Goal: Task Accomplishment & Management: Use online tool/utility

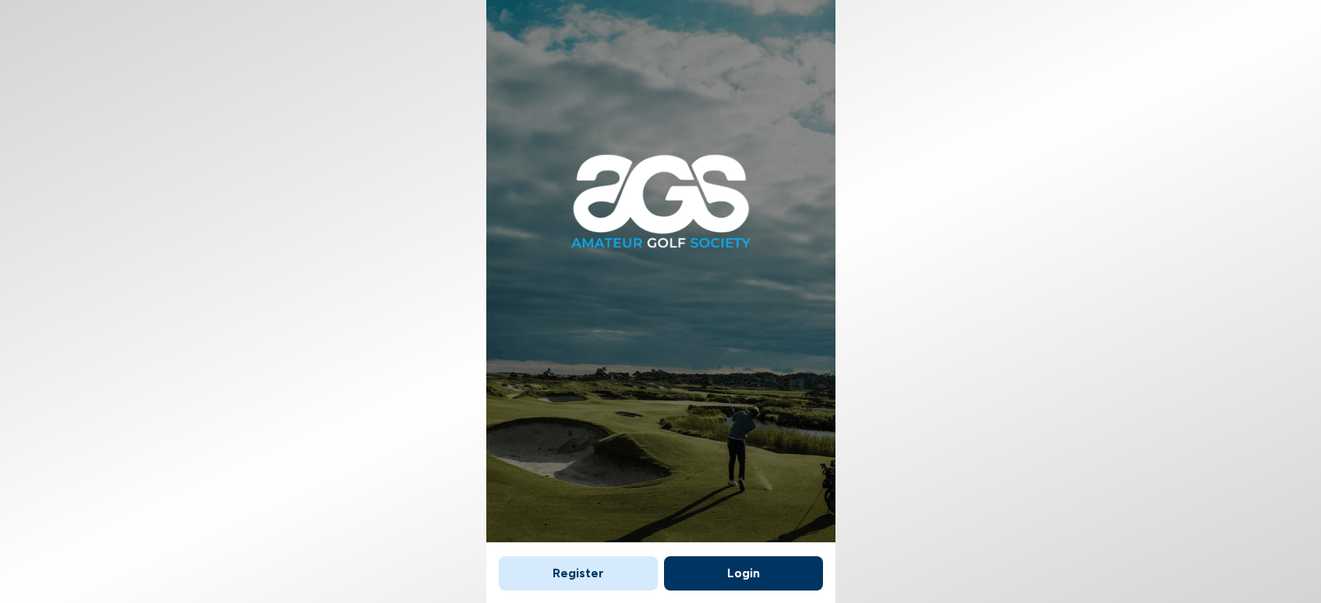
scroll to position [9, 0]
click at [743, 561] on button "Login" at bounding box center [743, 573] width 159 height 34
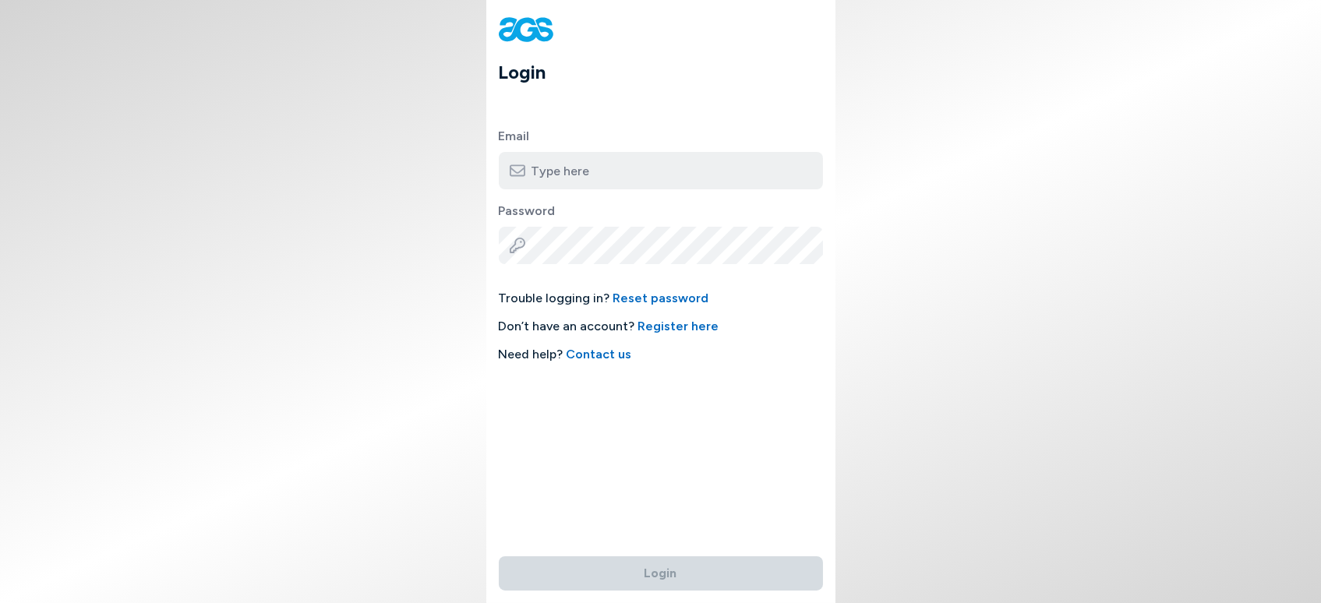
type input "[PERSON_NAME][EMAIL_ADDRESS][DOMAIN_NAME]"
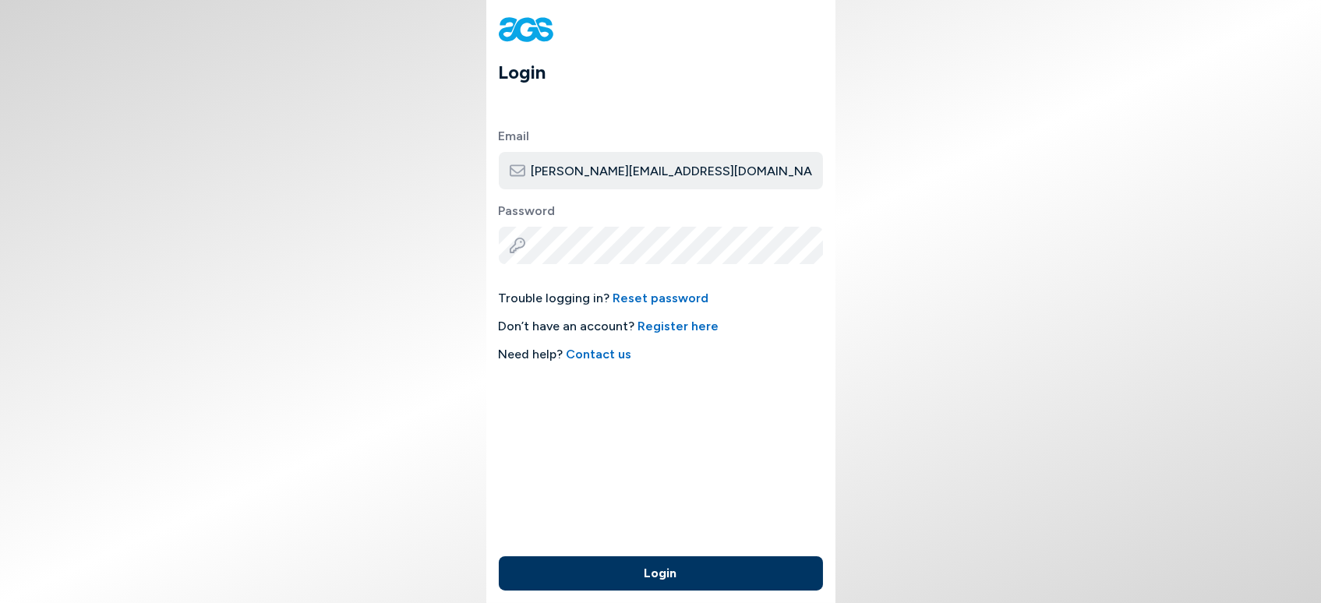
click at [658, 556] on button "Login" at bounding box center [661, 573] width 324 height 34
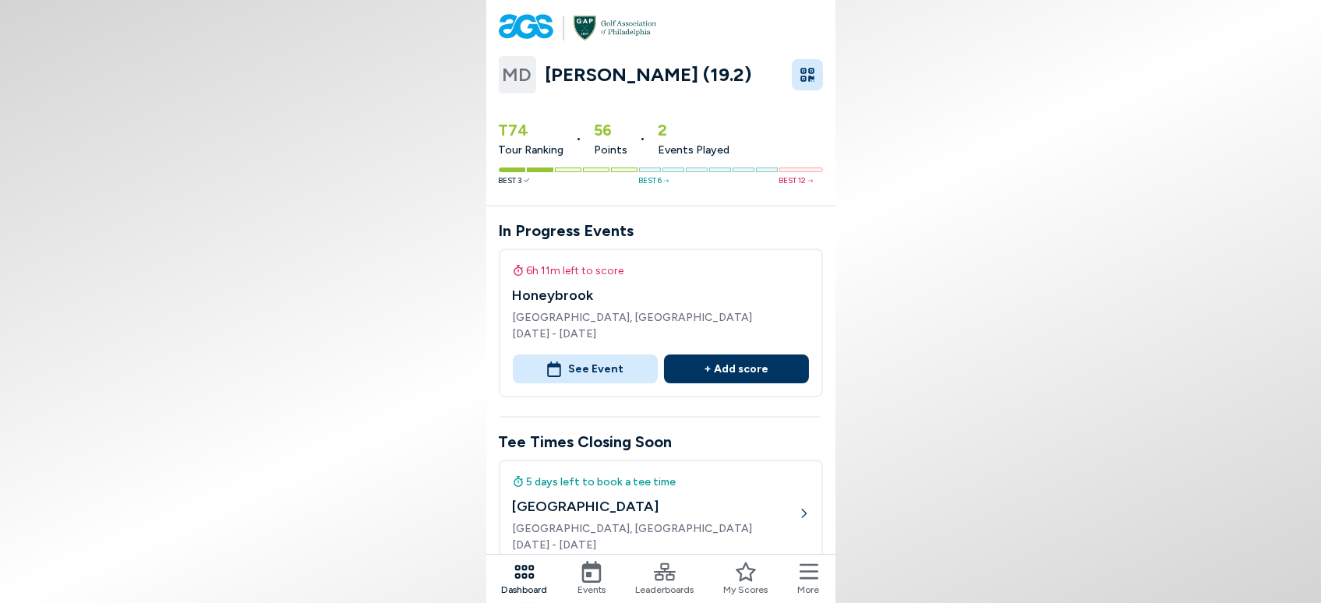
click at [587, 360] on button "See Event" at bounding box center [585, 369] width 145 height 29
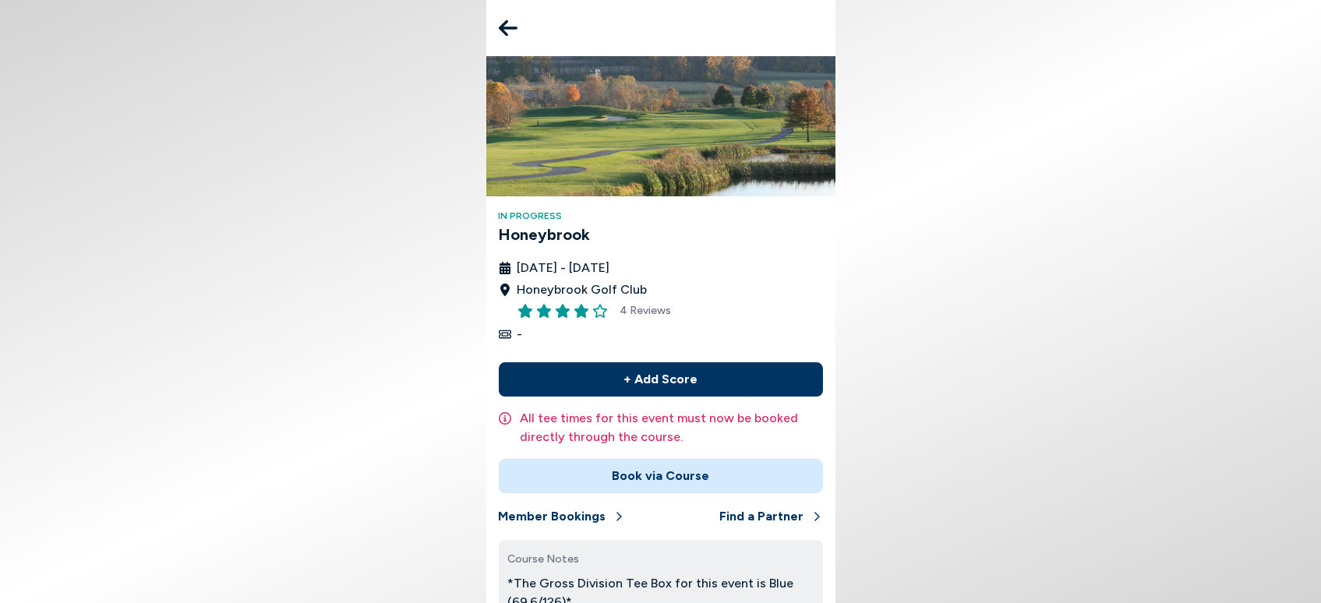
scroll to position [751, 0]
click at [532, 380] on button "+ Add Score" at bounding box center [661, 379] width 324 height 34
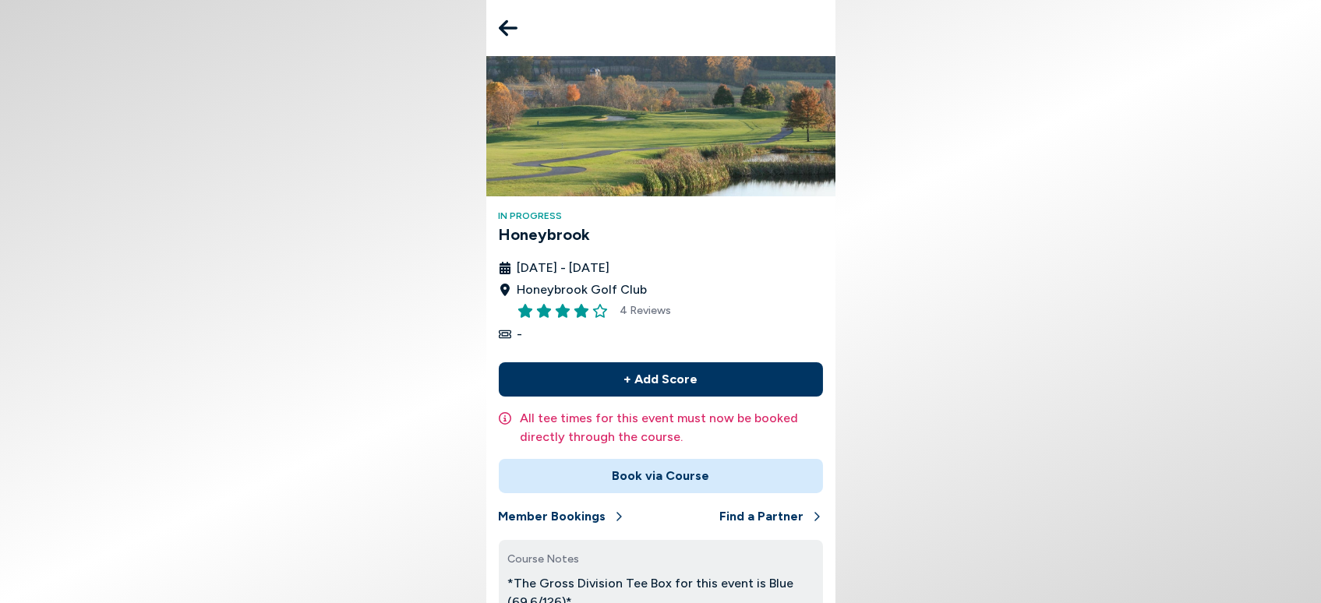
scroll to position [170, 0]
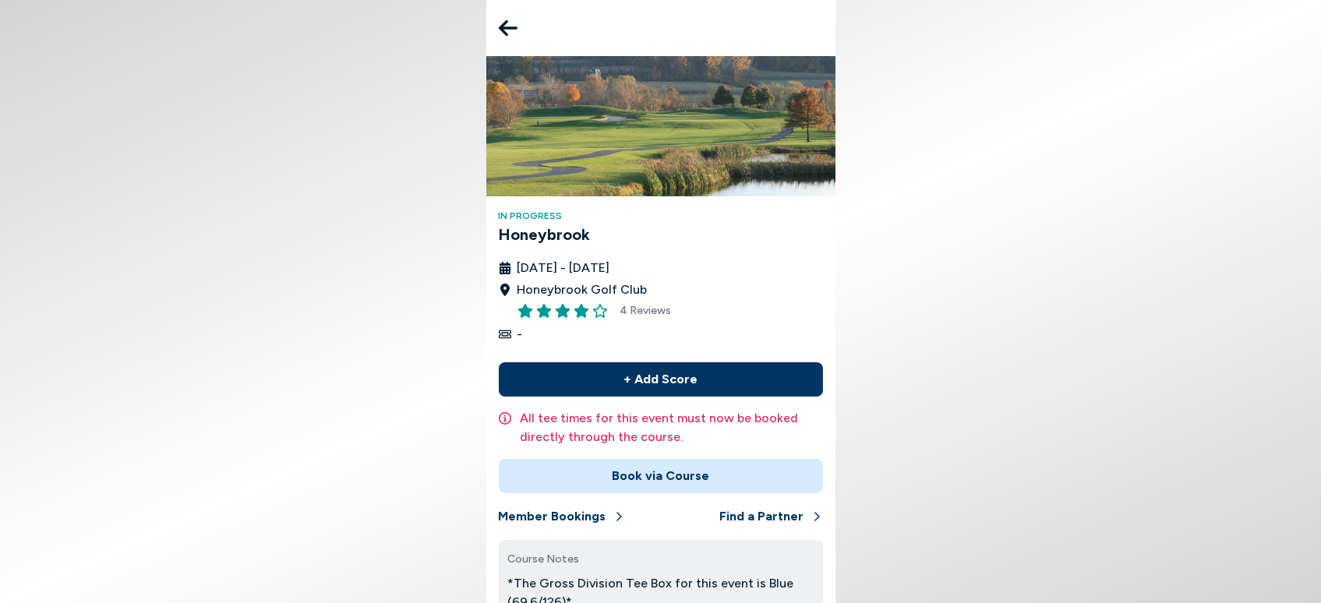
click at [647, 362] on button "+ Add Score" at bounding box center [661, 379] width 324 height 34
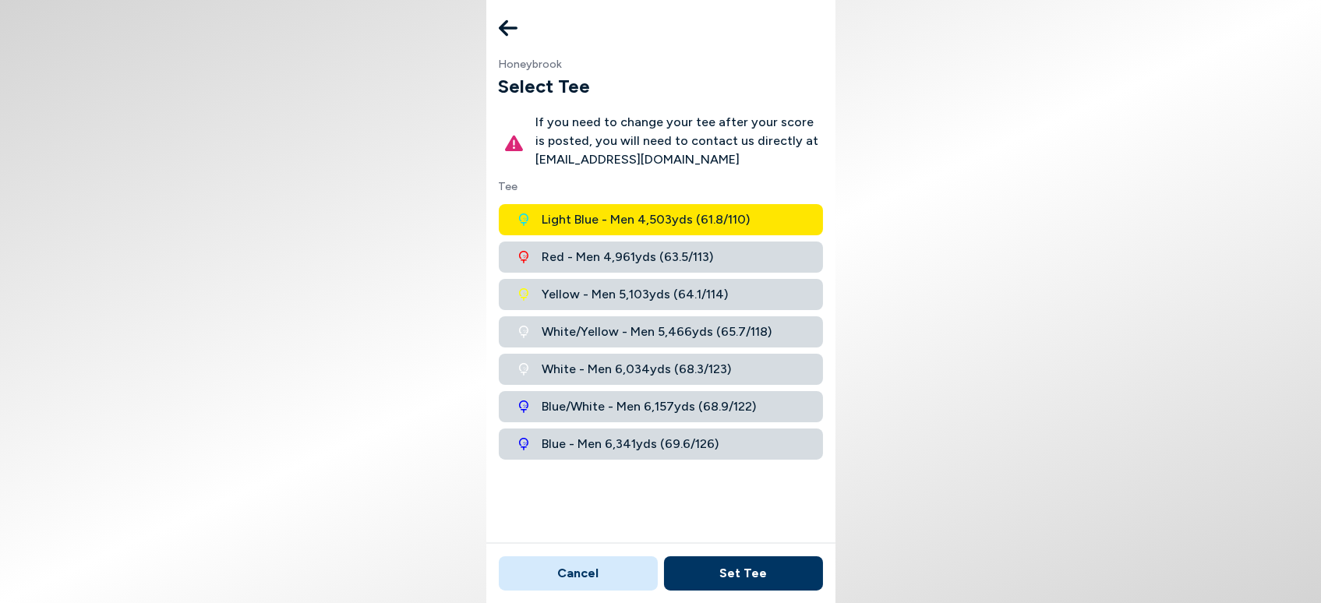
click at [612, 403] on span "Blue/White - Men 6,157 yds ( 68.9 / 122 )" at bounding box center [649, 406] width 214 height 19
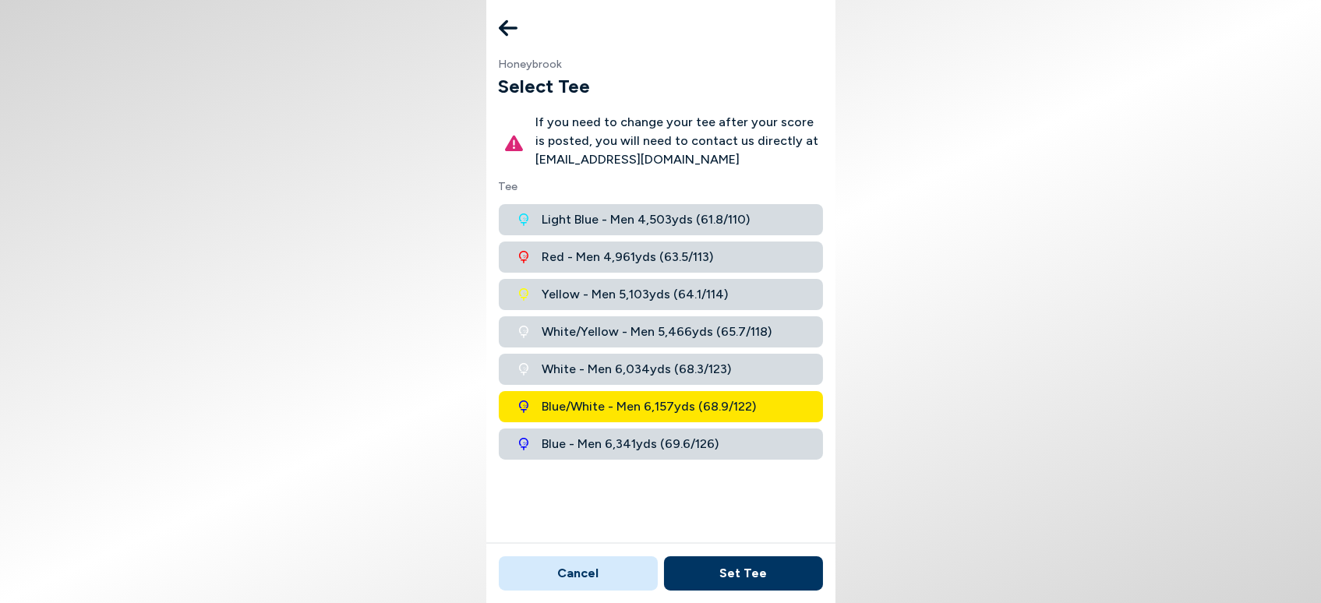
click at [736, 566] on button "Set Tee" at bounding box center [743, 573] width 159 height 34
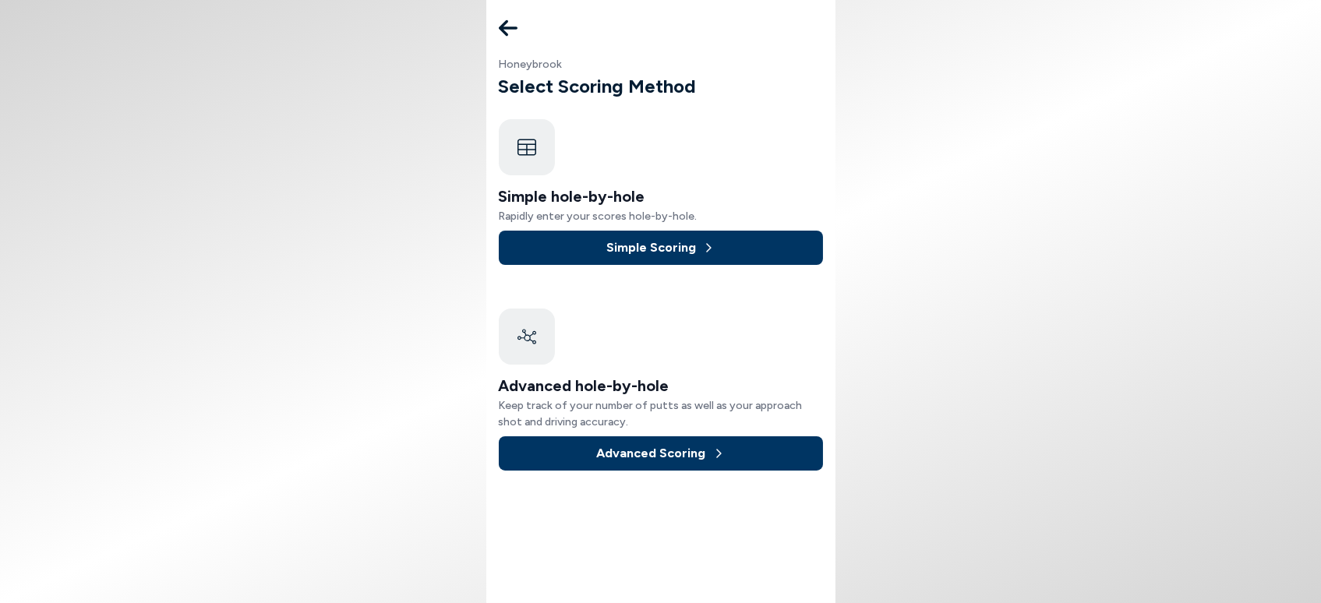
click at [646, 449] on button "Advanced Scoring" at bounding box center [661, 453] width 324 height 34
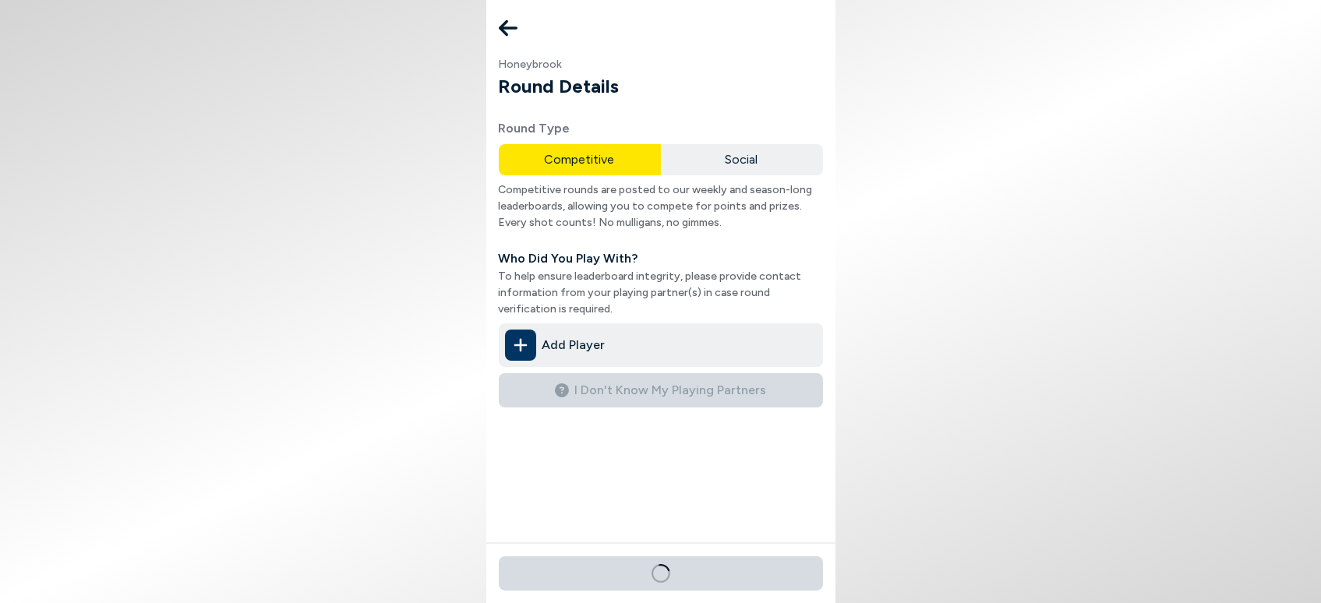
click at [522, 341] on icon at bounding box center [520, 345] width 14 height 31
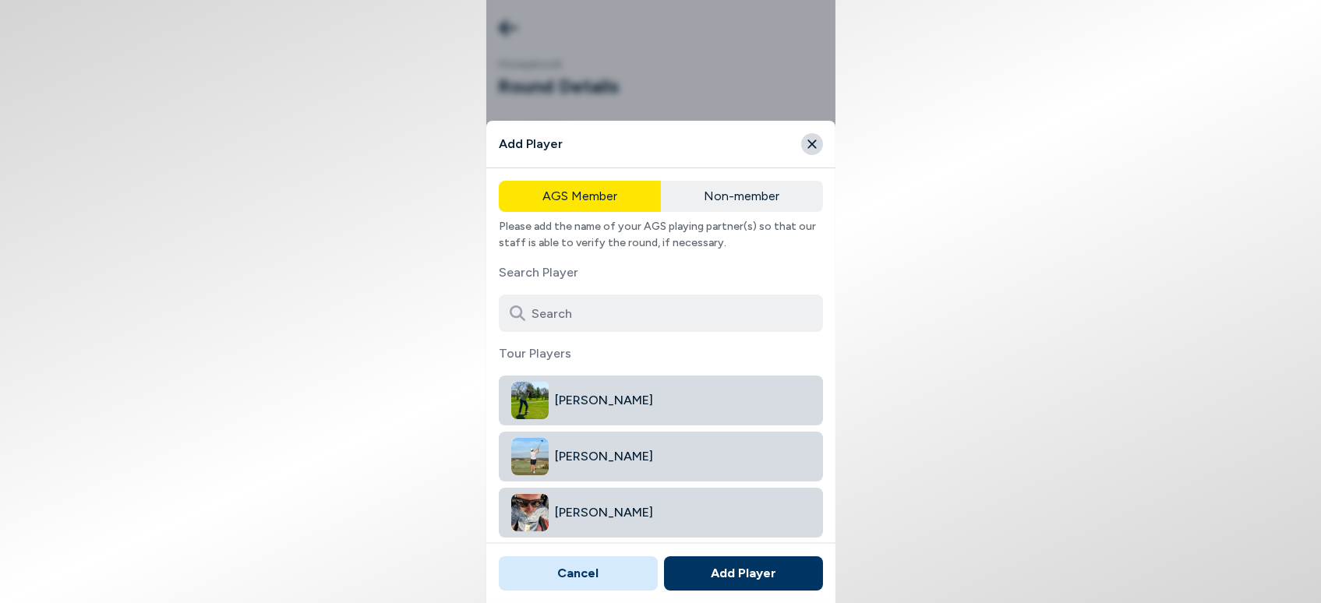
click at [544, 313] on input at bounding box center [661, 313] width 324 height 37
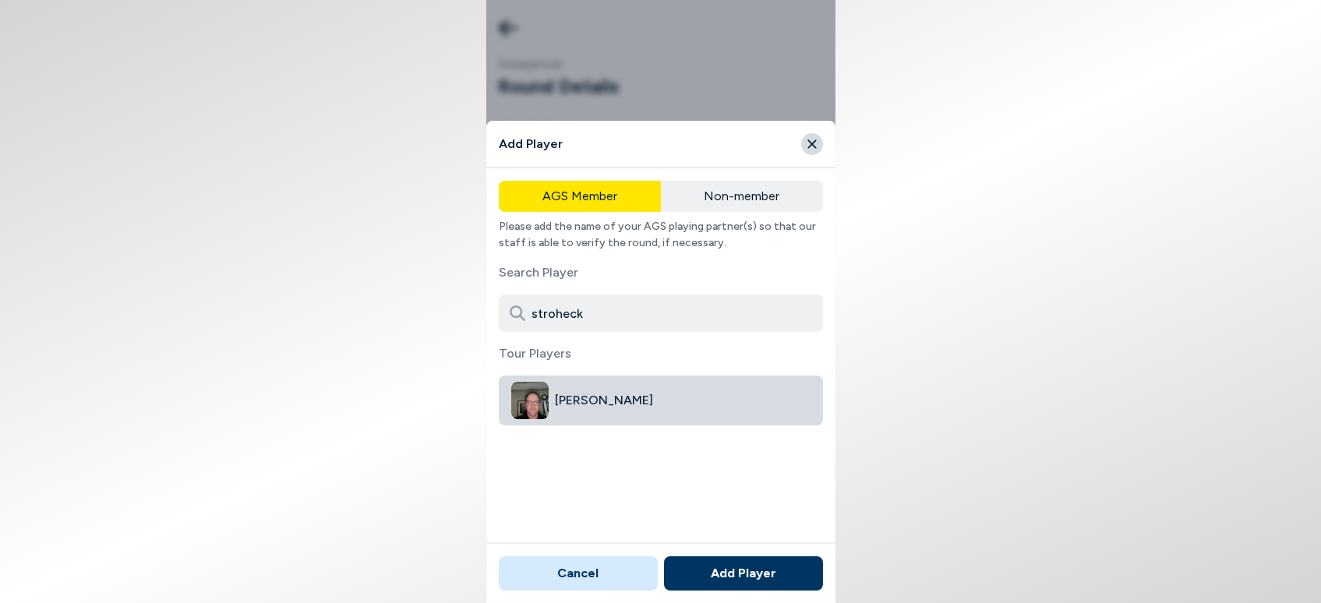
type input "stroheck"
click at [594, 401] on span "[PERSON_NAME]" at bounding box center [683, 400] width 256 height 19
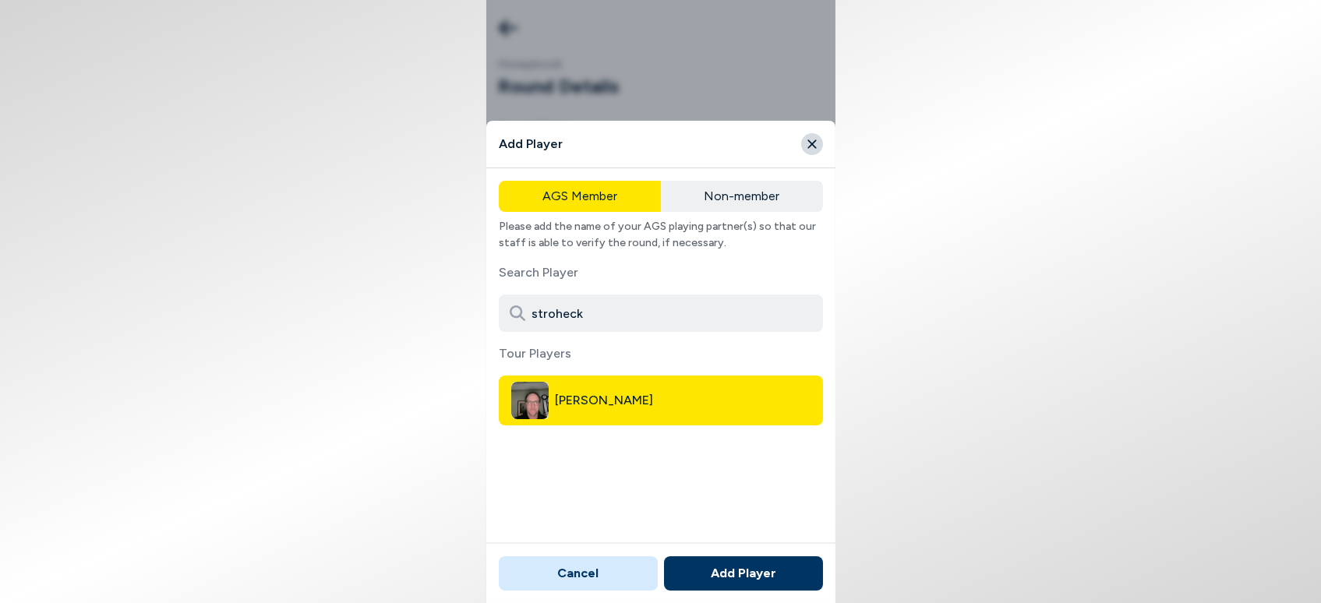
click at [722, 569] on button "Add Player" at bounding box center [743, 573] width 159 height 34
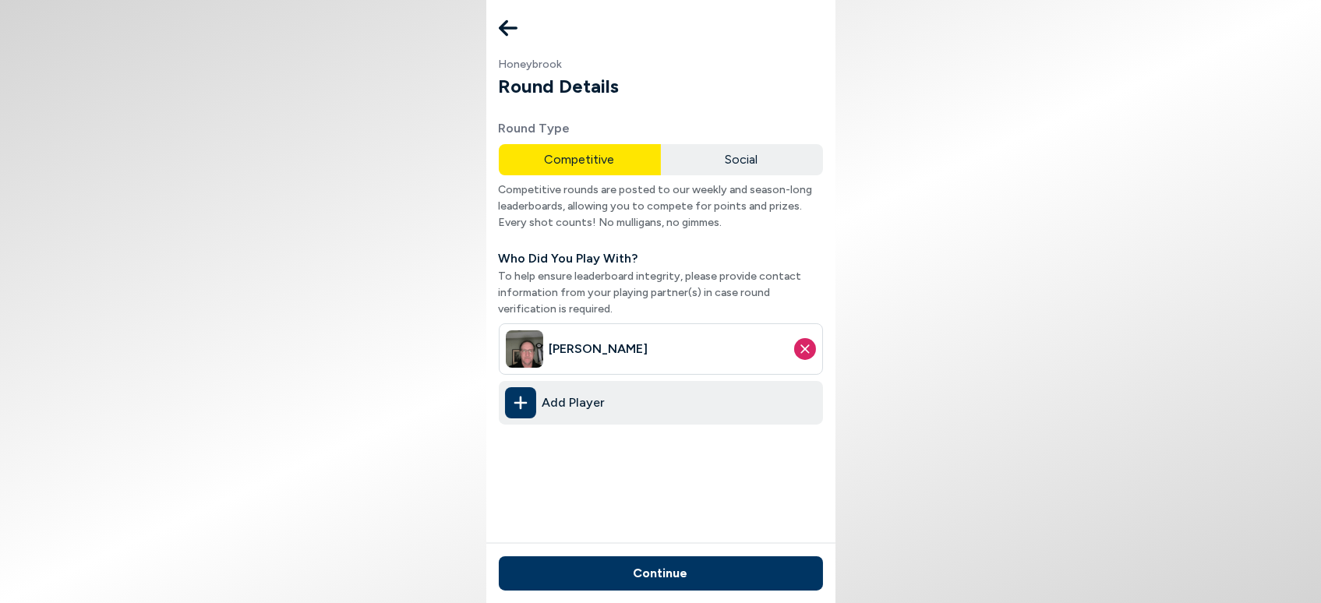
click at [648, 572] on button "Continue" at bounding box center [661, 573] width 324 height 34
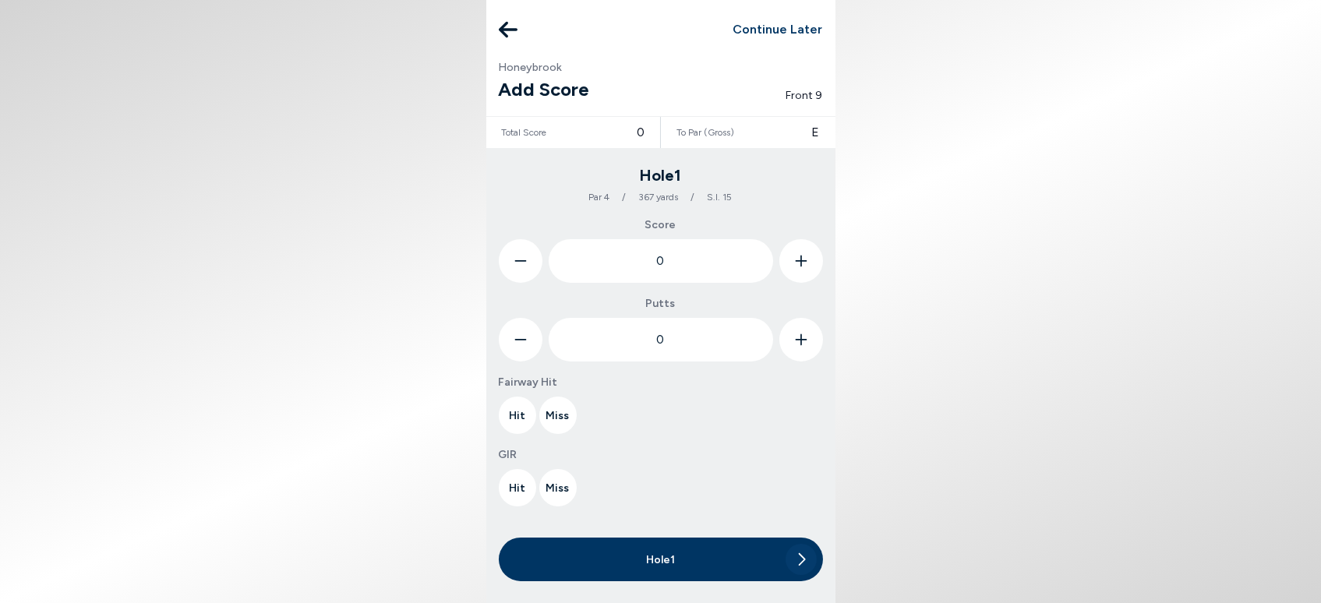
click at [803, 263] on icon at bounding box center [801, 261] width 12 height 44
click at [801, 263] on icon at bounding box center [801, 261] width 12 height 44
click at [799, 263] on icon at bounding box center [801, 261] width 12 height 44
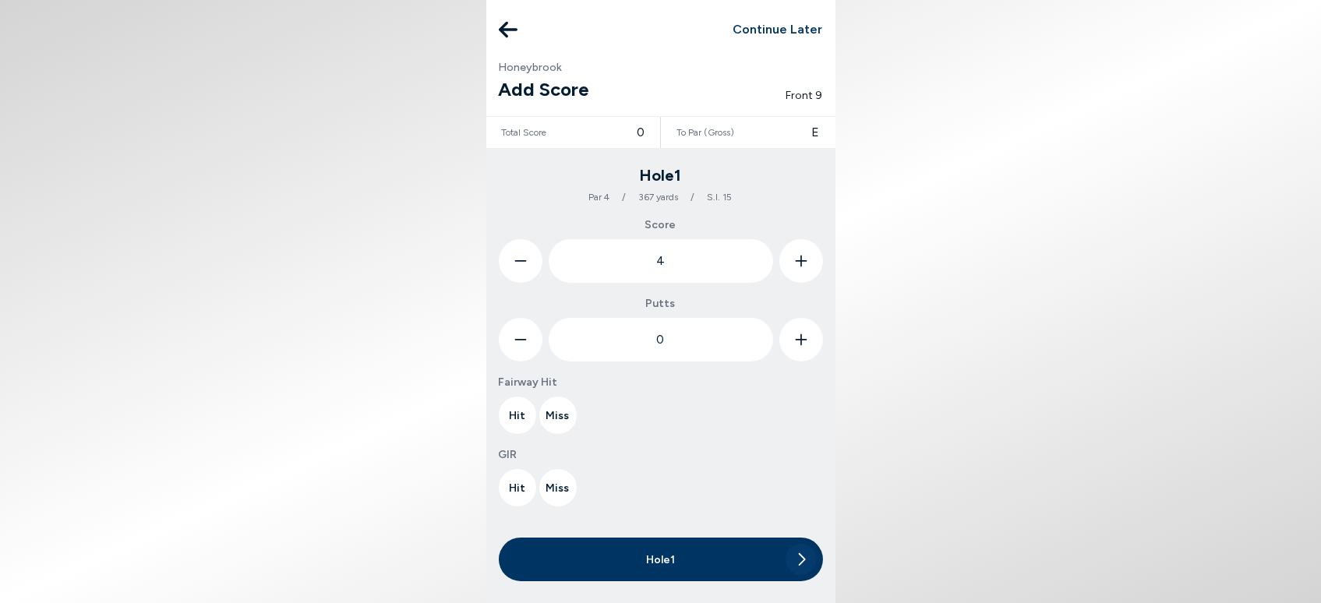
type input "5"
click at [803, 351] on icon at bounding box center [801, 340] width 12 height 44
type input "2"
click at [517, 419] on button "Hit" at bounding box center [517, 415] width 37 height 37
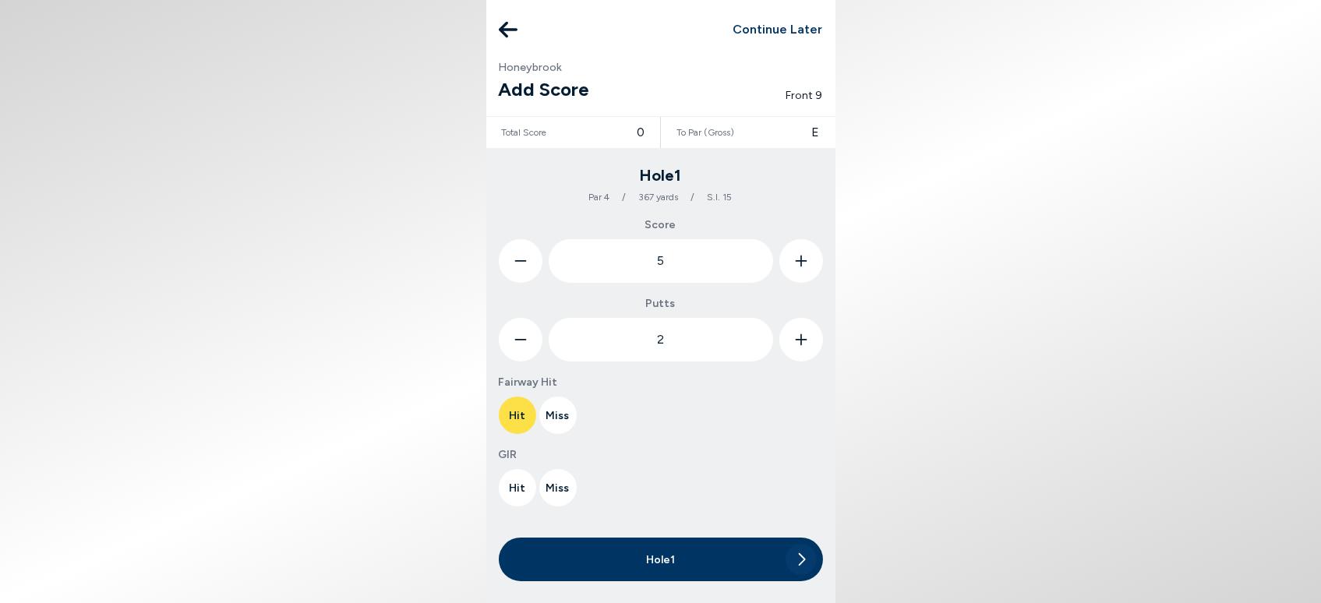
click at [554, 491] on button "Miss" at bounding box center [557, 487] width 37 height 37
click at [804, 493] on icon at bounding box center [803, 488] width 9 height 36
click at [803, 563] on icon at bounding box center [800, 559] width 9 height 31
click at [804, 263] on icon at bounding box center [801, 261] width 12 height 44
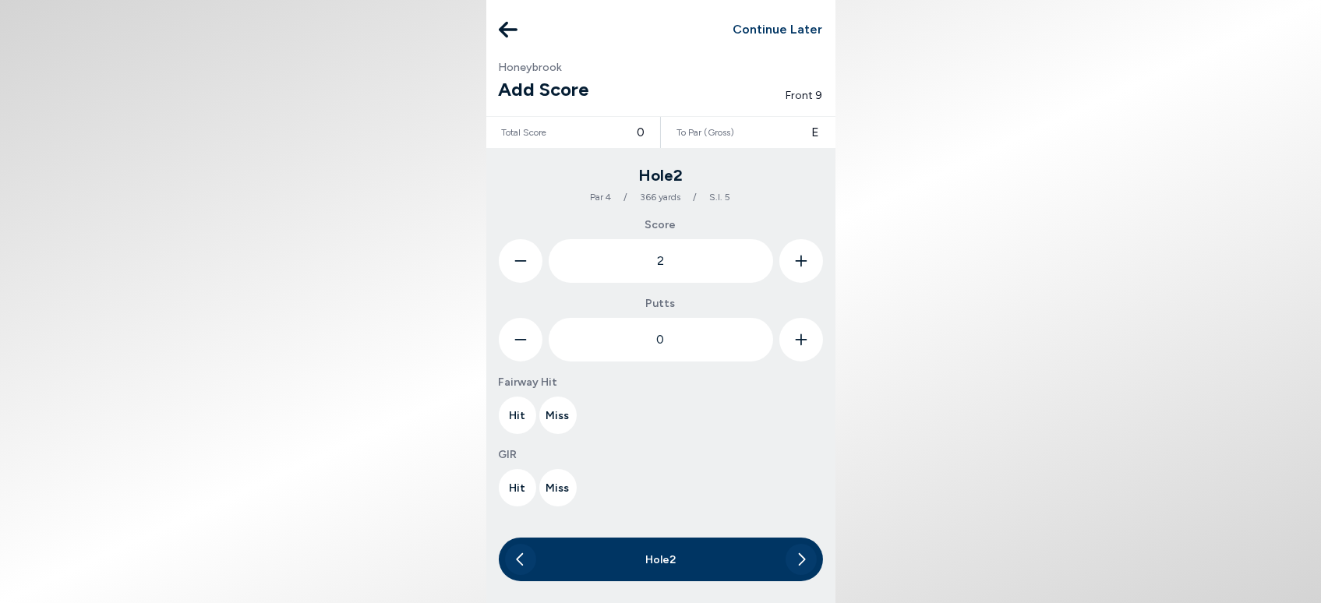
click at [804, 263] on icon at bounding box center [801, 261] width 12 height 44
type input "5"
click at [796, 330] on icon at bounding box center [801, 340] width 12 height 44
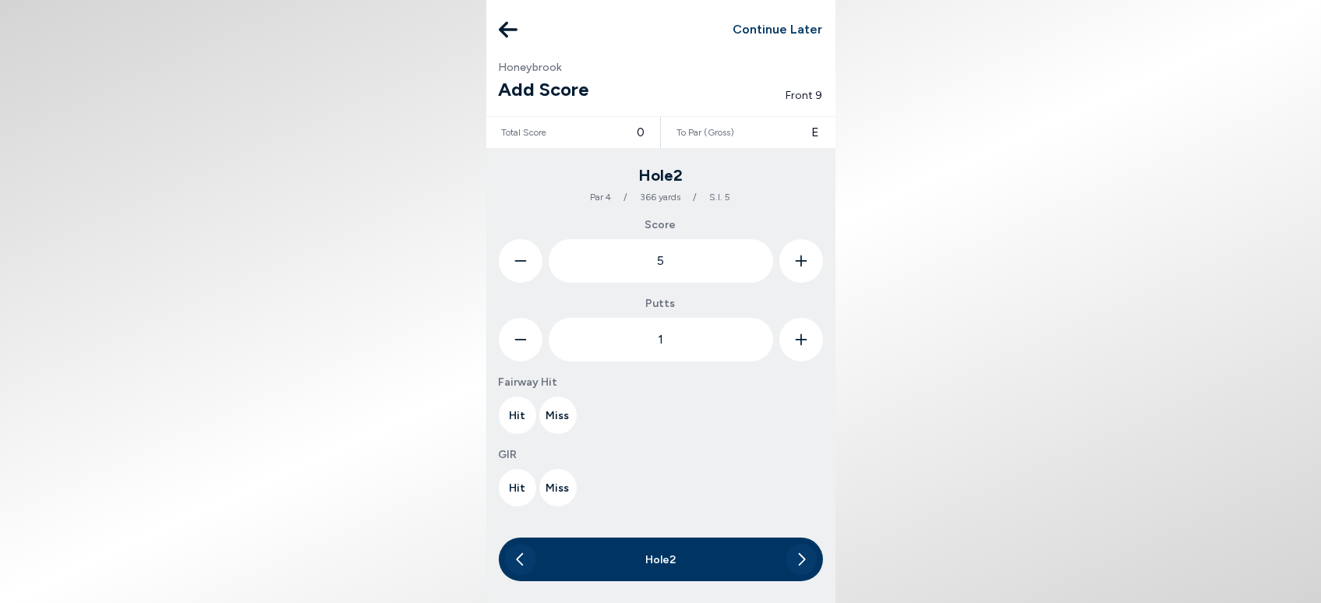
click at [796, 330] on icon at bounding box center [801, 340] width 12 height 44
click at [797, 330] on icon at bounding box center [801, 340] width 12 height 44
type input "3"
click at [516, 412] on button "Hit" at bounding box center [517, 415] width 37 height 37
click at [519, 487] on button "Hit" at bounding box center [517, 487] width 37 height 37
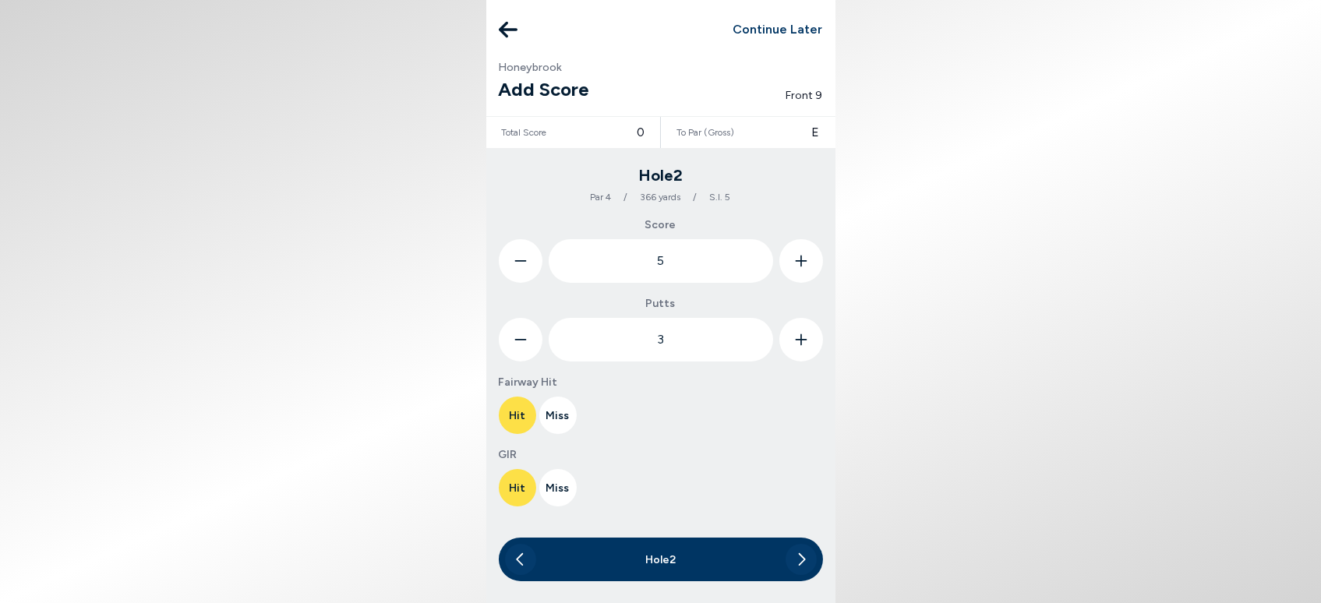
click at [795, 557] on button at bounding box center [800, 559] width 31 height 31
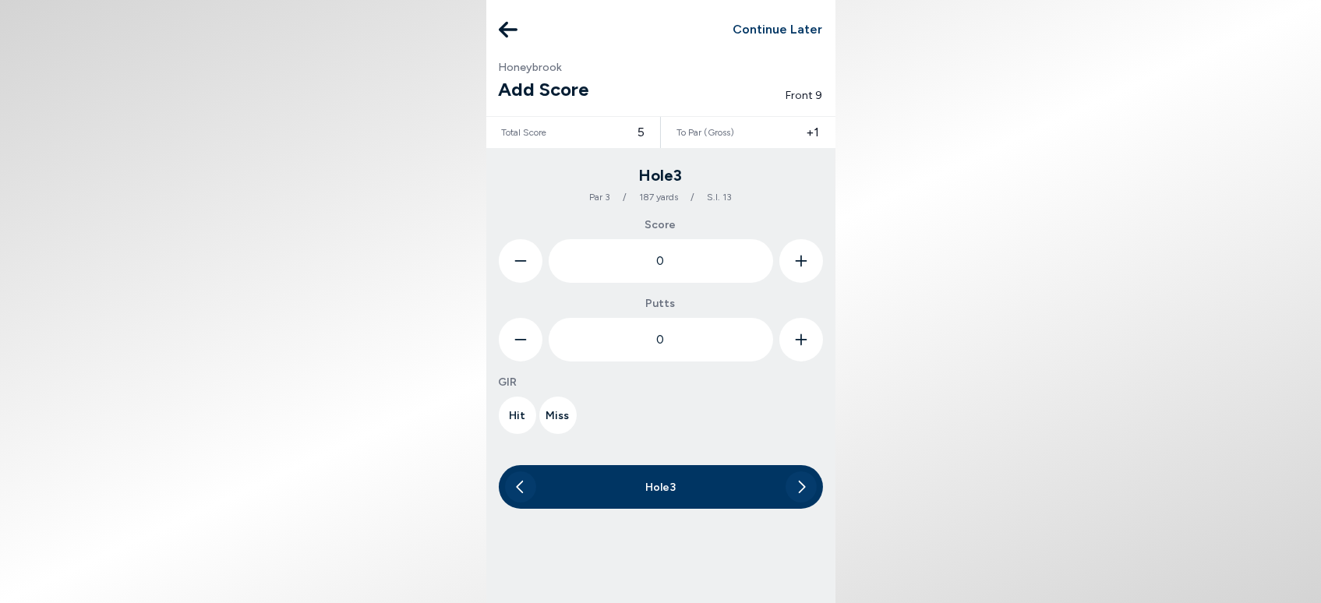
click at [801, 255] on icon at bounding box center [801, 261] width 12 height 44
type input "3"
click at [803, 341] on icon at bounding box center [801, 340] width 12 height 44
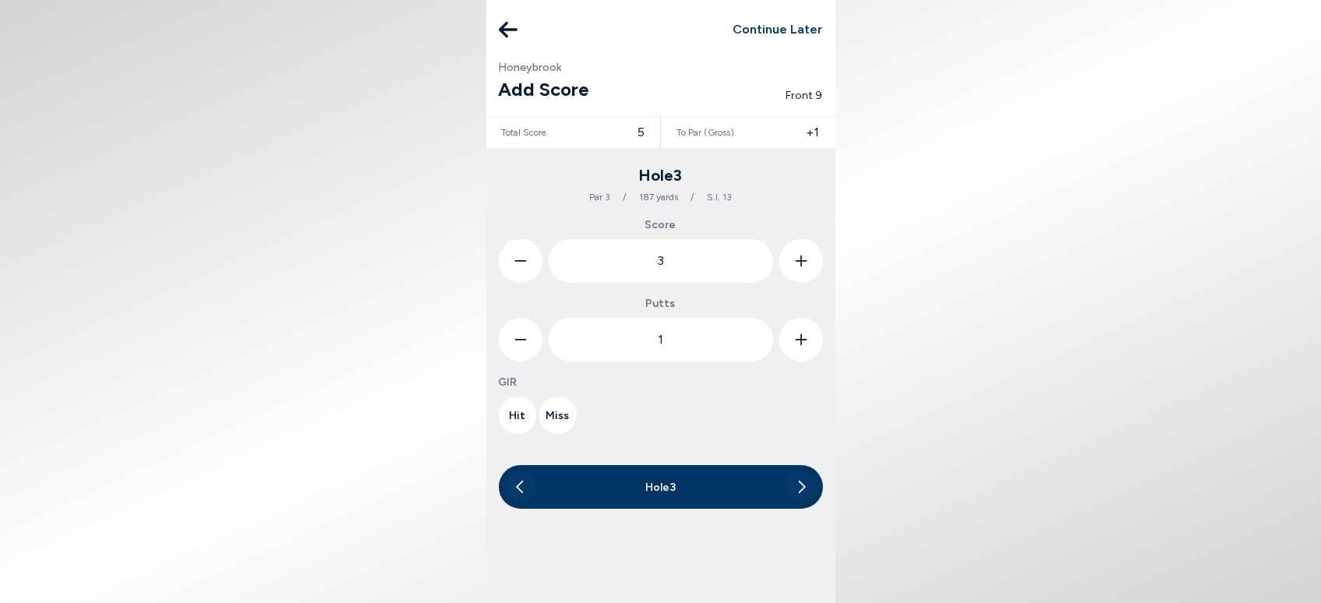
click at [803, 341] on icon at bounding box center [801, 340] width 12 height 44
type input "2"
click at [517, 418] on button "Hit" at bounding box center [517, 415] width 37 height 37
click at [800, 483] on icon at bounding box center [801, 487] width 7 height 12
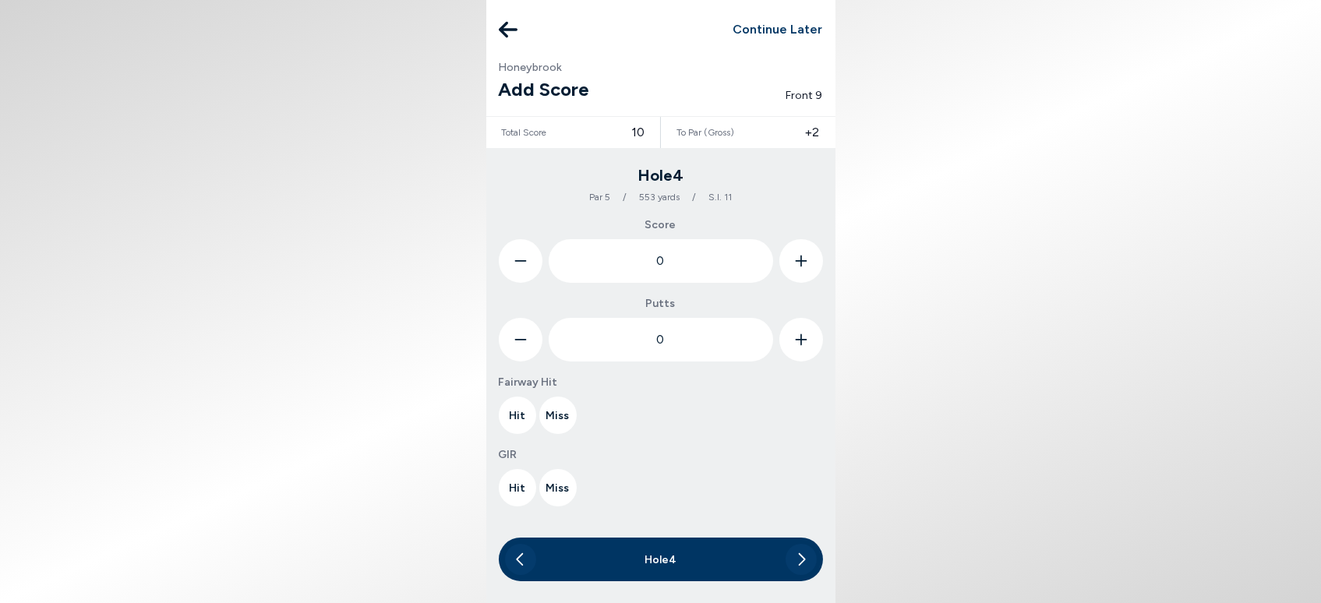
click at [808, 261] on button at bounding box center [801, 261] width 44 height 44
click at [807, 261] on button at bounding box center [801, 261] width 44 height 44
click at [807, 262] on button at bounding box center [801, 261] width 44 height 44
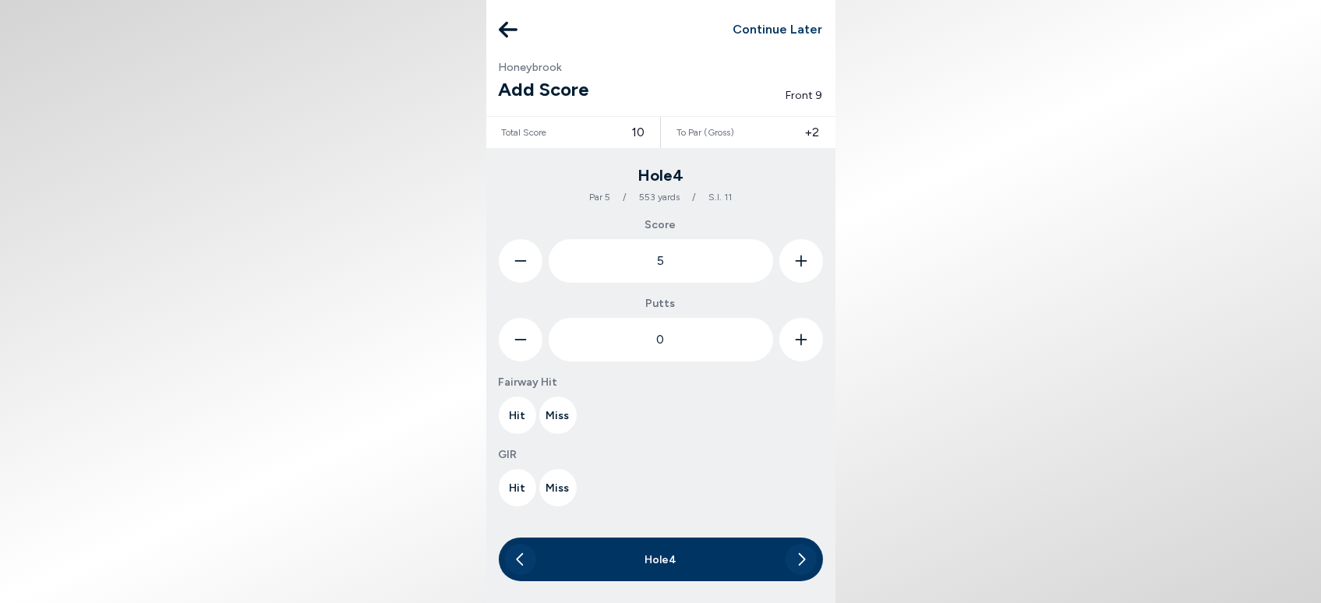
click at [807, 262] on button at bounding box center [801, 261] width 44 height 44
type input "6"
click at [799, 558] on icon at bounding box center [800, 559] width 9 height 31
click at [799, 261] on icon at bounding box center [801, 262] width 12 height 12
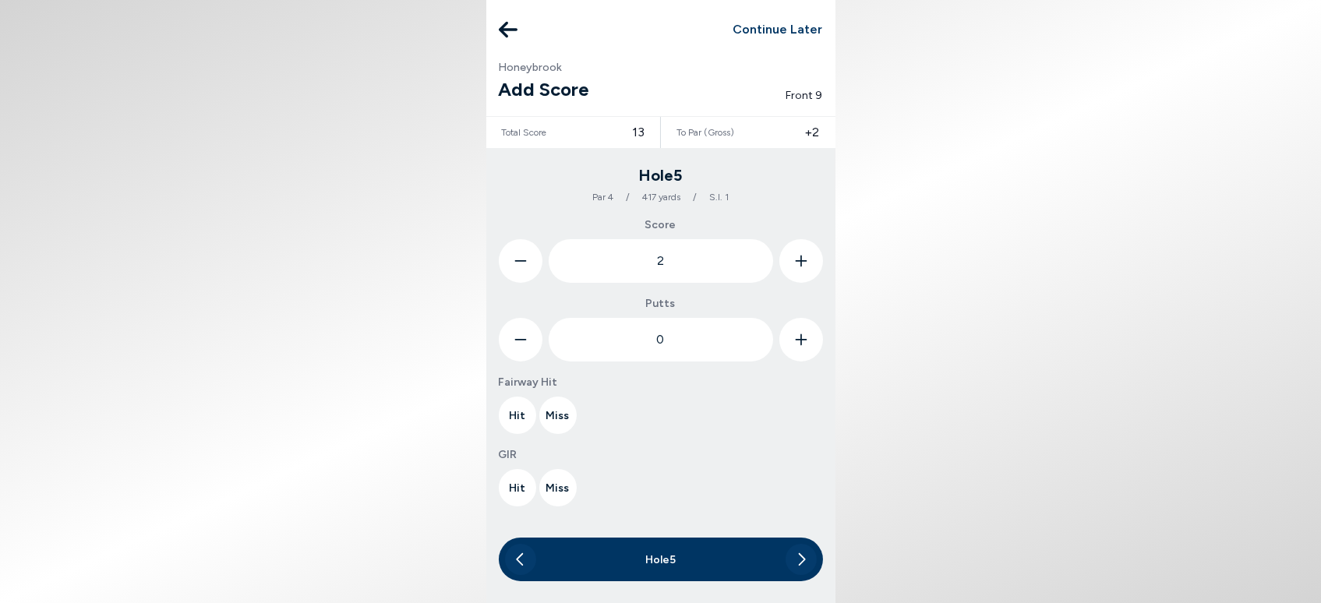
click at [799, 261] on icon at bounding box center [801, 262] width 12 height 12
type input "5"
click at [812, 342] on button at bounding box center [801, 340] width 44 height 44
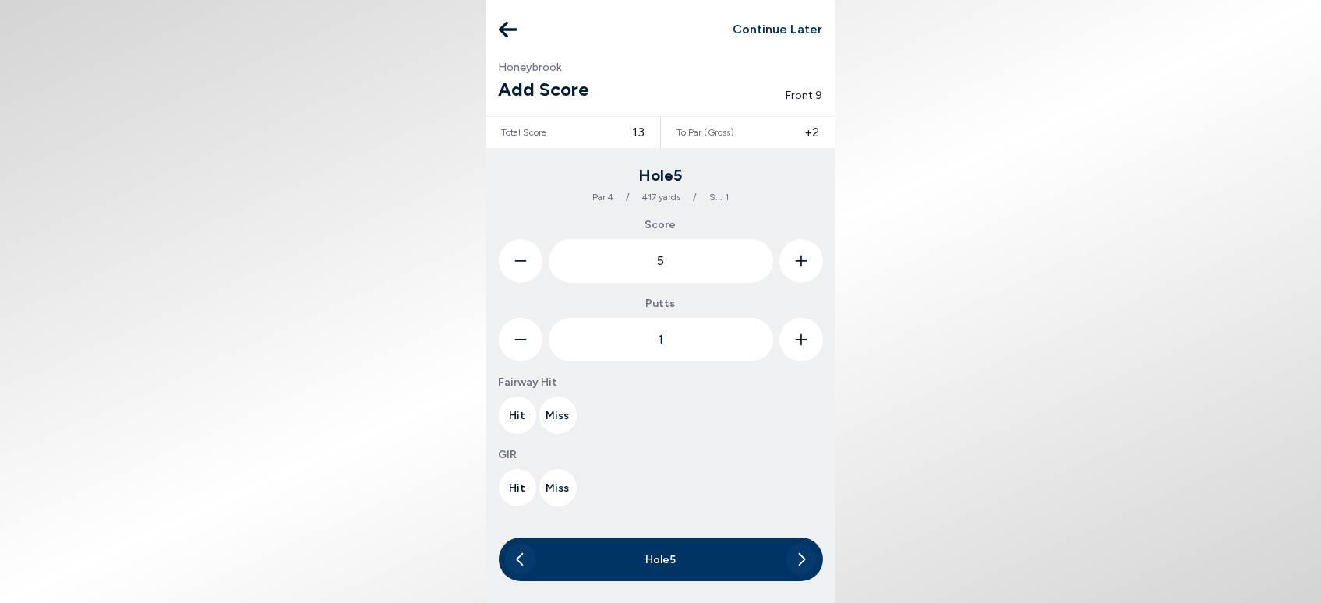
click at [811, 342] on button at bounding box center [801, 340] width 44 height 44
type input "2"
drag, startPoint x: 520, startPoint y: 411, endPoint x: 525, endPoint y: 418, distance: 8.9
click at [521, 411] on button "Hit" at bounding box center [517, 415] width 37 height 37
click at [558, 485] on button "Miss" at bounding box center [557, 487] width 37 height 37
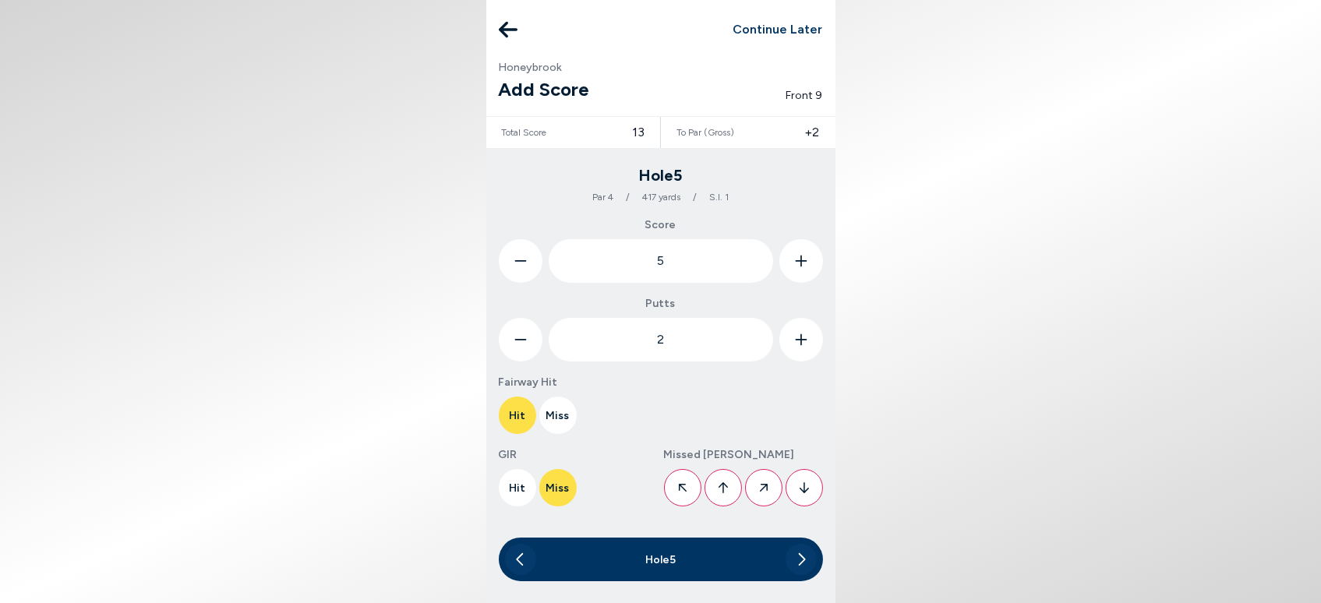
click at [804, 488] on icon at bounding box center [803, 487] width 9 height 11
click at [801, 561] on icon at bounding box center [800, 559] width 9 height 31
click at [808, 263] on button at bounding box center [801, 261] width 44 height 44
click at [803, 266] on icon at bounding box center [801, 261] width 12 height 44
click at [803, 267] on icon at bounding box center [801, 261] width 12 height 44
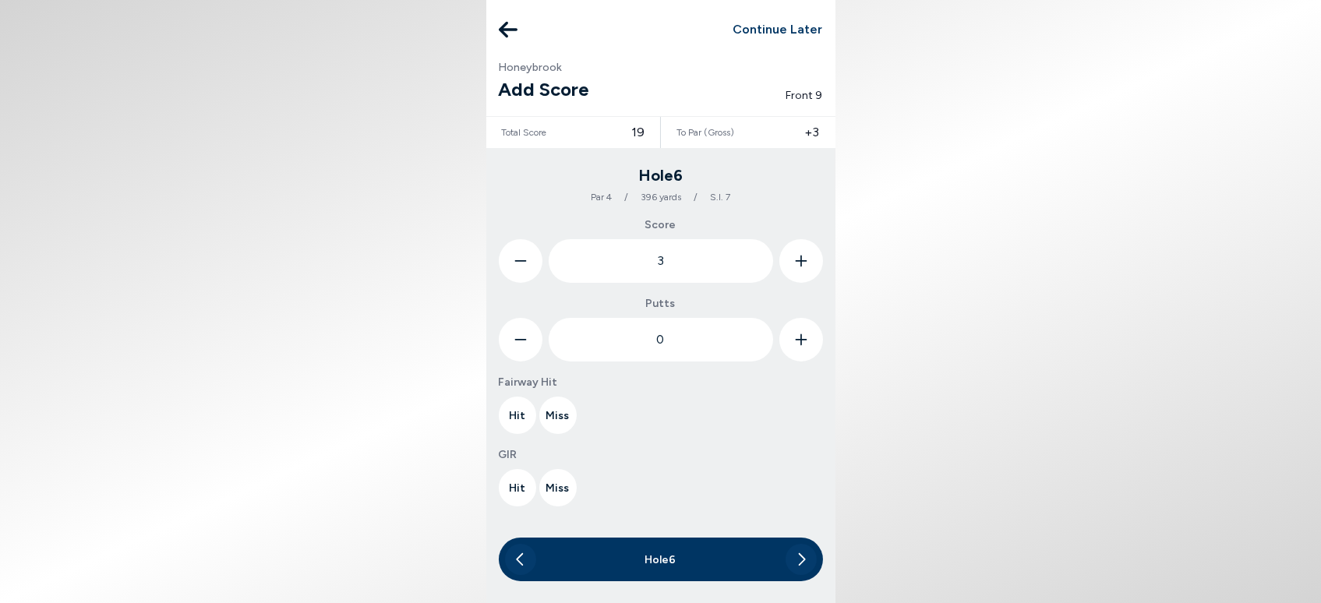
click at [803, 268] on icon at bounding box center [801, 261] width 12 height 44
type input "5"
click at [799, 346] on icon at bounding box center [801, 340] width 12 height 44
click at [800, 346] on icon at bounding box center [801, 340] width 12 height 44
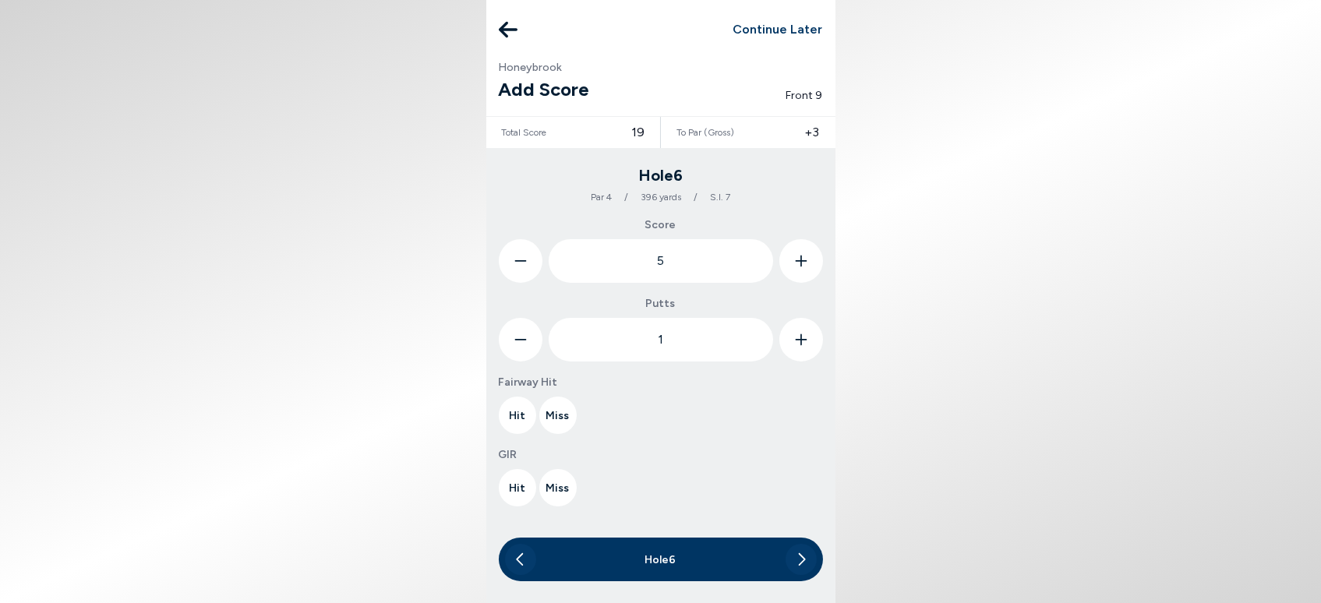
type input "2"
click at [515, 417] on button "Hit" at bounding box center [517, 415] width 37 height 37
click at [553, 490] on button "Miss" at bounding box center [557, 487] width 37 height 37
click at [805, 486] on icon at bounding box center [803, 488] width 9 height 36
click at [803, 562] on icon at bounding box center [801, 559] width 7 height 12
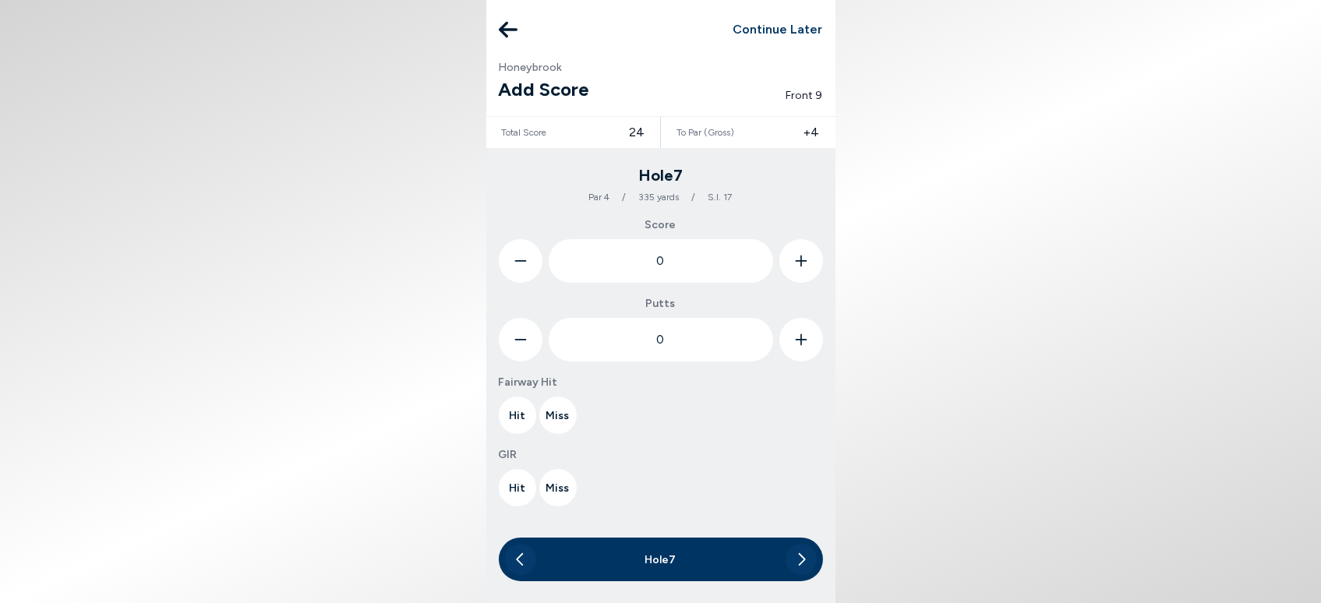
click at [800, 263] on icon at bounding box center [801, 262] width 12 height 12
click at [800, 264] on icon at bounding box center [801, 262] width 12 height 12
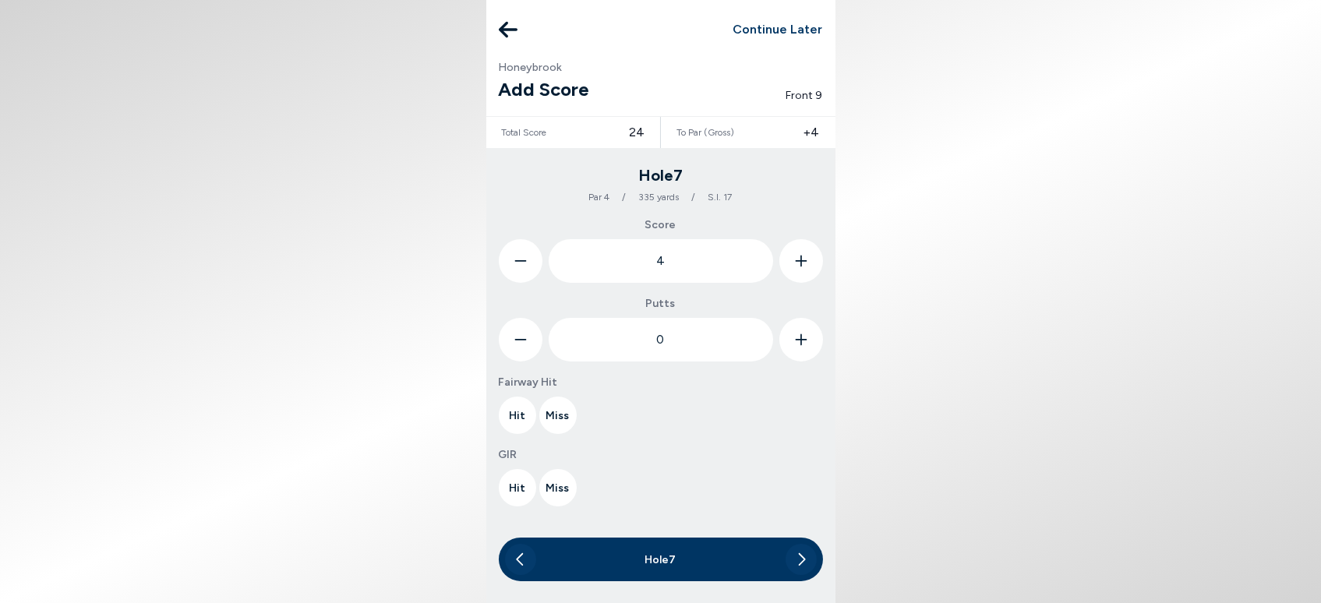
type input "5"
click at [799, 348] on icon at bounding box center [801, 340] width 12 height 44
type input "2"
click at [555, 421] on button "Miss" at bounding box center [557, 415] width 37 height 37
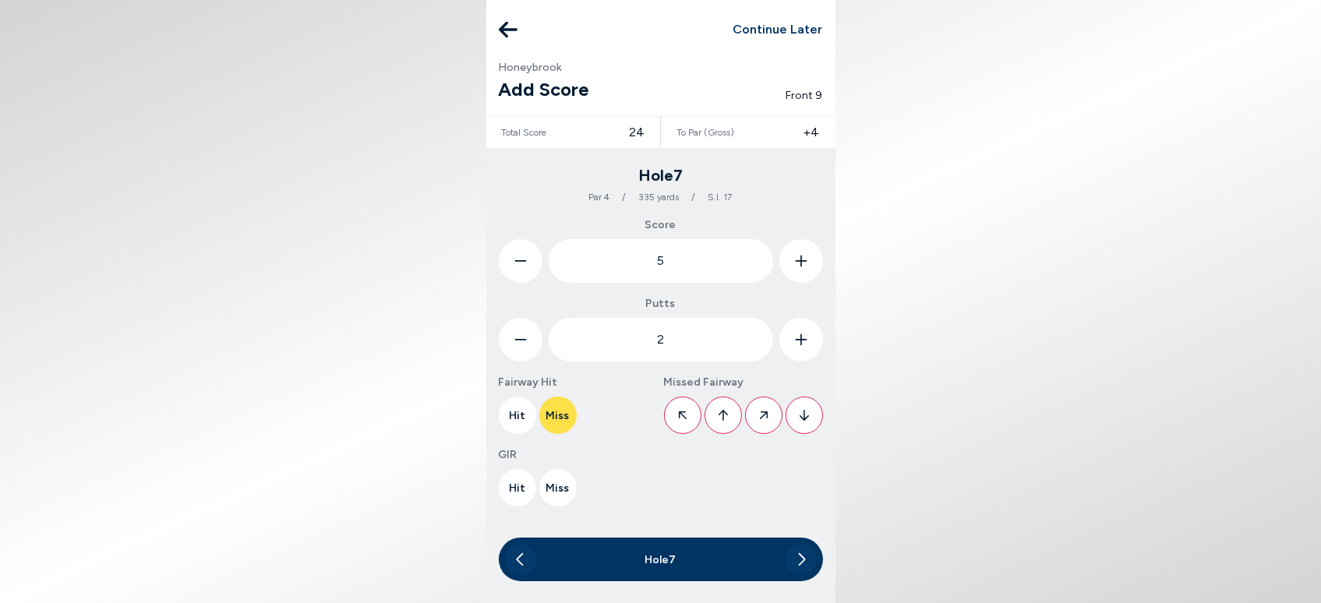
click at [676, 415] on button at bounding box center [682, 415] width 37 height 37
click at [557, 490] on button "Miss" at bounding box center [557, 487] width 37 height 37
click at [806, 479] on icon at bounding box center [803, 488] width 9 height 36
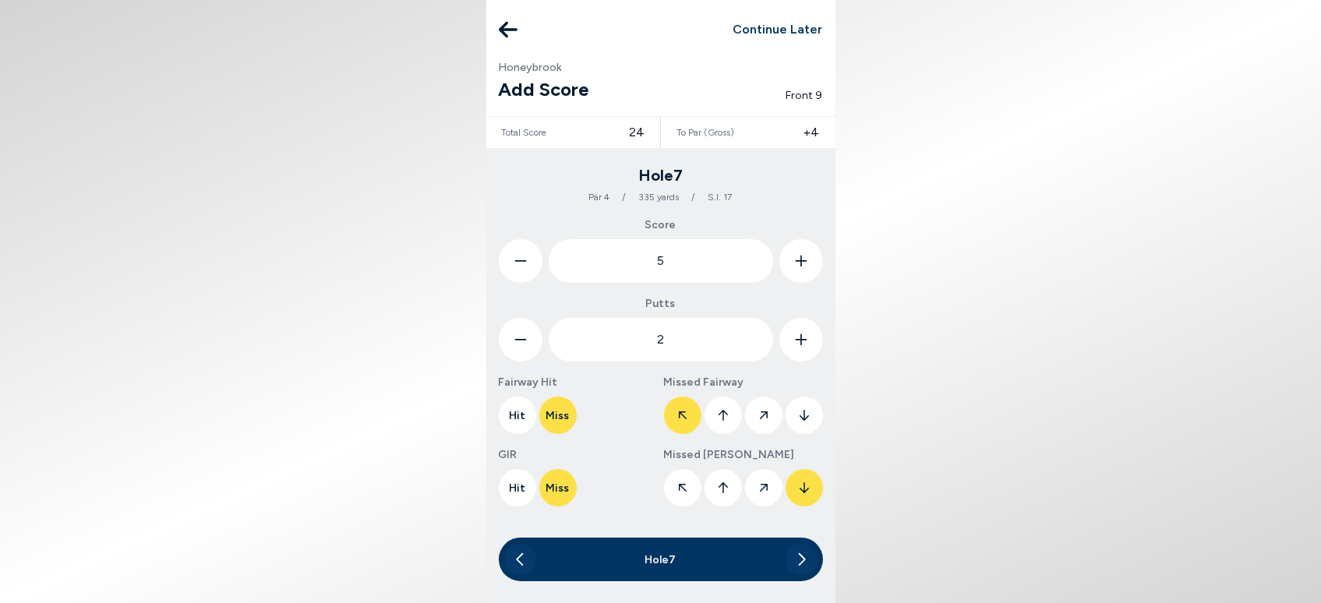
click at [804, 559] on icon at bounding box center [801, 559] width 7 height 12
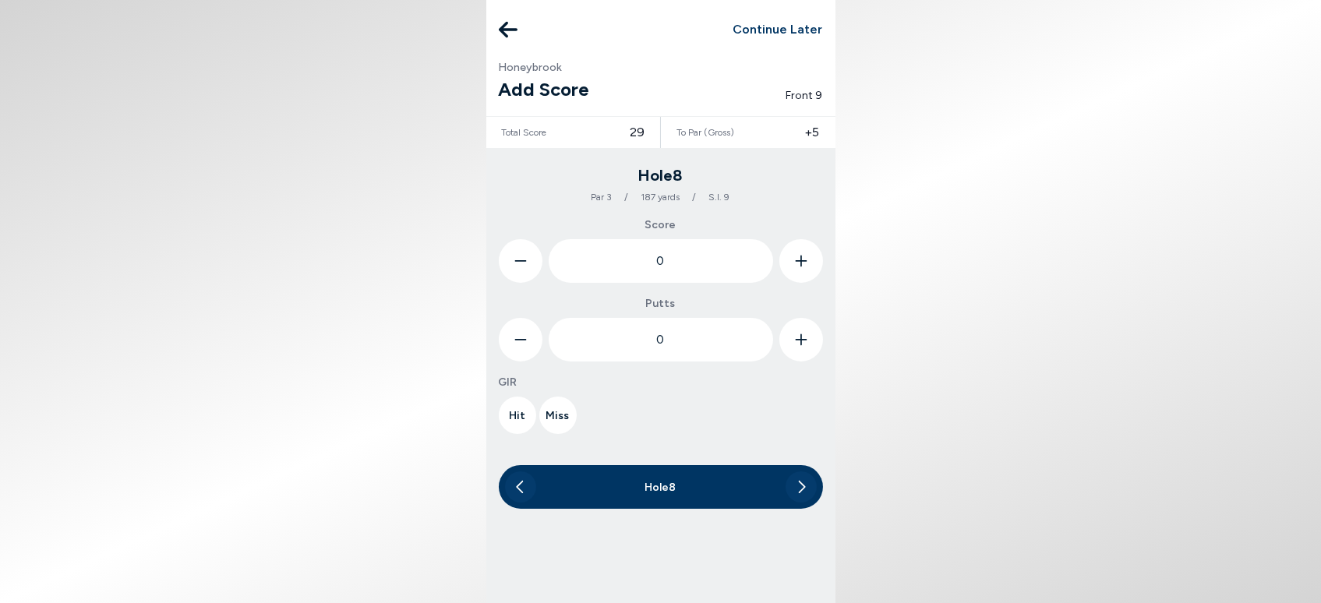
click at [803, 253] on icon at bounding box center [801, 261] width 12 height 44
click at [803, 254] on icon at bounding box center [801, 261] width 12 height 44
type input "2"
click at [803, 344] on icon at bounding box center [801, 340] width 12 height 44
type input "1"
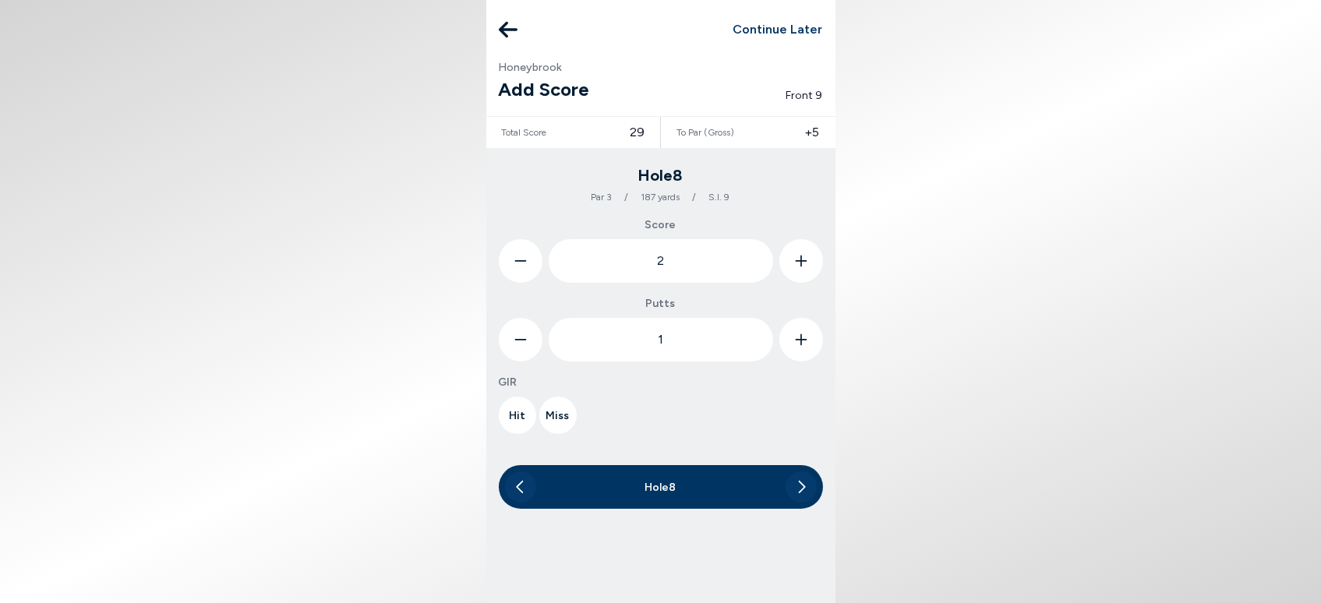
click at [516, 415] on button "Hit" at bounding box center [517, 415] width 37 height 37
click at [797, 484] on icon at bounding box center [800, 486] width 9 height 31
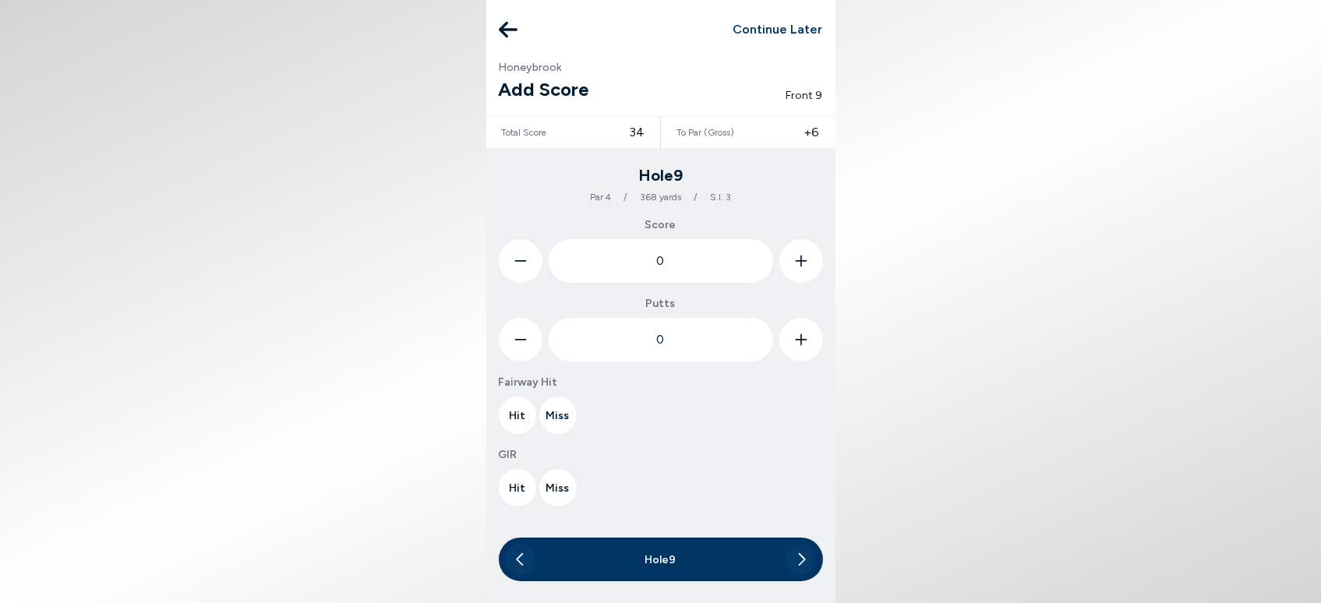
click at [803, 254] on icon at bounding box center [801, 261] width 12 height 44
click at [803, 255] on icon at bounding box center [801, 261] width 12 height 44
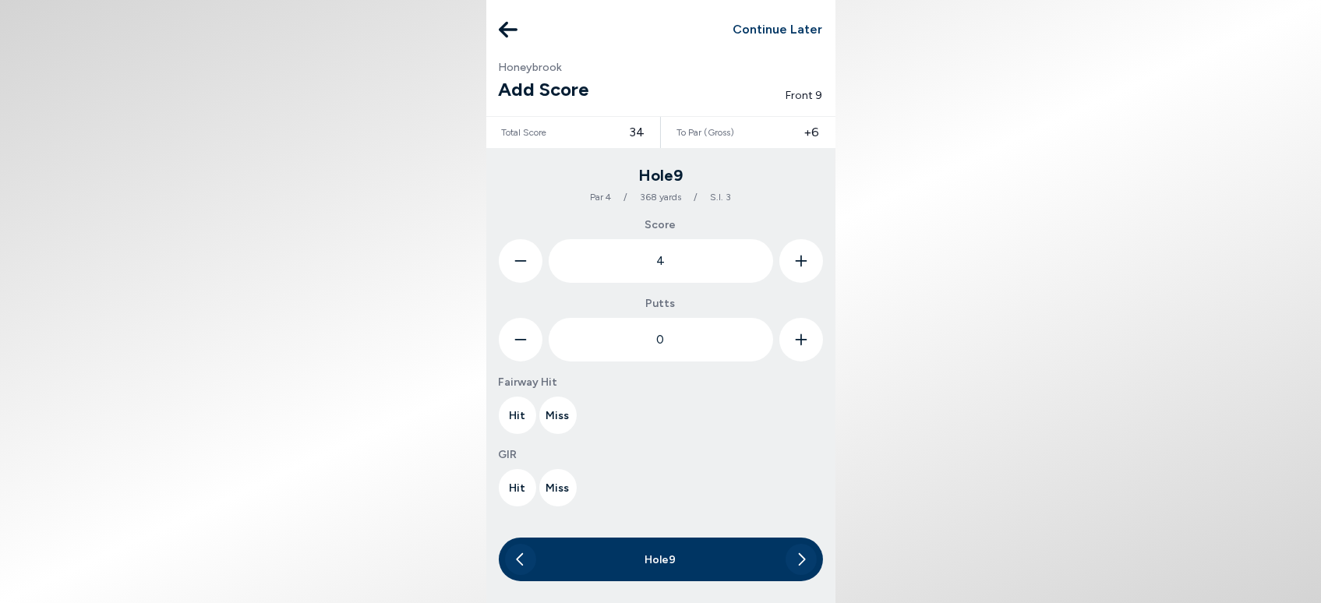
type input "5"
click at [797, 350] on icon at bounding box center [801, 340] width 12 height 44
type input "2"
click at [508, 413] on button "Hit" at bounding box center [517, 415] width 37 height 37
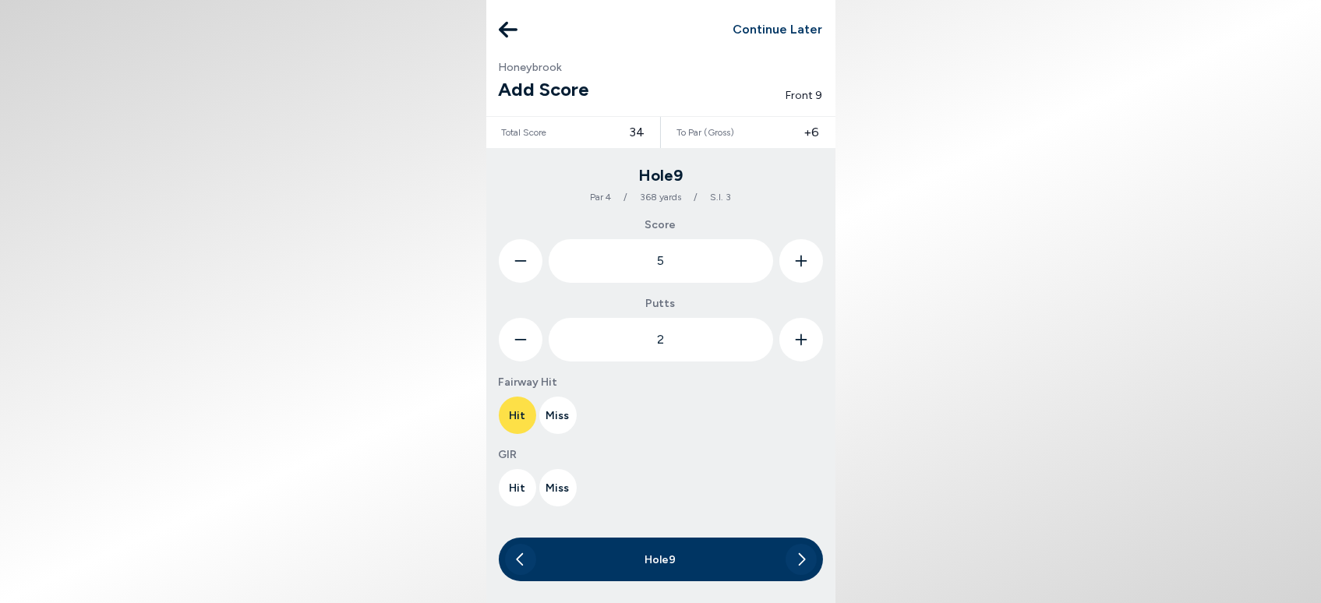
drag, startPoint x: 554, startPoint y: 488, endPoint x: 581, endPoint y: 498, distance: 29.1
click at [553, 488] on button "Miss" at bounding box center [557, 487] width 37 height 37
click at [799, 486] on button at bounding box center [803, 487] width 37 height 37
click at [799, 556] on icon at bounding box center [800, 559] width 9 height 31
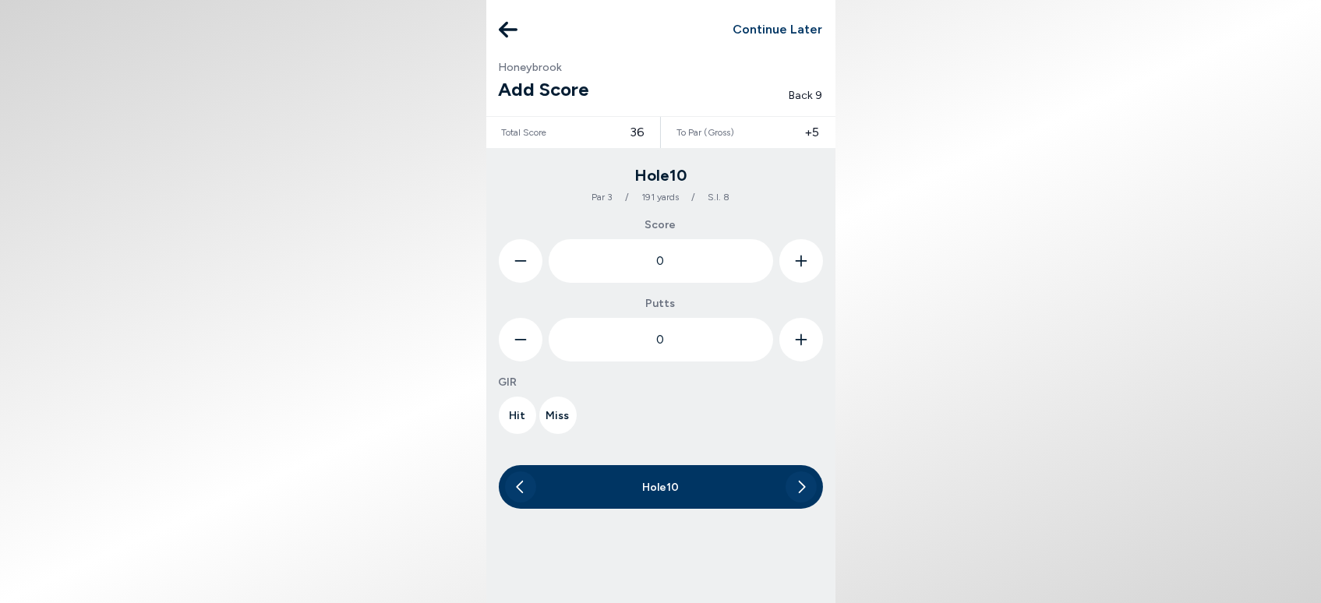
click at [796, 263] on icon at bounding box center [801, 261] width 12 height 44
type input "3"
click at [803, 341] on icon at bounding box center [801, 340] width 12 height 44
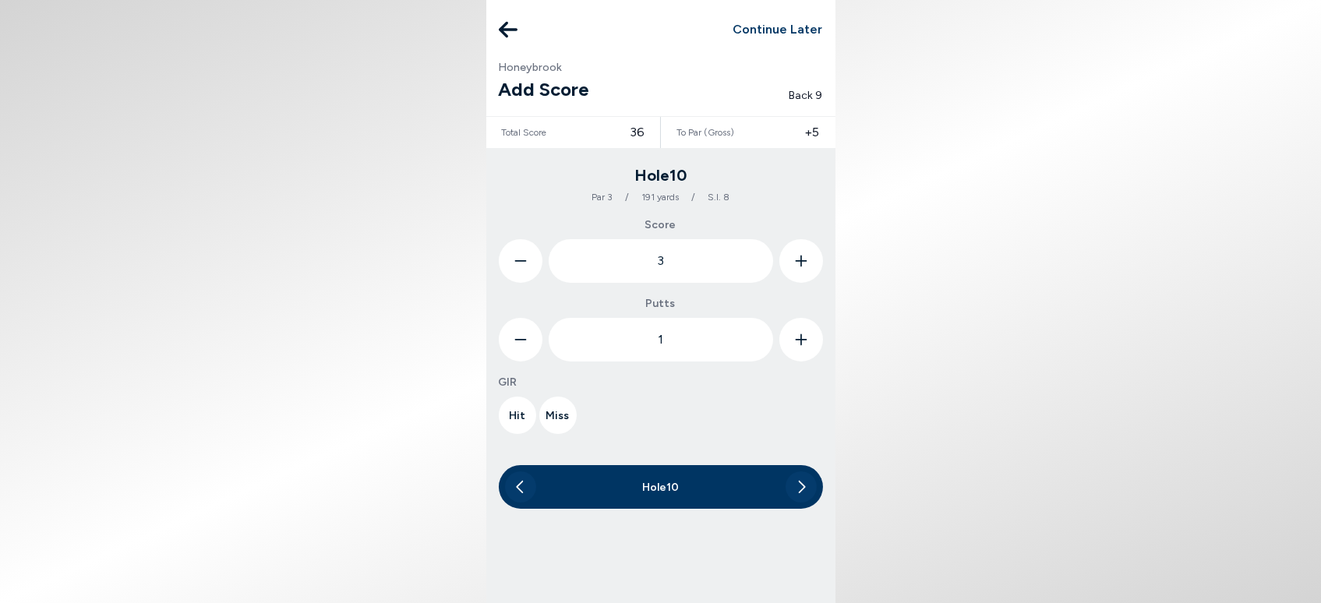
click at [803, 341] on icon at bounding box center [801, 340] width 12 height 44
type input "2"
click at [512, 417] on button "Hit" at bounding box center [517, 415] width 37 height 37
click at [804, 485] on icon at bounding box center [800, 486] width 9 height 31
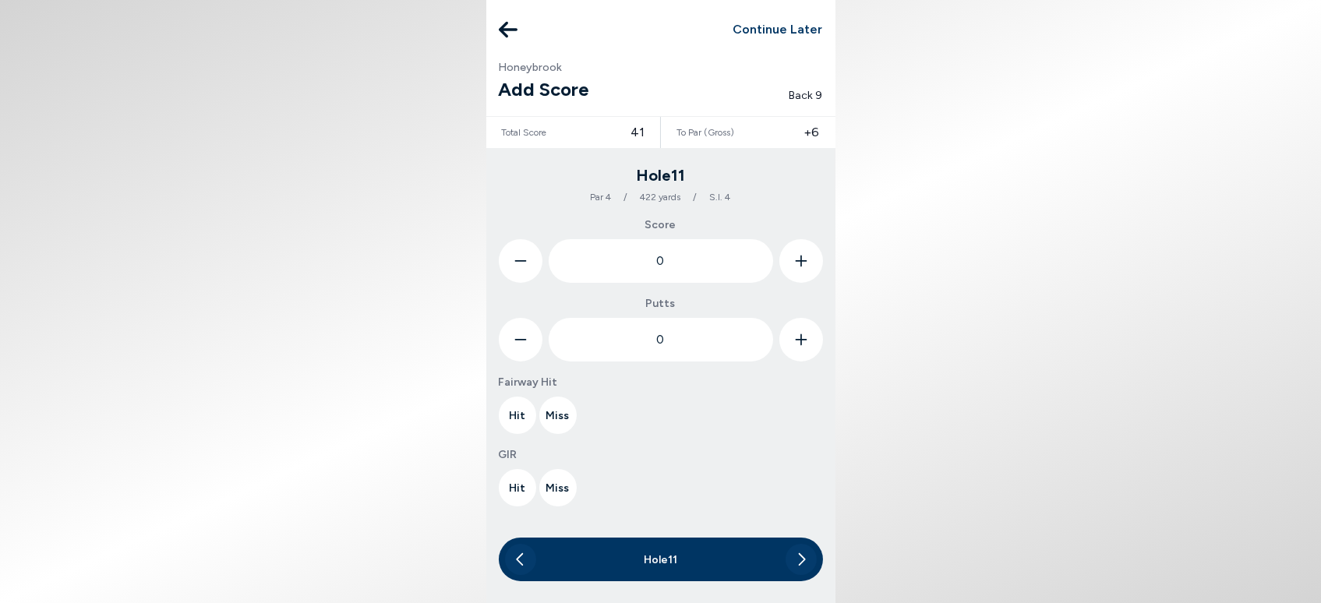
click at [801, 255] on icon at bounding box center [801, 261] width 12 height 44
click at [800, 256] on icon at bounding box center [801, 262] width 12 height 12
click at [799, 259] on icon at bounding box center [801, 261] width 12 height 44
click at [798, 260] on icon at bounding box center [801, 261] width 12 height 44
click at [798, 262] on icon at bounding box center [801, 261] width 12 height 44
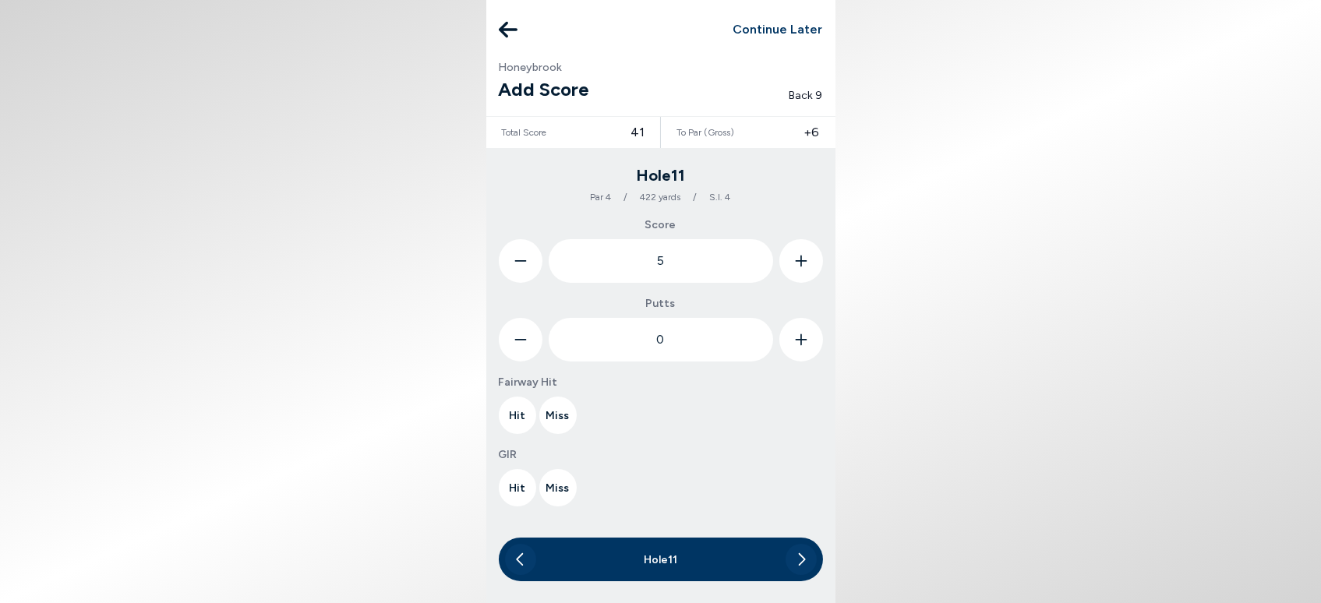
click at [798, 262] on icon at bounding box center [801, 261] width 12 height 44
type input "6"
click at [806, 344] on icon at bounding box center [801, 340] width 12 height 44
type input "2"
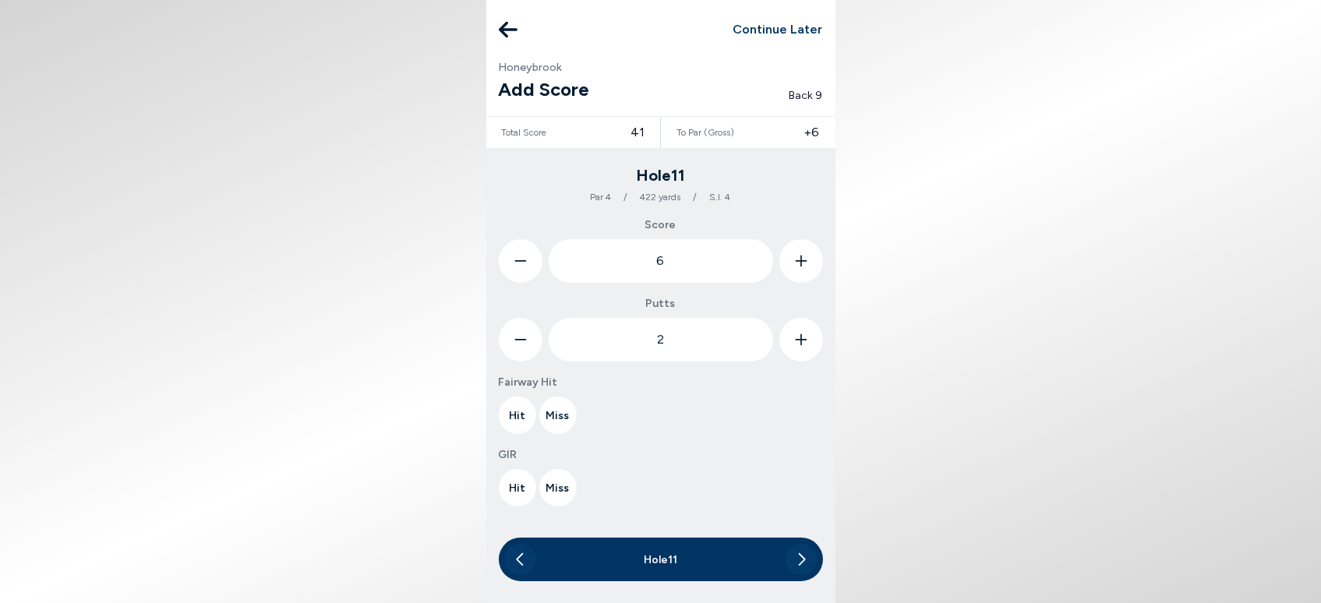
click at [556, 418] on button "Miss" at bounding box center [557, 415] width 37 height 37
click at [679, 415] on icon at bounding box center [682, 415] width 9 height 36
click at [556, 488] on button "Miss" at bounding box center [557, 487] width 37 height 37
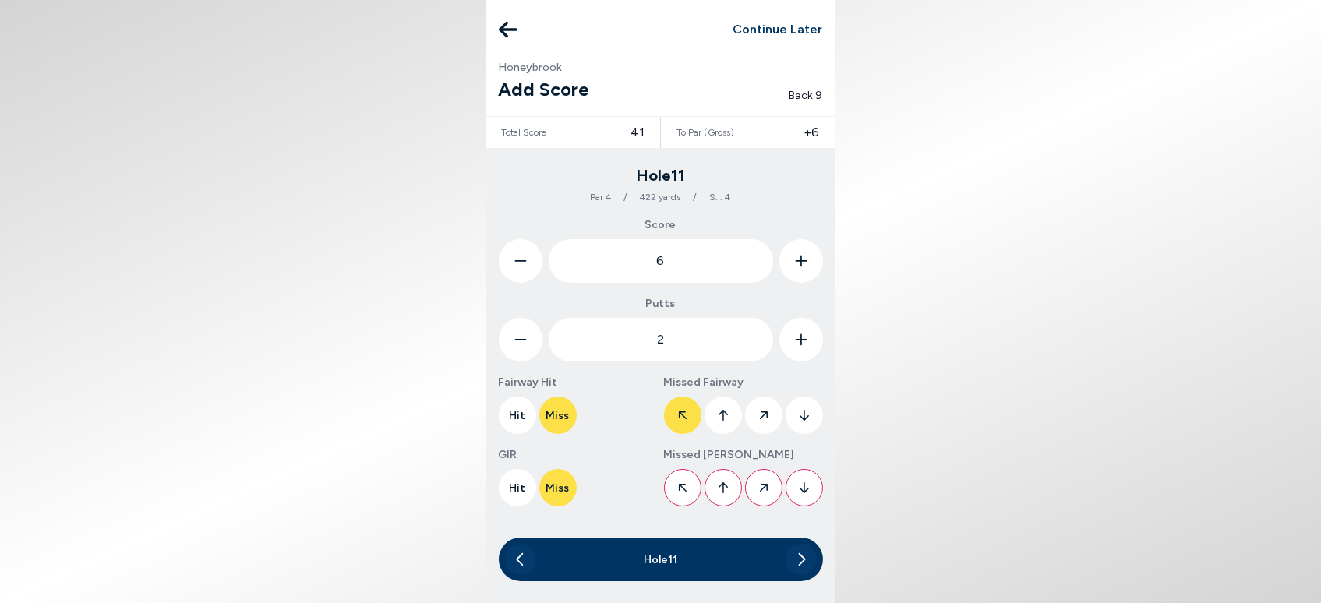
click at [801, 490] on icon at bounding box center [803, 487] width 9 height 11
click at [798, 561] on icon at bounding box center [800, 559] width 9 height 31
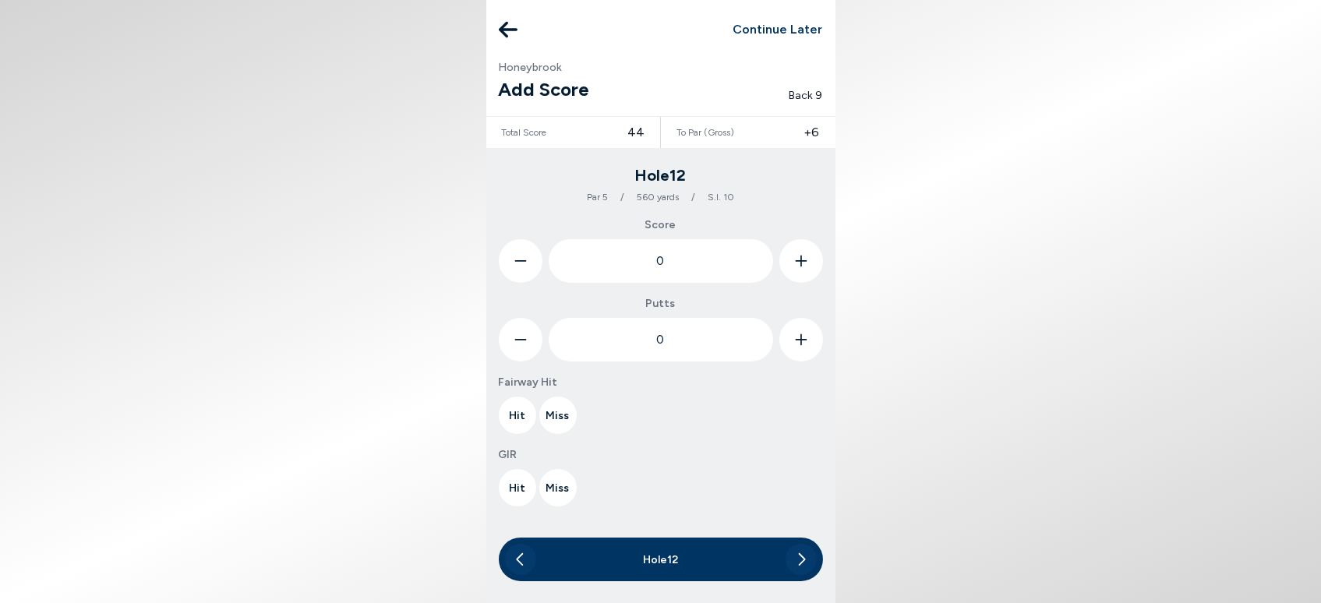
click at [803, 259] on icon at bounding box center [801, 261] width 12 height 44
click at [801, 259] on icon at bounding box center [801, 261] width 12 height 44
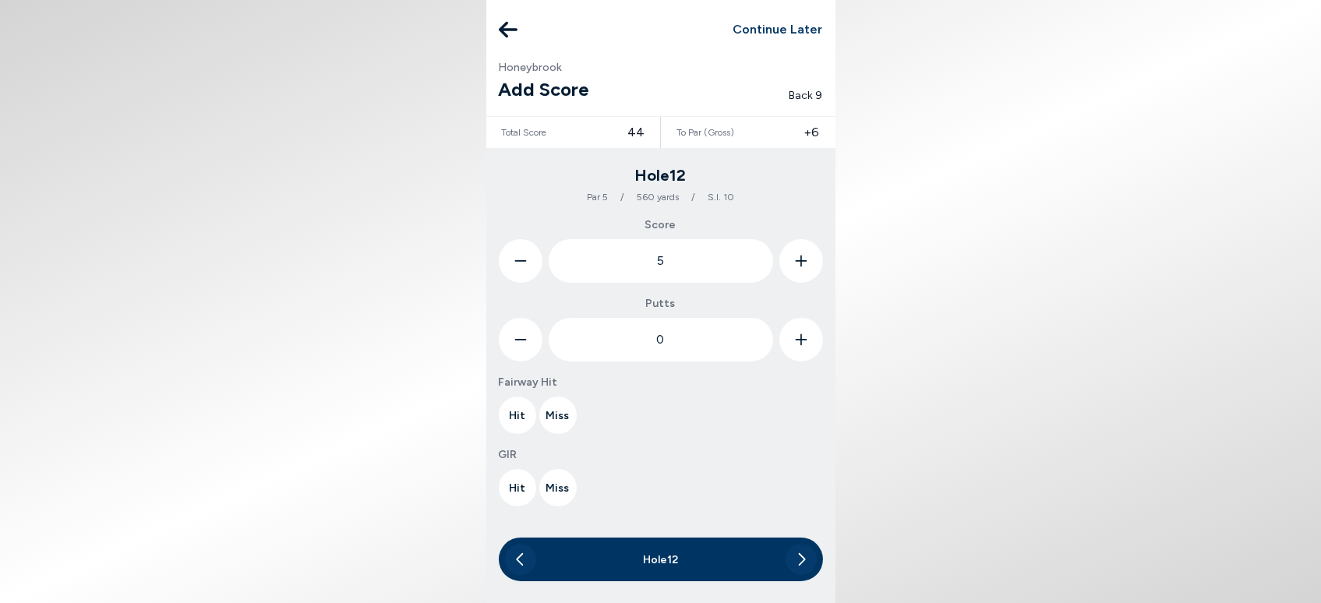
click at [800, 259] on icon at bounding box center [801, 262] width 12 height 12
type input "6"
click at [803, 346] on icon at bounding box center [801, 340] width 12 height 44
click at [804, 346] on icon at bounding box center [801, 340] width 12 height 44
type input "2"
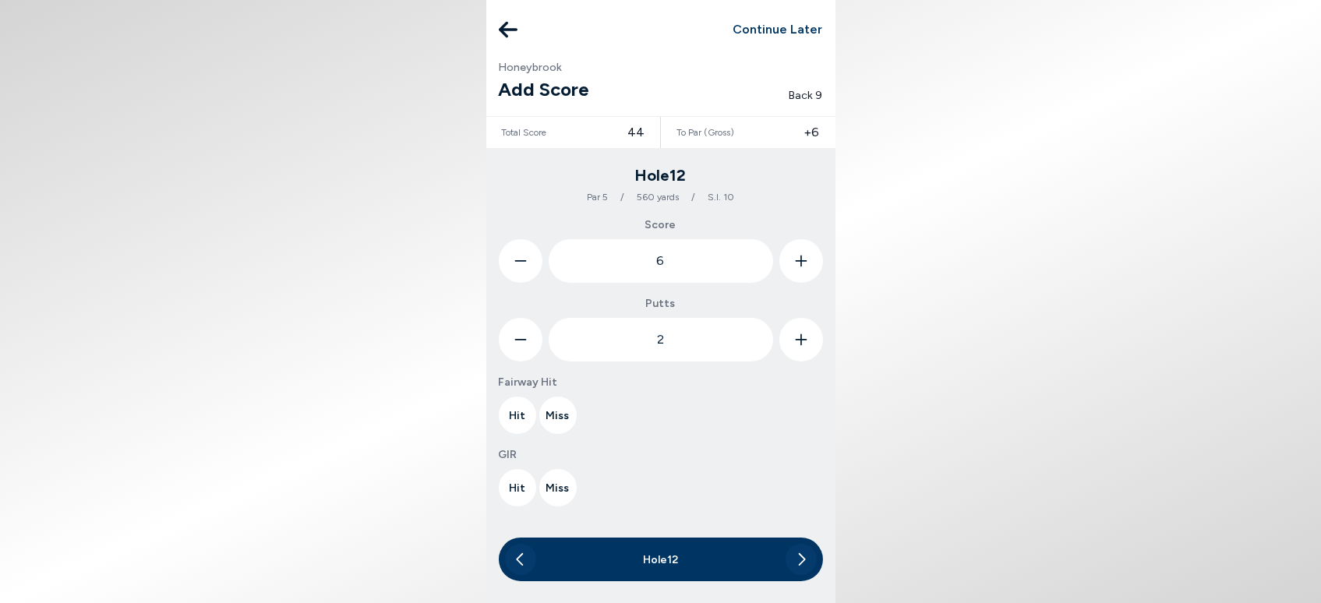
click at [521, 415] on button "Hit" at bounding box center [517, 415] width 37 height 37
click at [559, 488] on button "Miss" at bounding box center [557, 487] width 37 height 37
click at [807, 483] on icon at bounding box center [803, 488] width 9 height 36
click at [797, 557] on icon at bounding box center [800, 559] width 9 height 31
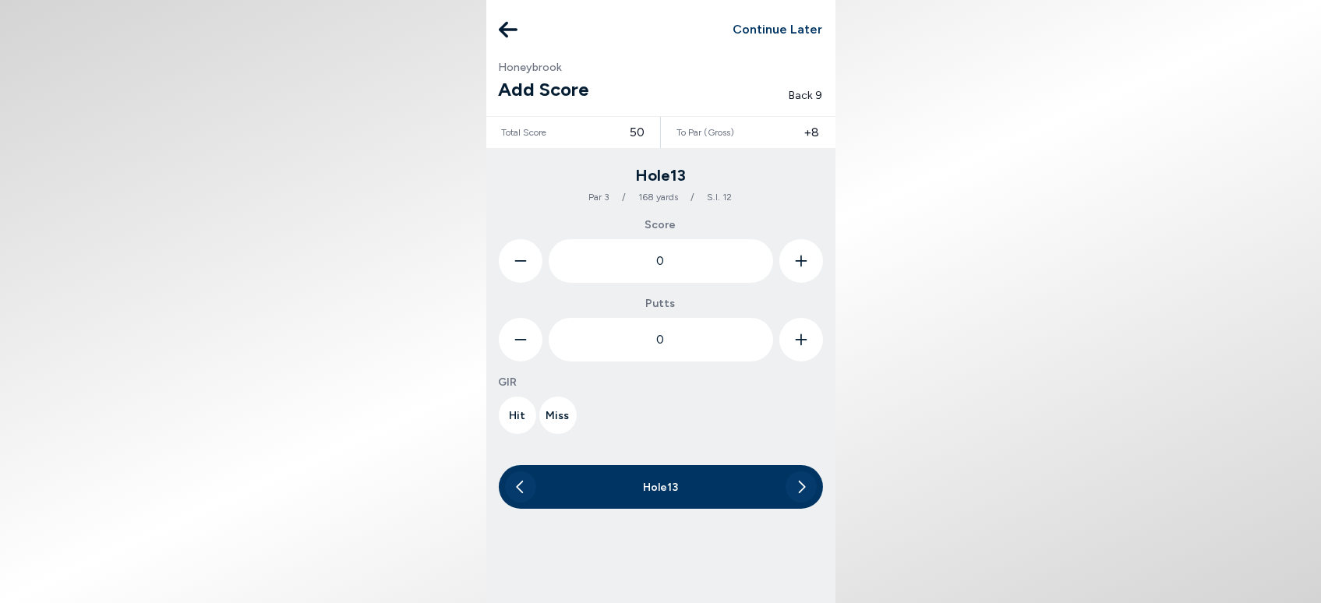
click at [796, 260] on icon at bounding box center [801, 261] width 12 height 44
type input "3"
click at [796, 348] on icon at bounding box center [801, 340] width 12 height 44
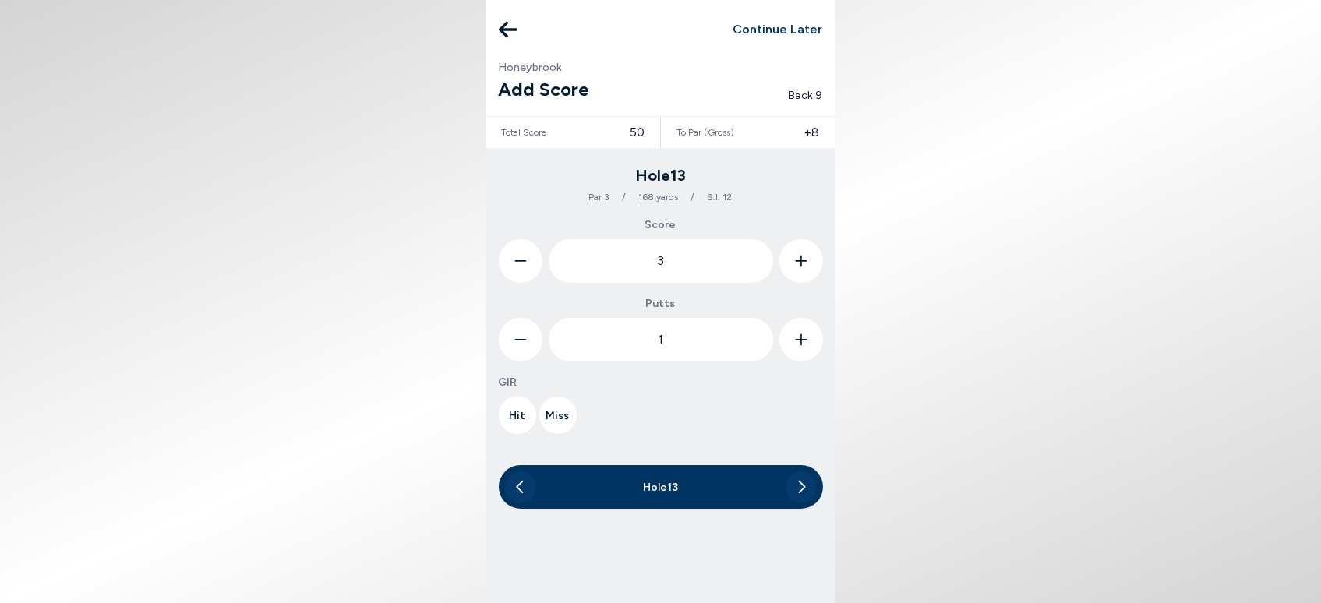
click at [796, 348] on icon at bounding box center [801, 340] width 12 height 44
type input "3"
click at [510, 418] on button "Hit" at bounding box center [517, 415] width 37 height 37
click at [799, 484] on icon at bounding box center [800, 486] width 9 height 31
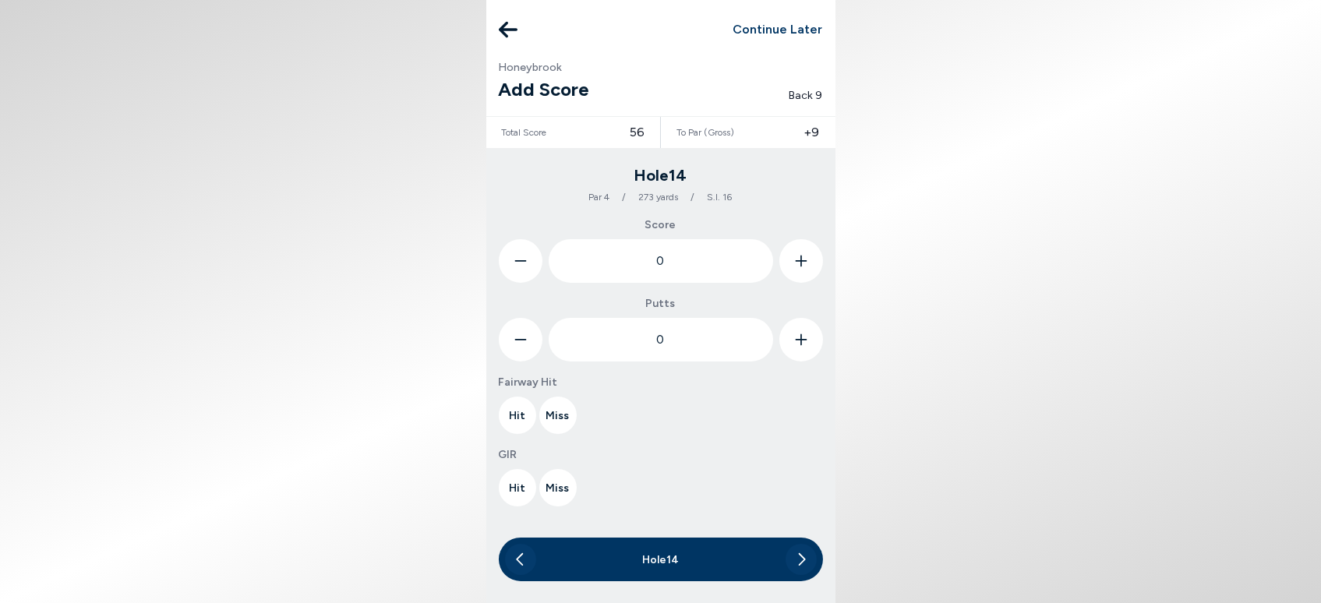
click at [795, 259] on button at bounding box center [801, 261] width 44 height 44
click at [793, 259] on button at bounding box center [801, 261] width 44 height 44
click at [792, 261] on button at bounding box center [801, 261] width 44 height 44
click at [792, 262] on button at bounding box center [801, 261] width 44 height 44
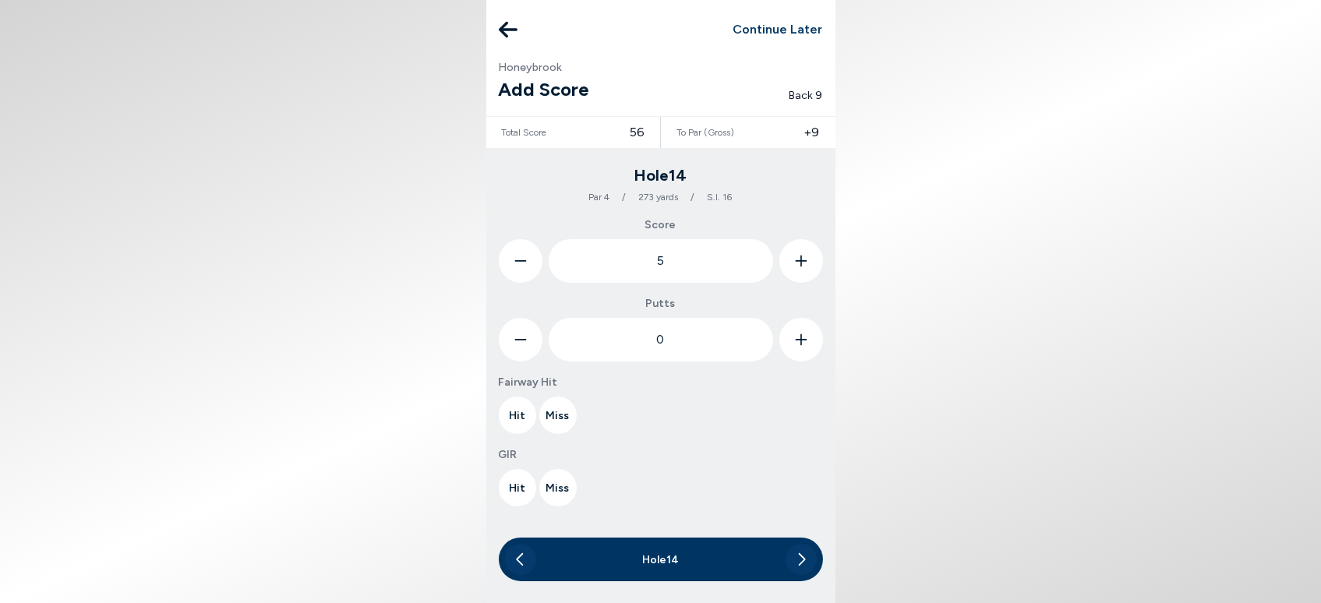
click at [792, 262] on button at bounding box center [801, 261] width 44 height 44
click at [792, 263] on button at bounding box center [801, 261] width 44 height 44
type input "8"
click at [799, 340] on icon at bounding box center [801, 340] width 12 height 12
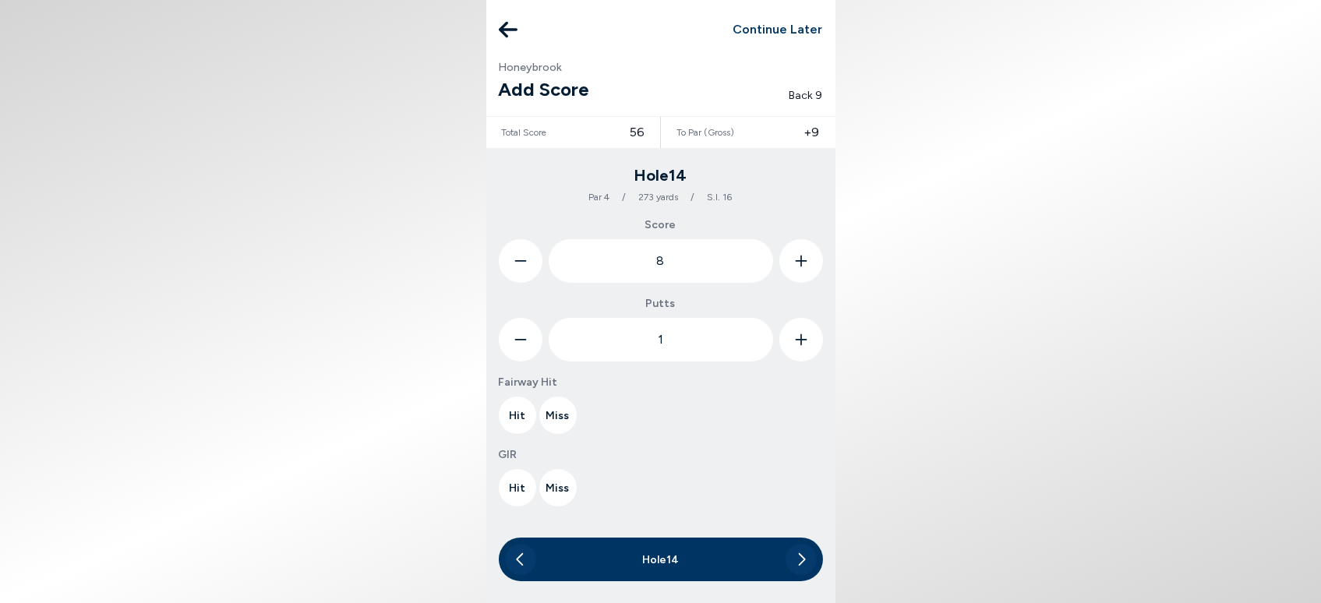
click at [799, 340] on icon at bounding box center [801, 340] width 12 height 12
type input "3"
click at [551, 415] on button "Miss" at bounding box center [557, 415] width 37 height 37
click at [761, 415] on icon at bounding box center [763, 415] width 9 height 36
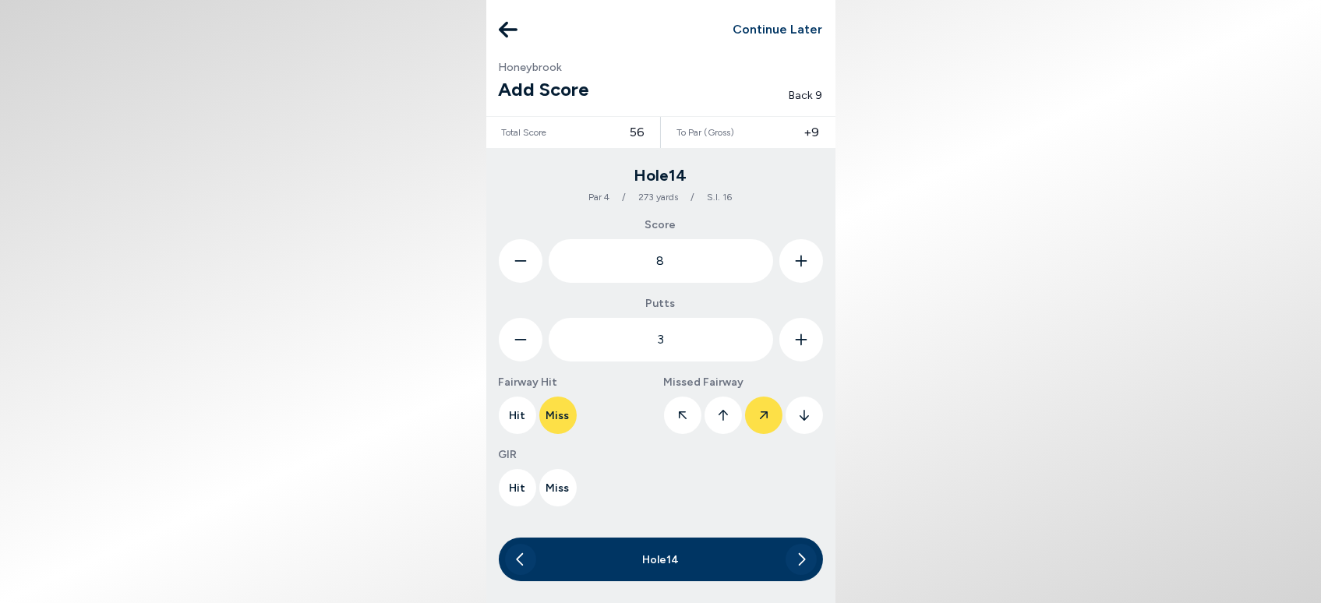
click at [554, 482] on button "Miss" at bounding box center [557, 487] width 37 height 37
click at [806, 485] on icon at bounding box center [803, 488] width 9 height 36
click at [803, 559] on icon at bounding box center [800, 559] width 9 height 31
click at [803, 263] on icon at bounding box center [801, 261] width 12 height 44
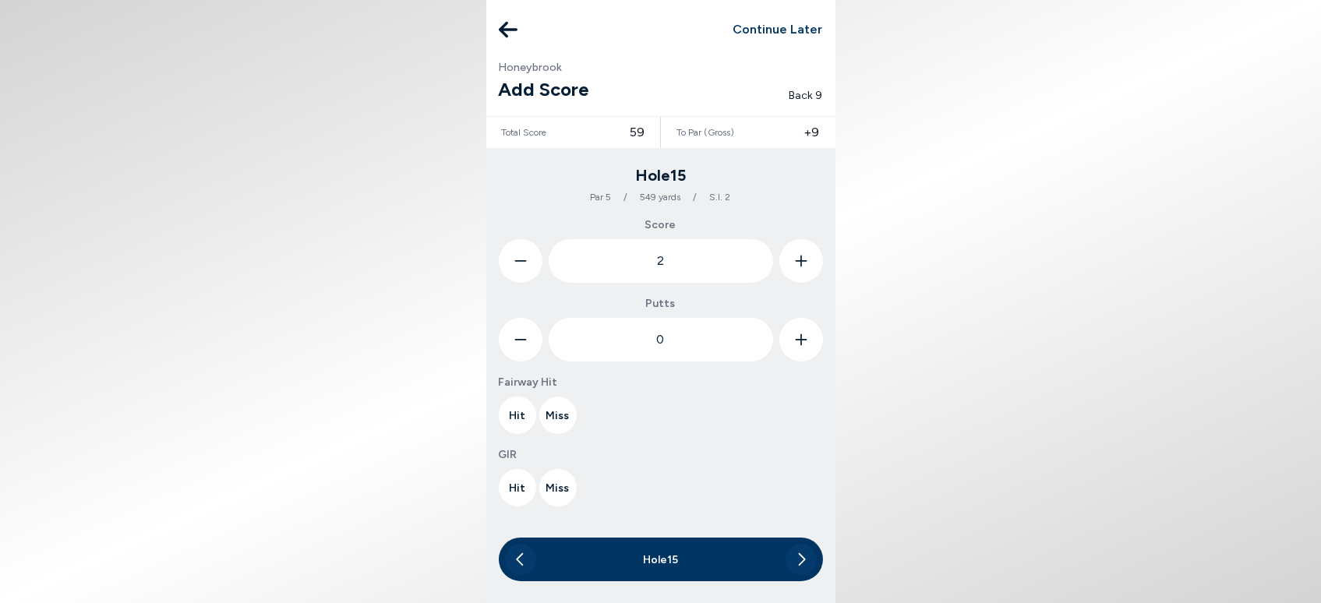
click at [803, 266] on icon at bounding box center [801, 261] width 12 height 44
type input "6"
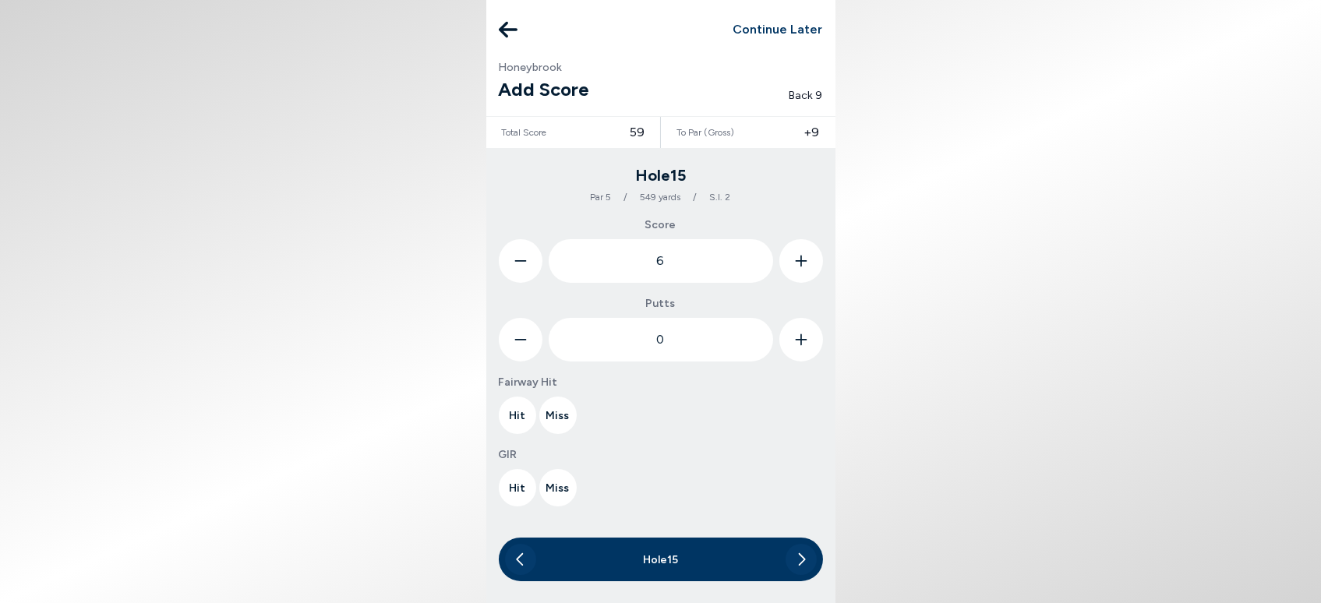
click at [798, 341] on icon at bounding box center [801, 340] width 12 height 44
type input "1"
click at [553, 415] on button "Miss" at bounding box center [557, 415] width 37 height 37
click at [680, 409] on icon at bounding box center [682, 415] width 9 height 36
drag, startPoint x: 553, startPoint y: 485, endPoint x: 561, endPoint y: 486, distance: 7.8
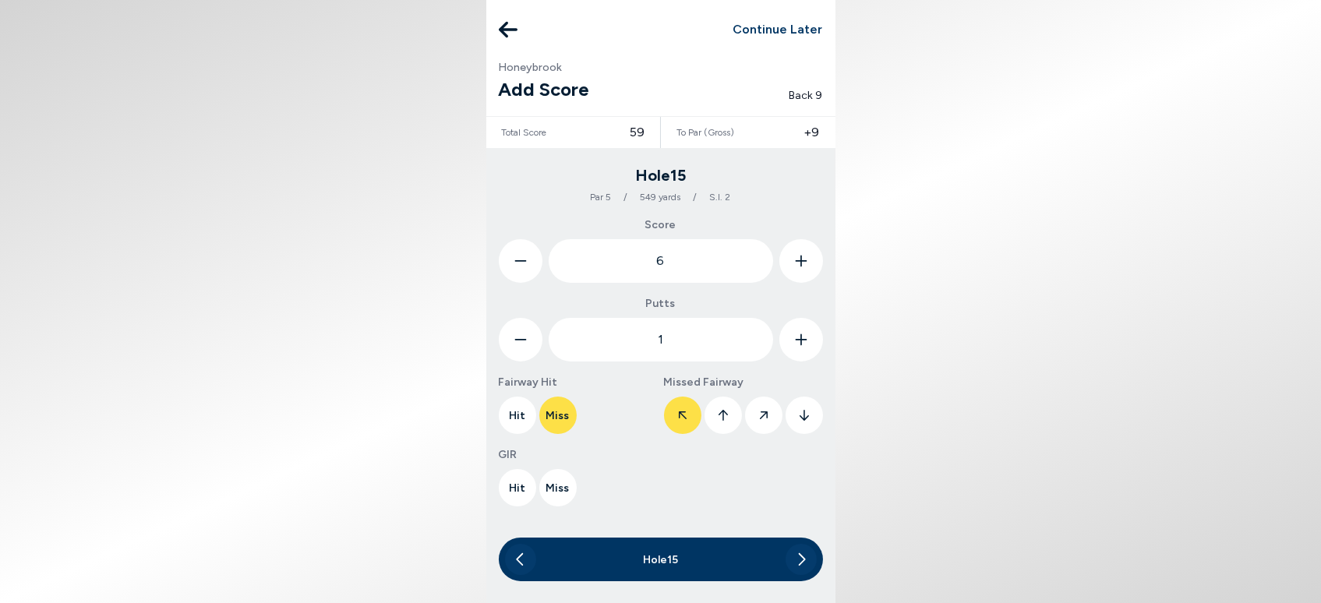
click at [556, 485] on button "Miss" at bounding box center [557, 487] width 37 height 37
click at [798, 485] on button at bounding box center [803, 487] width 37 height 37
click at [799, 555] on icon at bounding box center [801, 559] width 7 height 12
click at [796, 260] on icon at bounding box center [801, 261] width 12 height 44
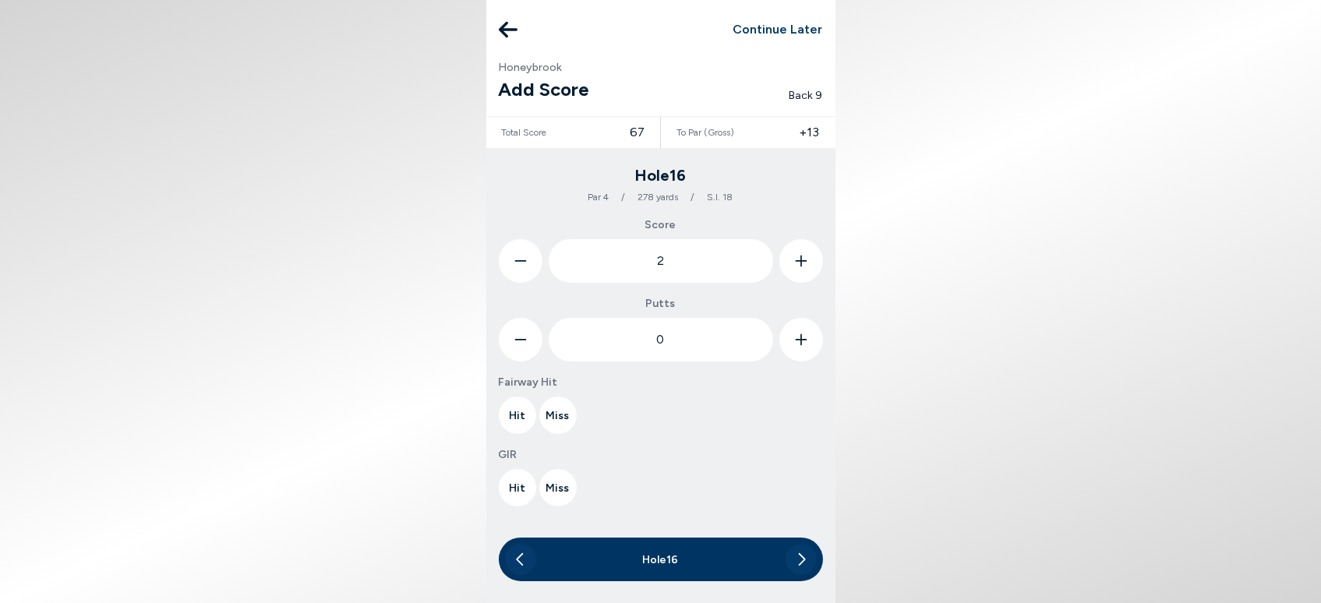
click at [796, 260] on icon at bounding box center [801, 261] width 12 height 44
type input "5"
click at [805, 341] on icon at bounding box center [801, 340] width 12 height 44
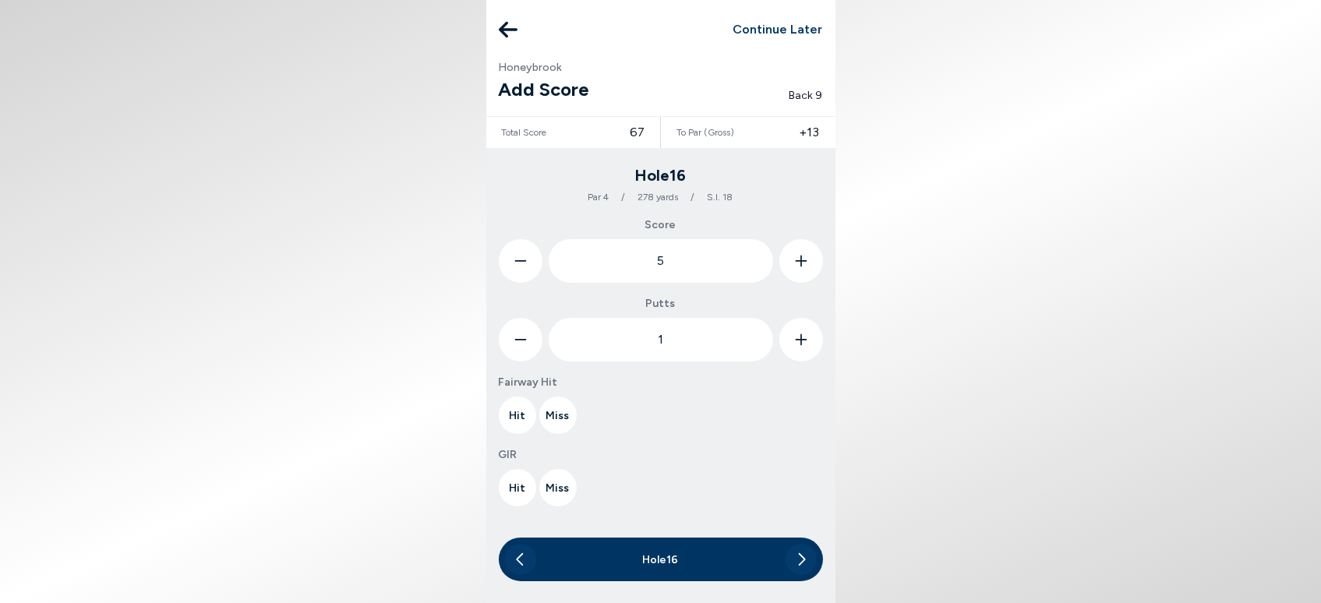
click at [805, 341] on icon at bounding box center [801, 340] width 12 height 44
click at [804, 343] on icon at bounding box center [801, 340] width 12 height 44
type input "3"
click at [547, 415] on button "Miss" at bounding box center [557, 415] width 37 height 37
click at [672, 418] on button at bounding box center [682, 415] width 37 height 37
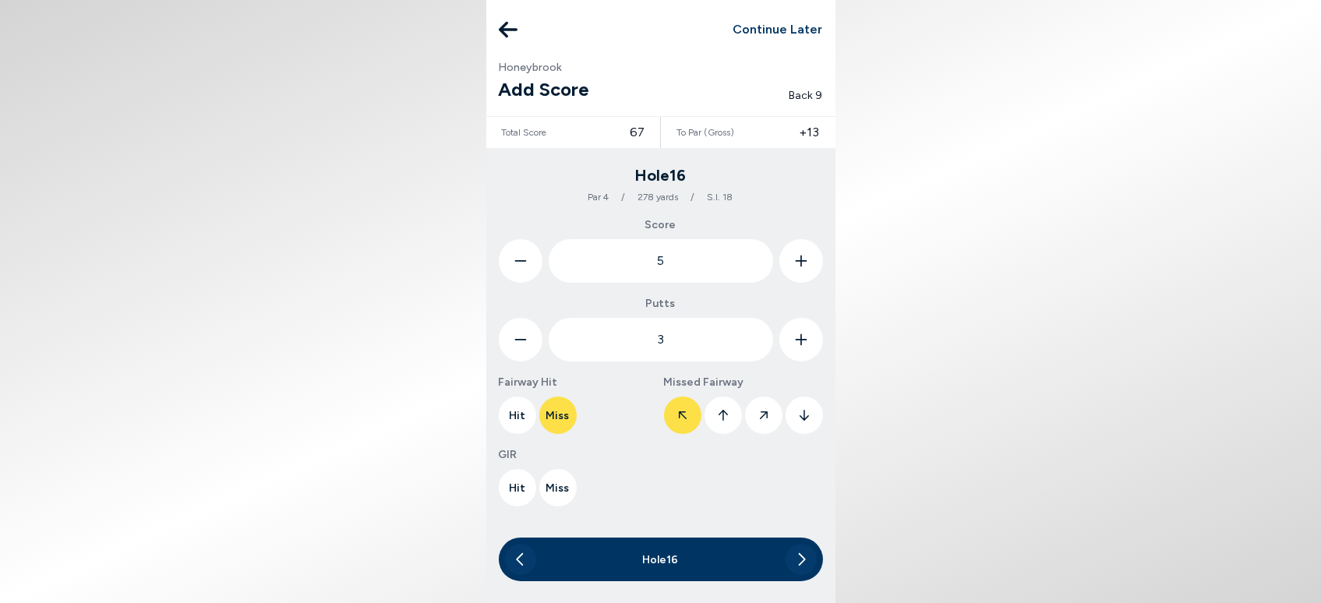
click at [510, 491] on button "Hit" at bounding box center [517, 487] width 37 height 37
click at [798, 561] on icon at bounding box center [800, 559] width 9 height 31
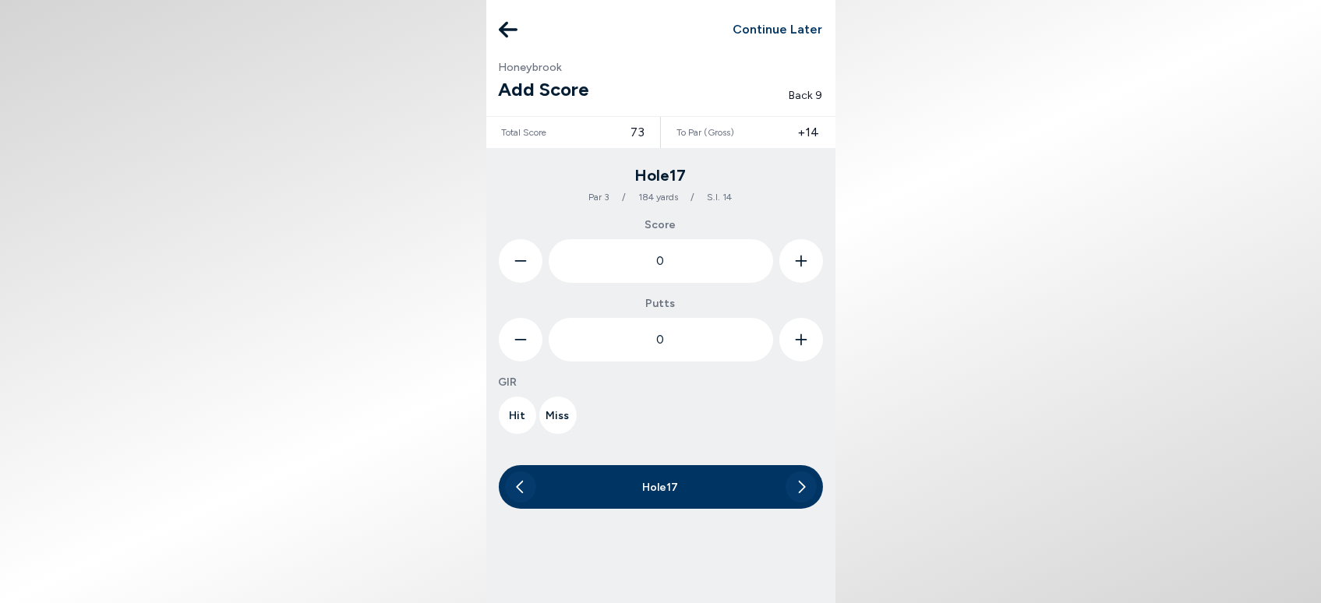
click at [810, 261] on button at bounding box center [801, 261] width 44 height 44
click at [807, 261] on button at bounding box center [801, 261] width 44 height 44
type input "4"
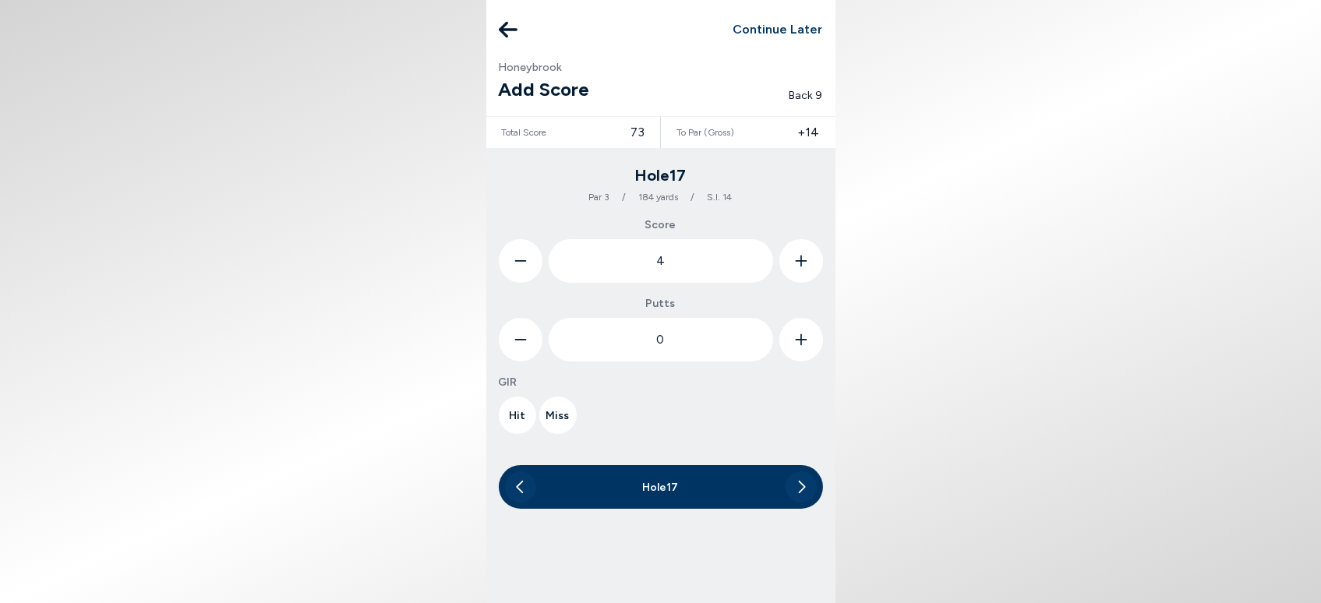
click at [796, 341] on icon at bounding box center [801, 340] width 12 height 44
type input "2"
click at [550, 411] on button "Miss" at bounding box center [557, 415] width 37 height 37
click at [811, 418] on button at bounding box center [803, 415] width 37 height 37
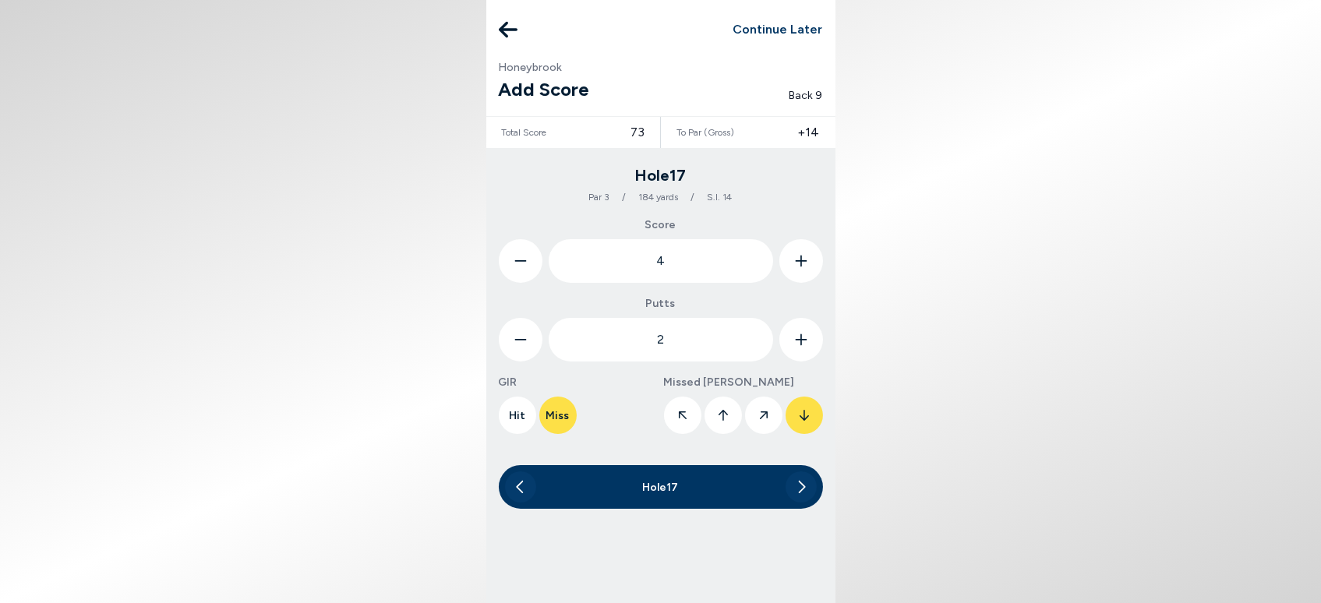
click at [799, 484] on icon at bounding box center [800, 486] width 9 height 31
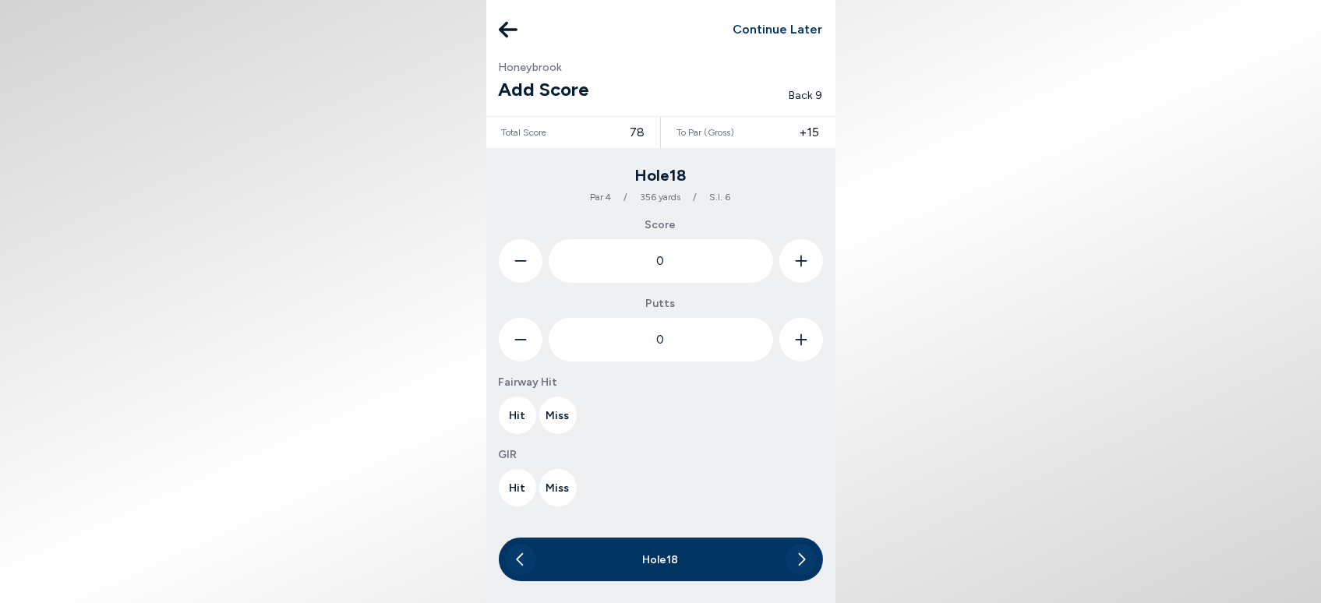
click at [800, 264] on icon at bounding box center [801, 262] width 12 height 12
click at [801, 266] on icon at bounding box center [801, 261] width 12 height 44
type input "2"
click at [520, 417] on button "Hit" at bounding box center [517, 415] width 37 height 37
click at [567, 417] on button "Miss" at bounding box center [557, 415] width 37 height 37
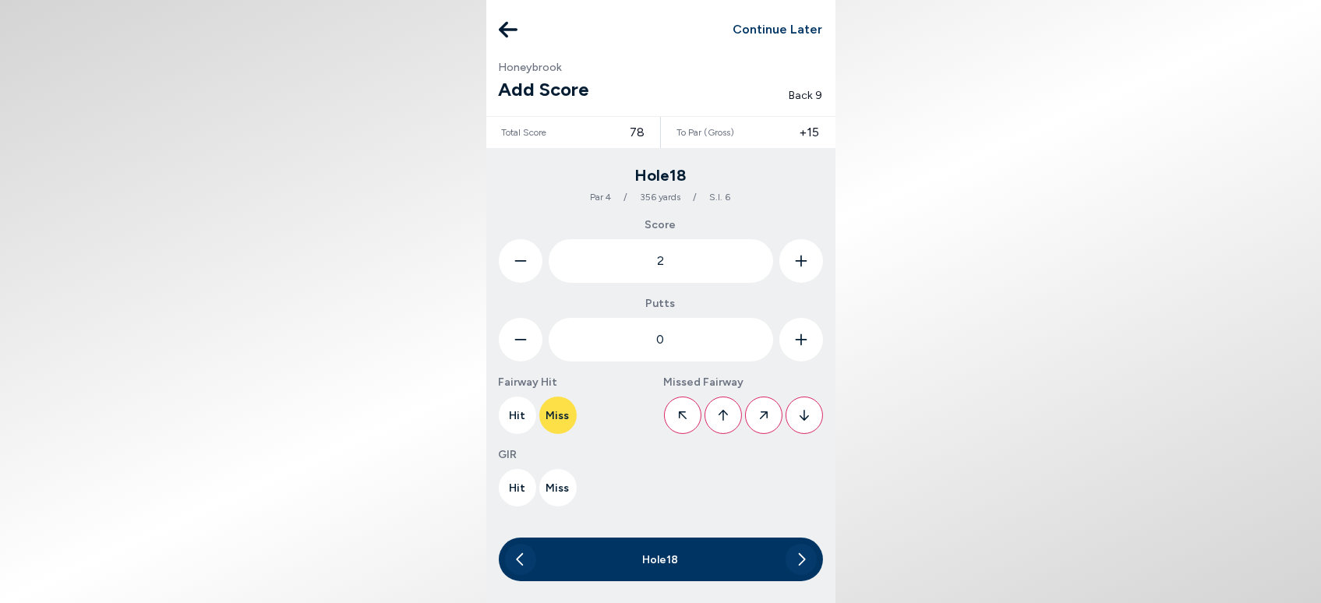
click at [679, 416] on icon at bounding box center [683, 415] width 8 height 8
click at [513, 486] on button "Hit" at bounding box center [517, 487] width 37 height 37
click at [799, 561] on icon at bounding box center [800, 559] width 9 height 31
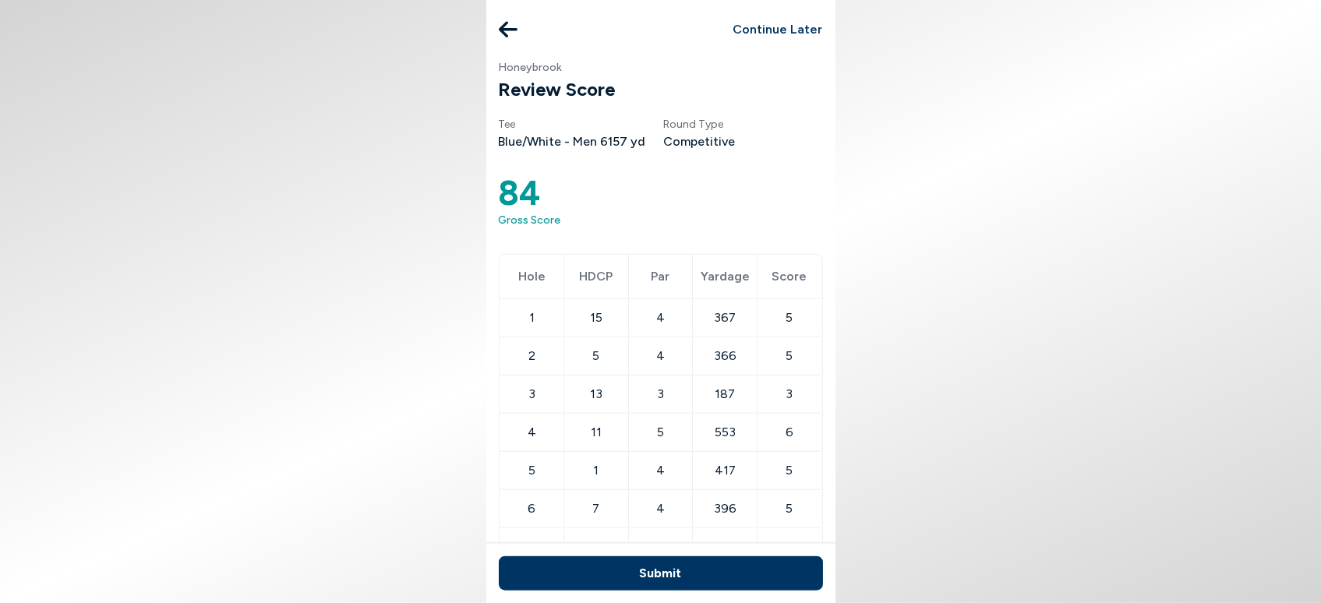
scroll to position [605, 0]
click at [658, 572] on button "Submit" at bounding box center [661, 573] width 324 height 34
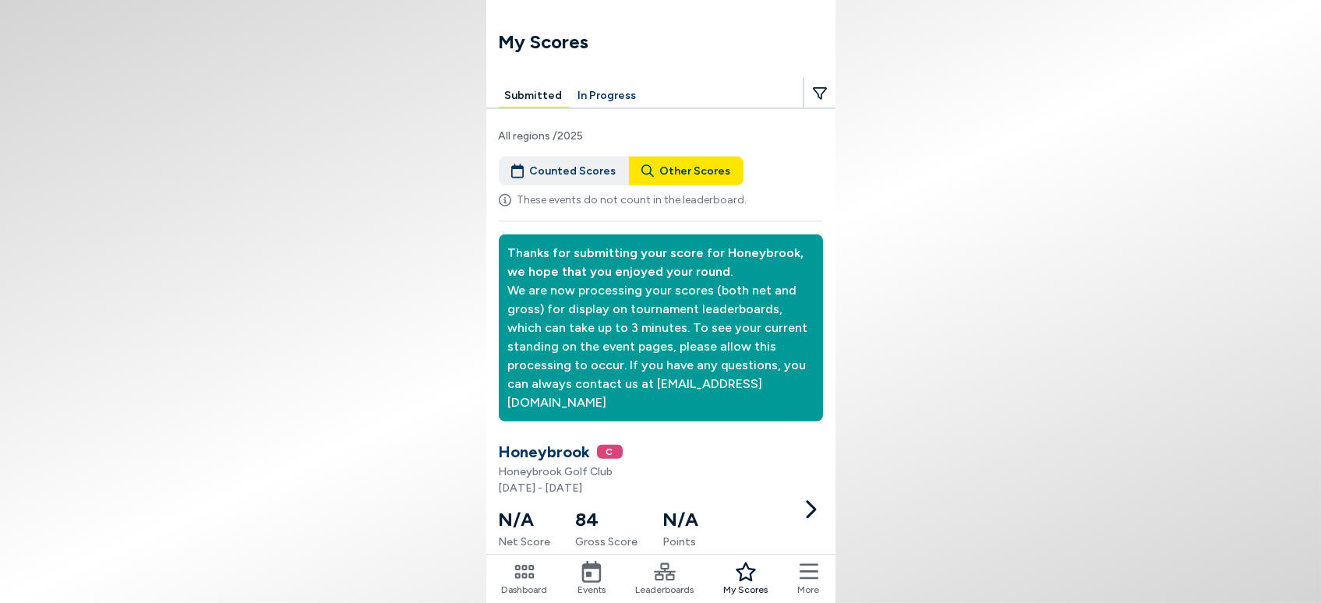
scroll to position [9, 0]
click at [606, 445] on span "C" at bounding box center [610, 452] width 26 height 14
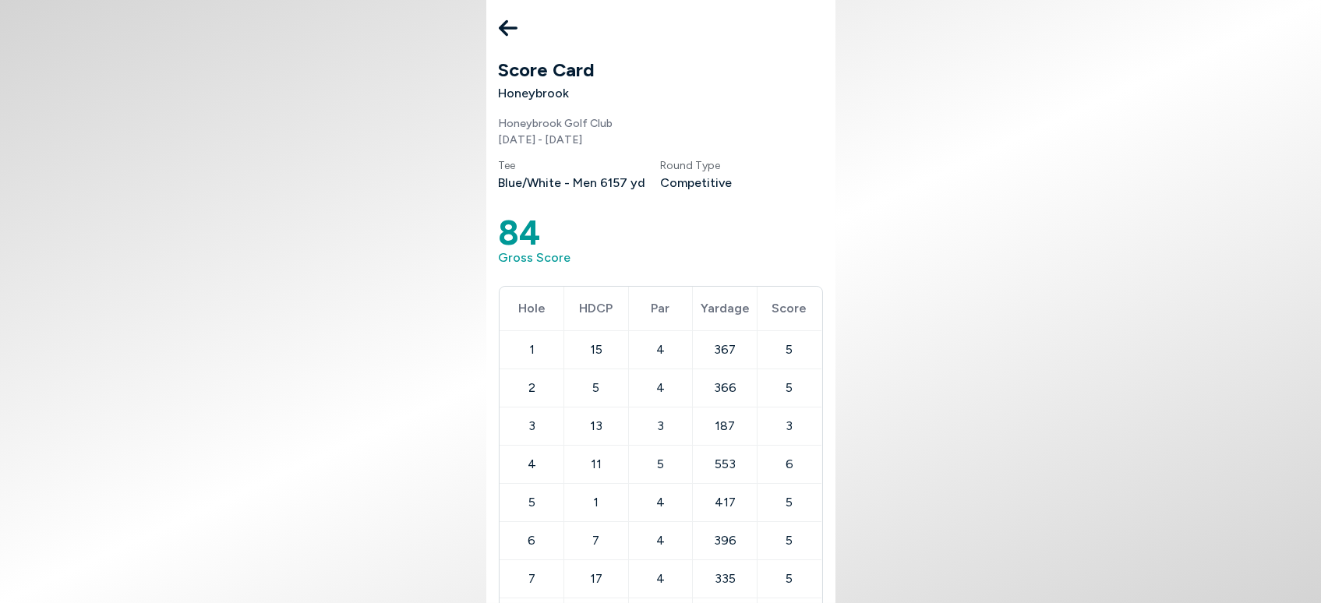
click at [503, 27] on icon at bounding box center [508, 28] width 19 height 16
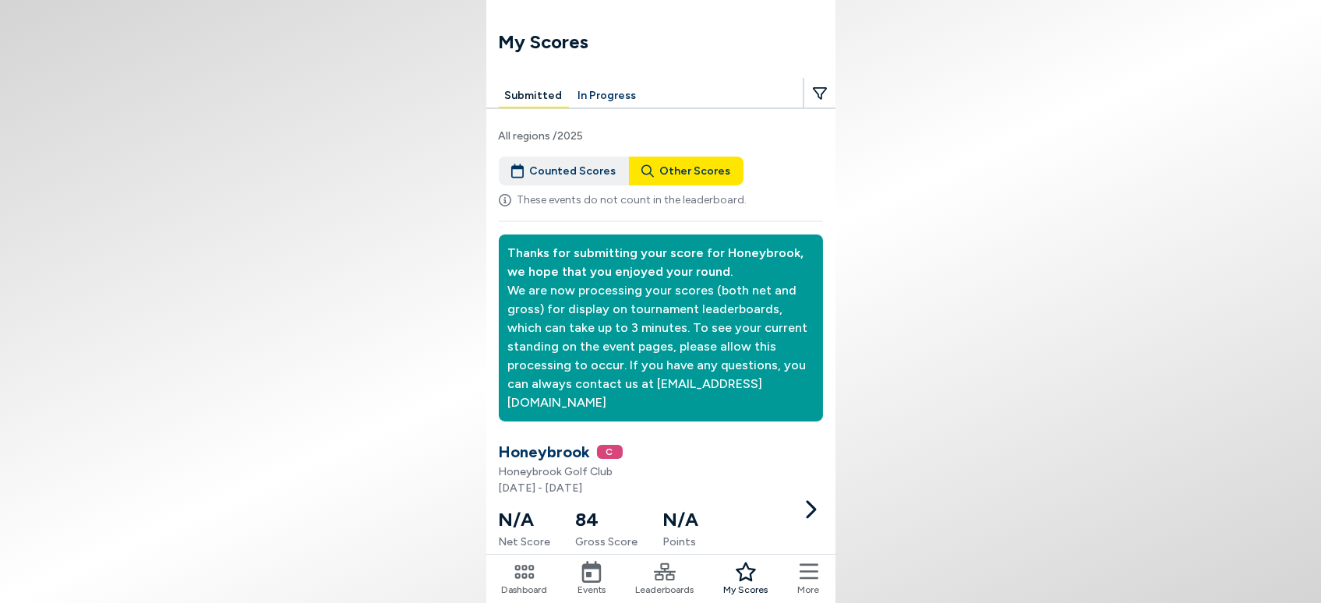
scroll to position [9, 0]
click at [665, 577] on icon at bounding box center [665, 572] width 22 height 22
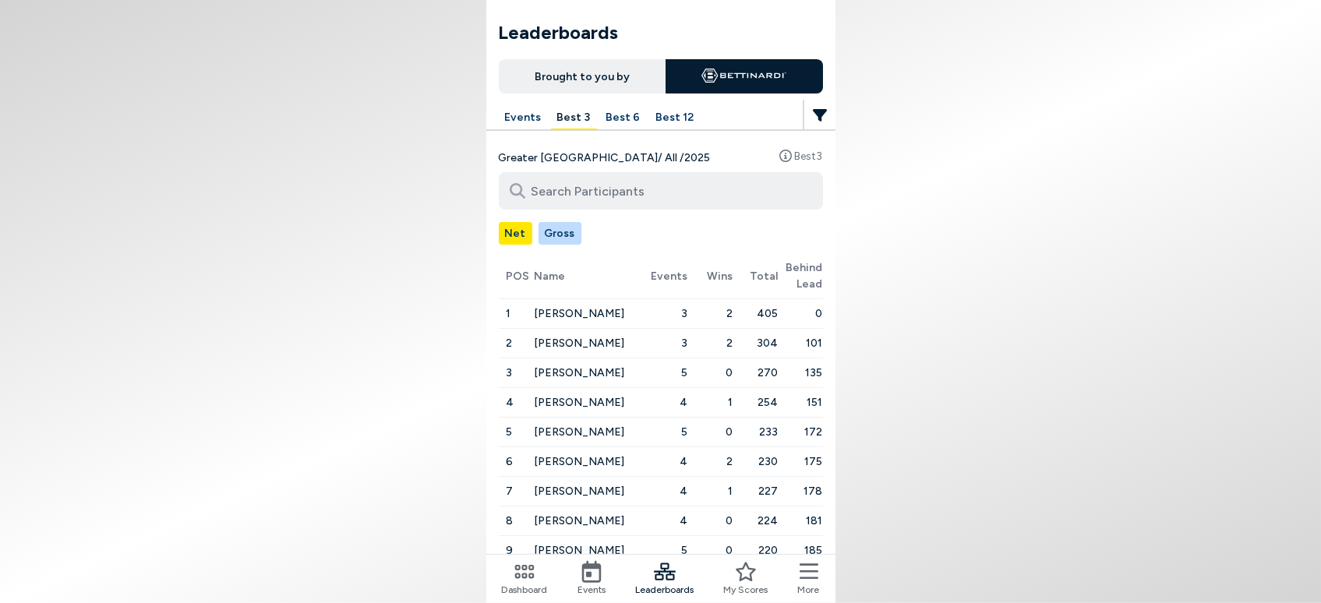
scroll to position [122, 0]
click at [594, 573] on icon at bounding box center [592, 572] width 22 height 22
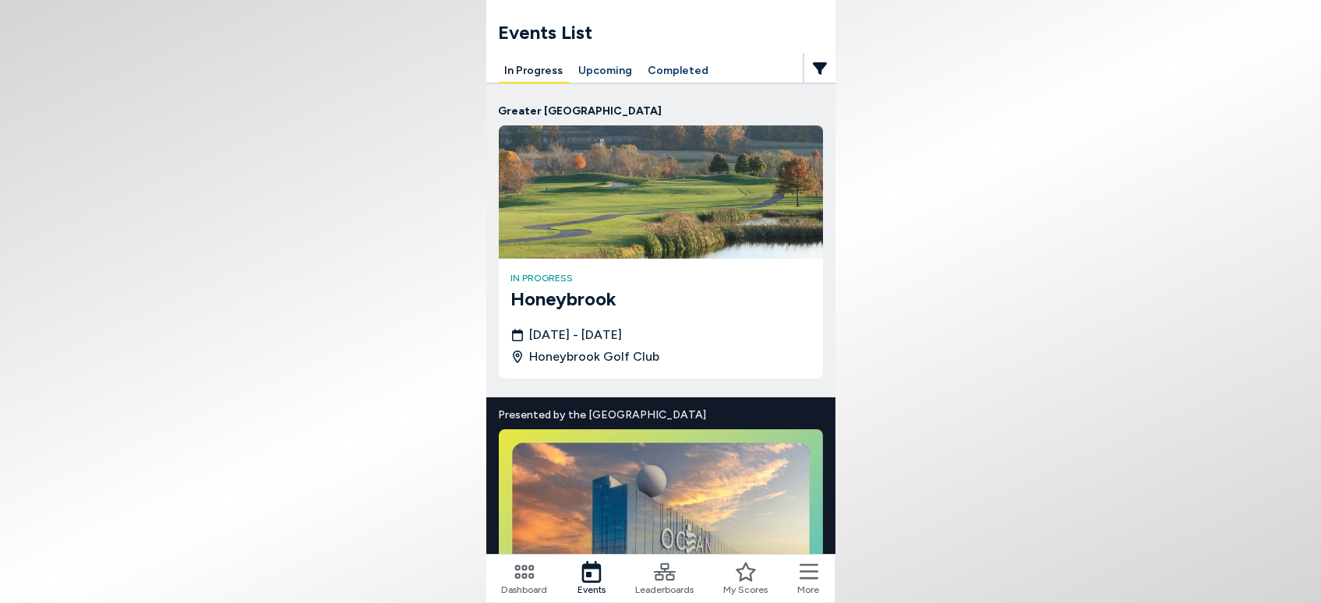
click at [573, 299] on h3 "Honeybrook" at bounding box center [660, 299] width 299 height 28
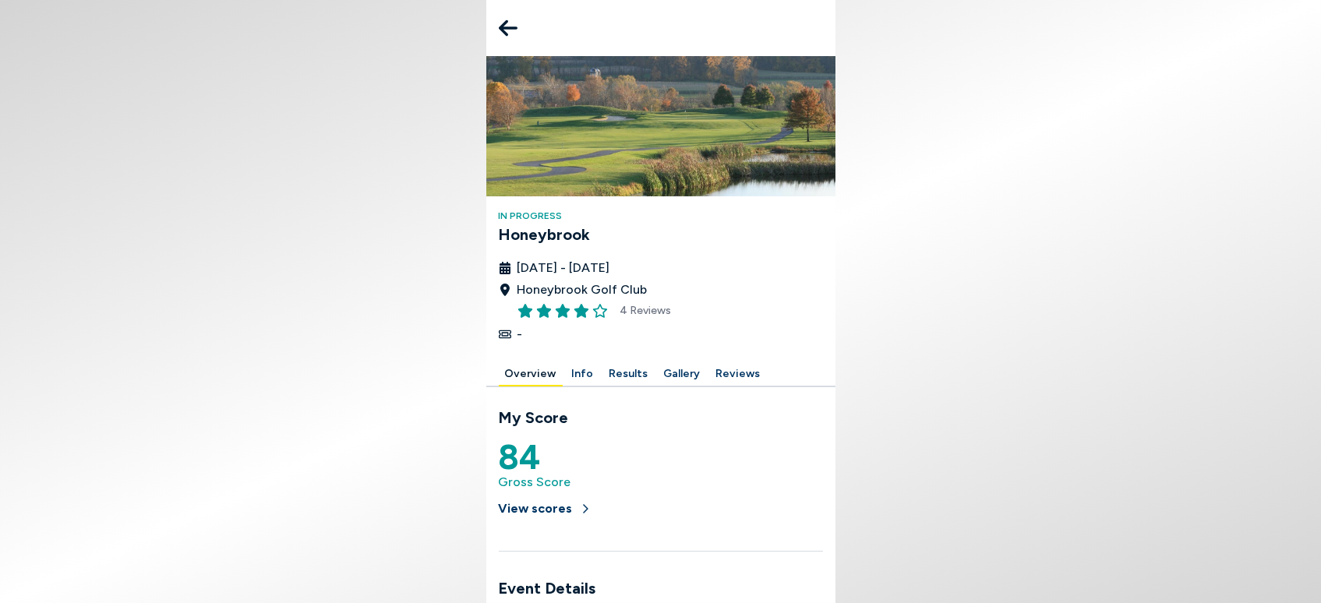
click at [619, 374] on button "Results" at bounding box center [628, 374] width 51 height 24
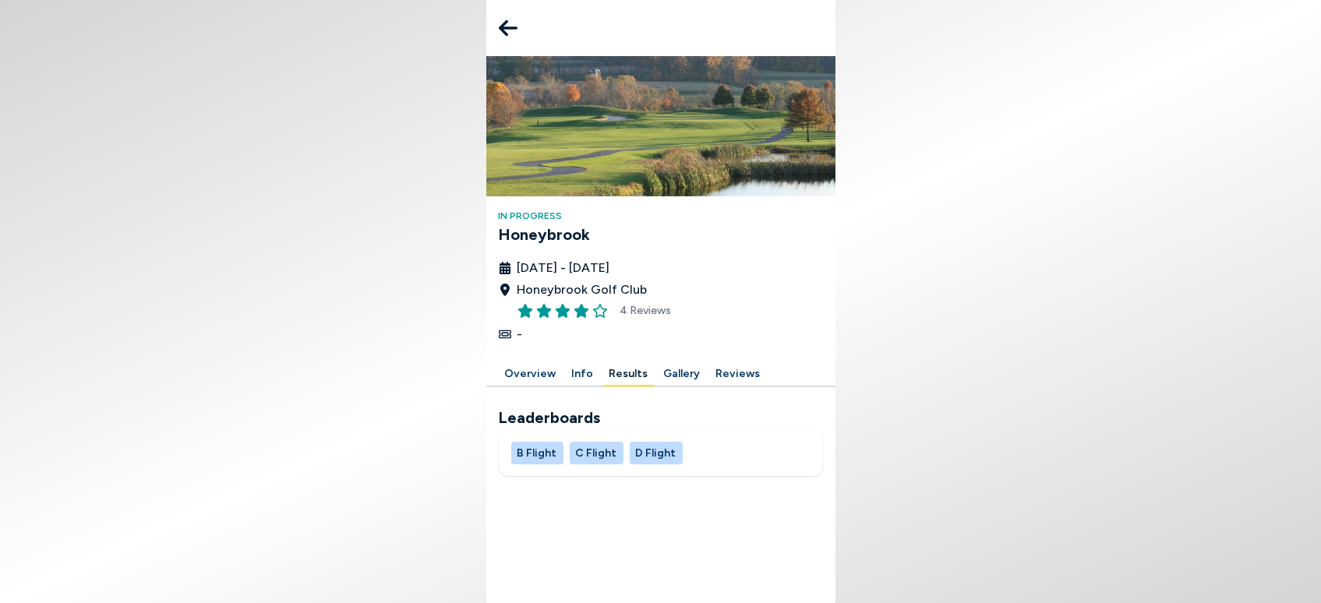
click at [649, 448] on button "D Flight" at bounding box center [656, 453] width 53 height 23
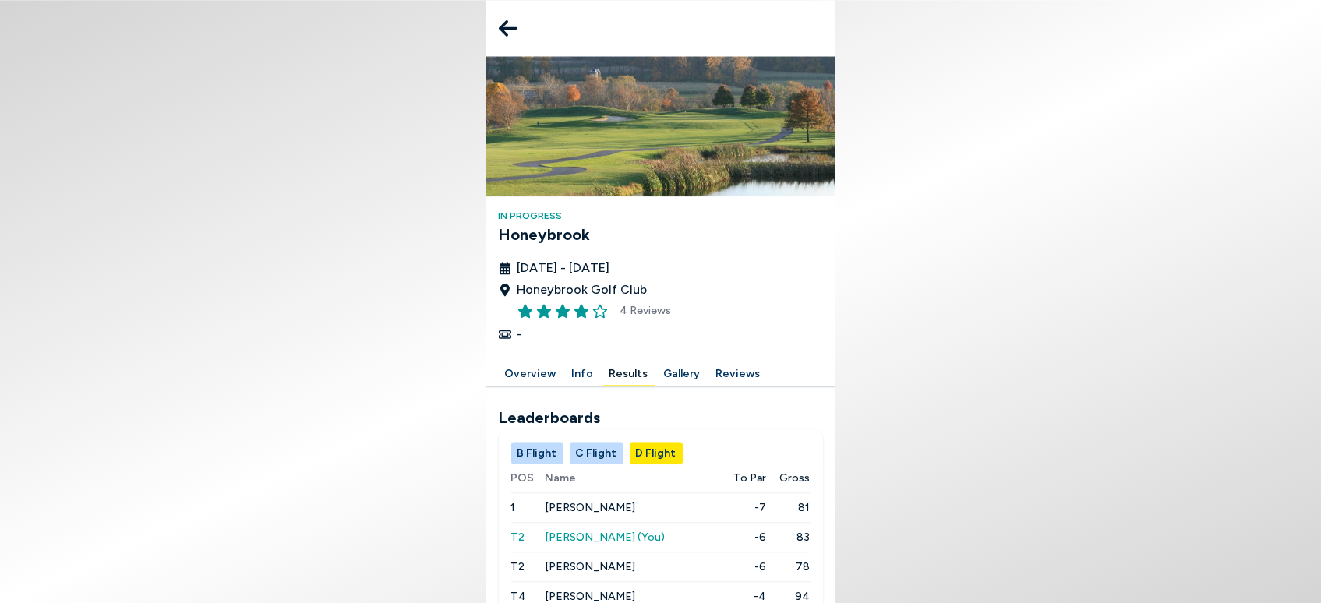
scroll to position [83, 0]
click at [582, 531] on span "[PERSON_NAME] (You)" at bounding box center [605, 537] width 120 height 13
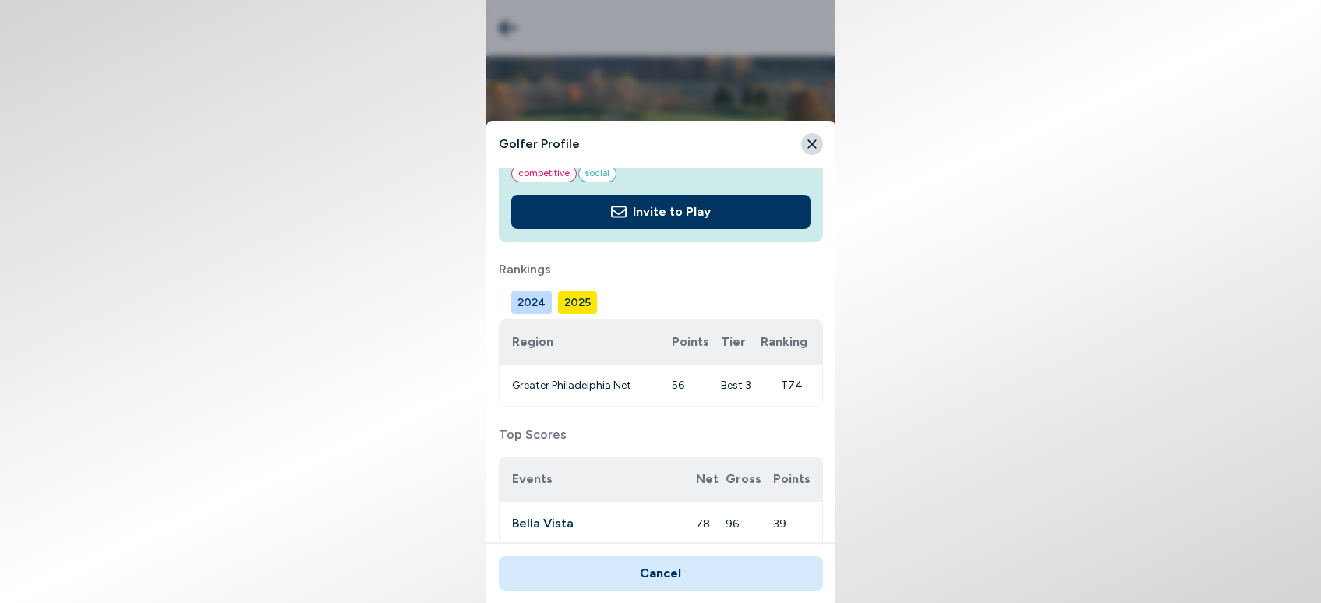
scroll to position [129, 0]
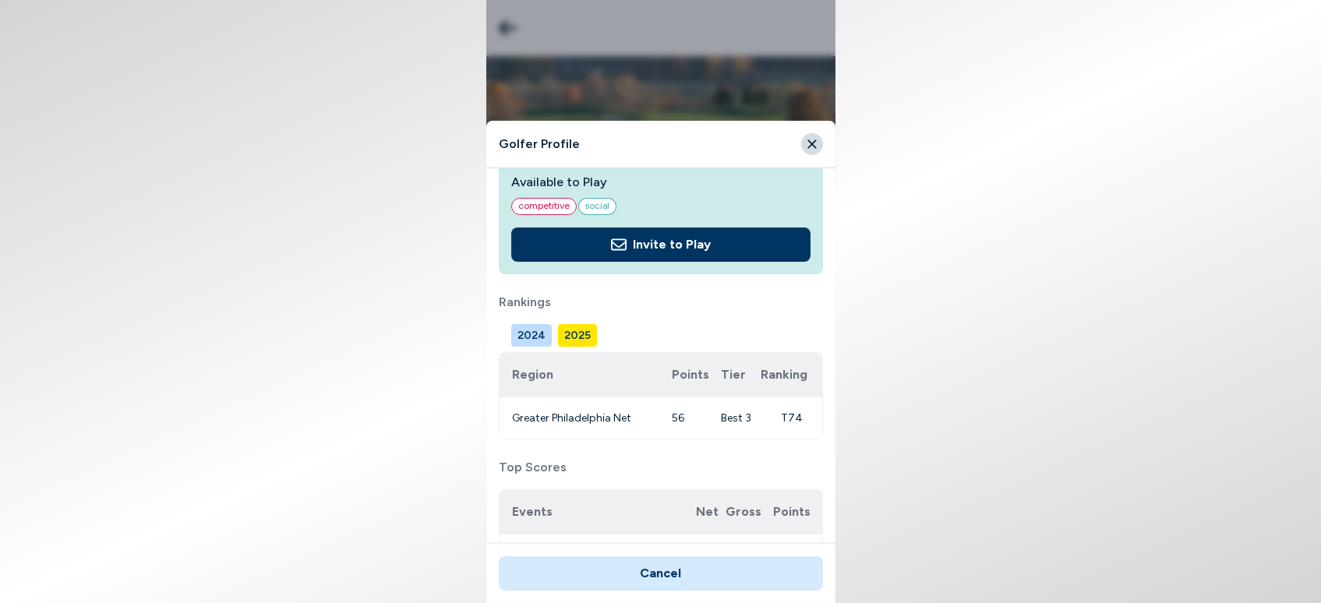
click at [811, 139] on icon "Close" at bounding box center [812, 144] width 14 height 14
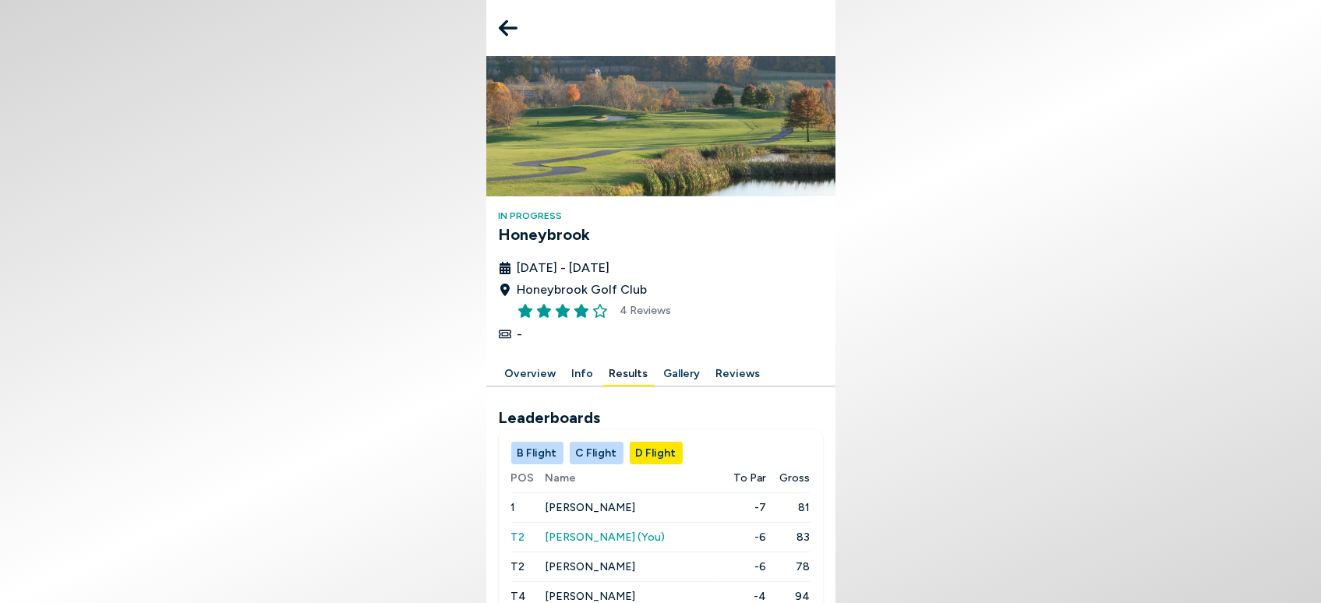
scroll to position [263, 0]
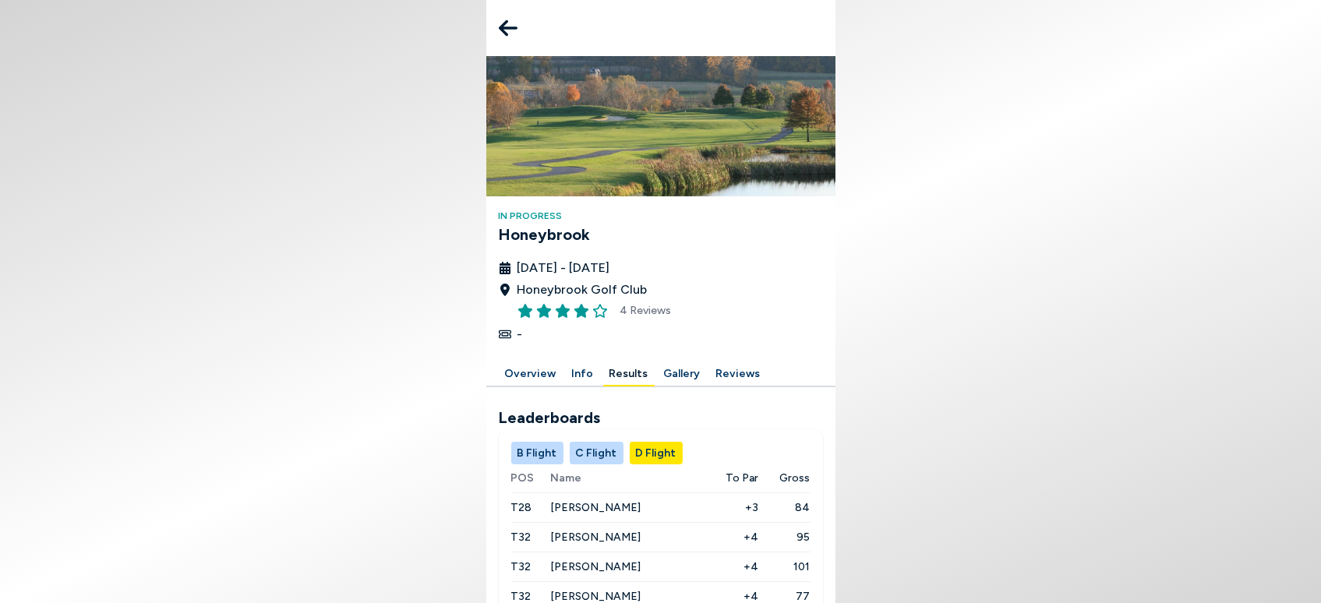
click at [791, 406] on h2 "Leaderboards" at bounding box center [661, 417] width 324 height 23
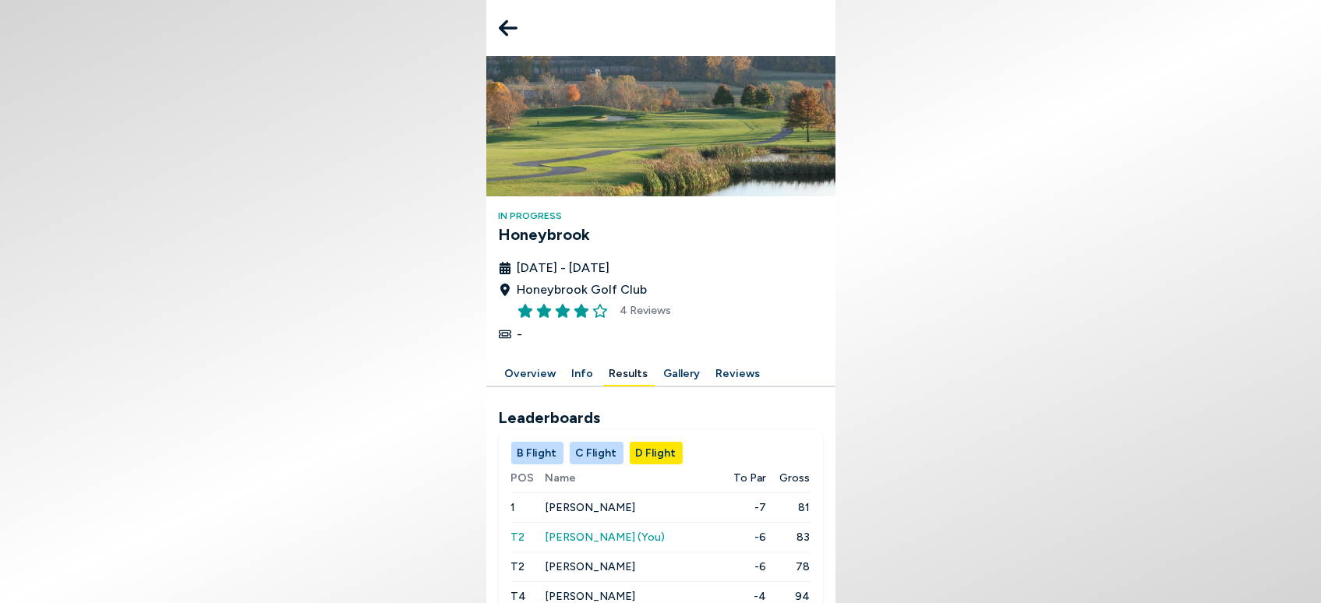
click at [584, 442] on button "C Flight" at bounding box center [597, 453] width 54 height 23
click at [597, 442] on button "C Flight" at bounding box center [597, 453] width 54 height 23
click at [531, 362] on button "Overview" at bounding box center [531, 374] width 64 height 24
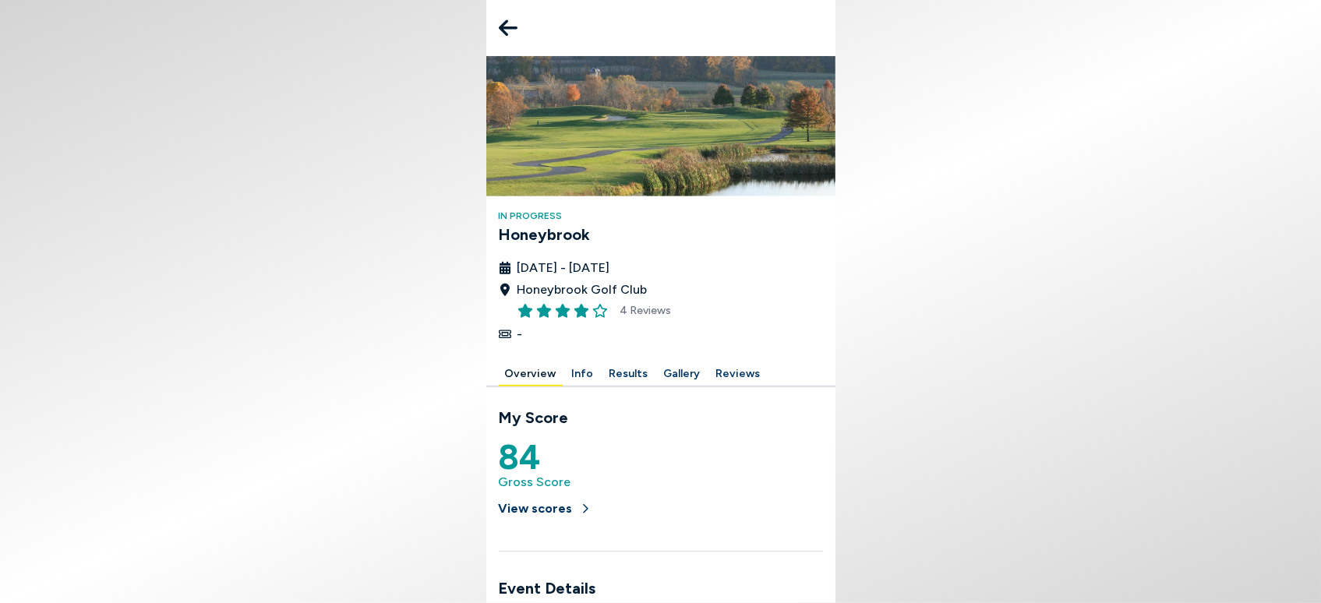
scroll to position [229, 0]
click at [616, 362] on button "Results" at bounding box center [628, 374] width 51 height 24
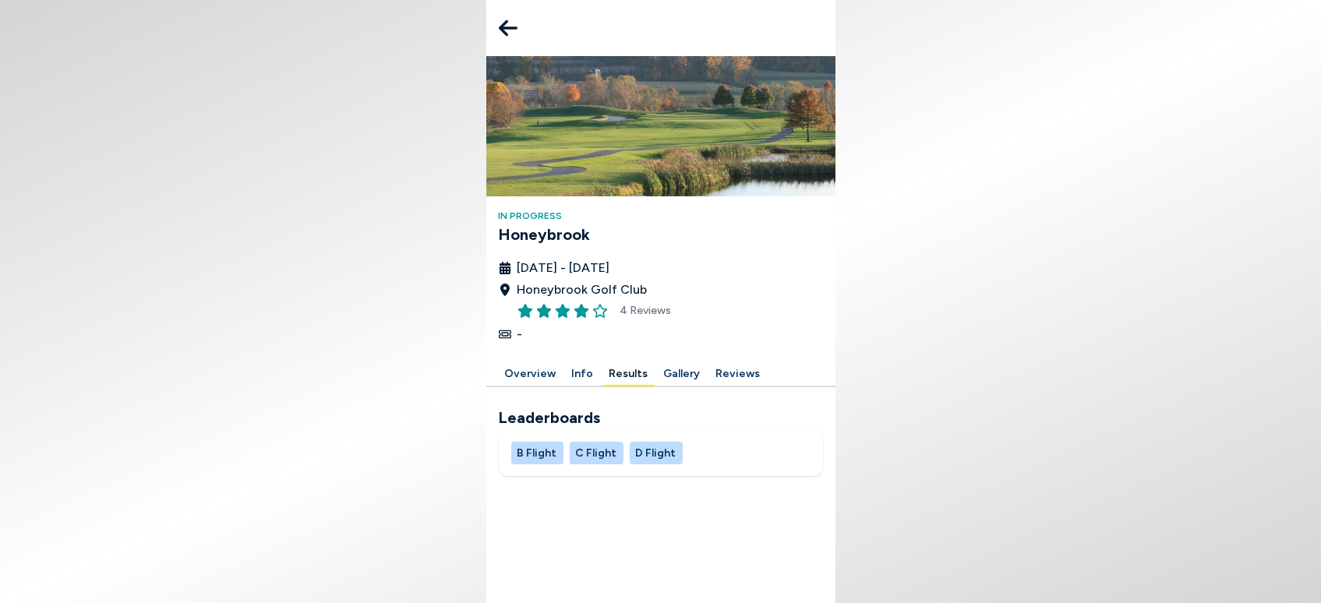
click at [590, 453] on button "C Flight" at bounding box center [597, 453] width 54 height 23
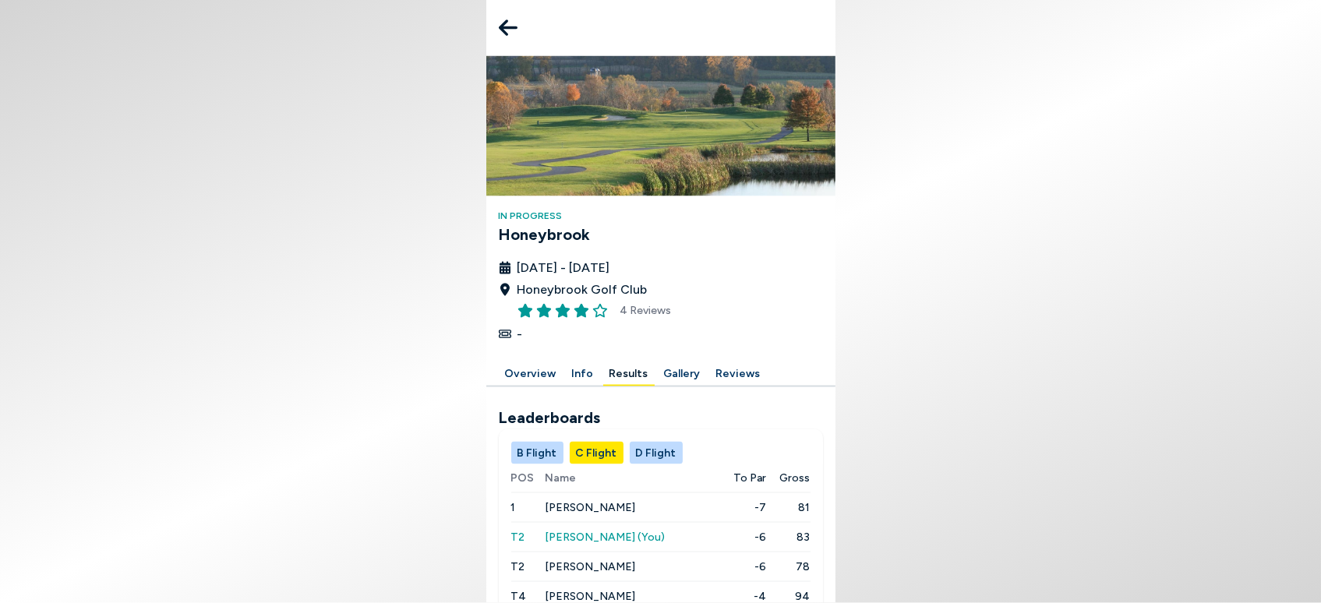
scroll to position [263, 0]
click at [542, 442] on button "B Flight" at bounding box center [537, 453] width 52 height 23
click at [843, 267] on body "In Progress Honeybrook [DATE] - [DATE] Honeybrook Golf Club 4 Reviews - Overvie…" at bounding box center [660, 301] width 1321 height 603
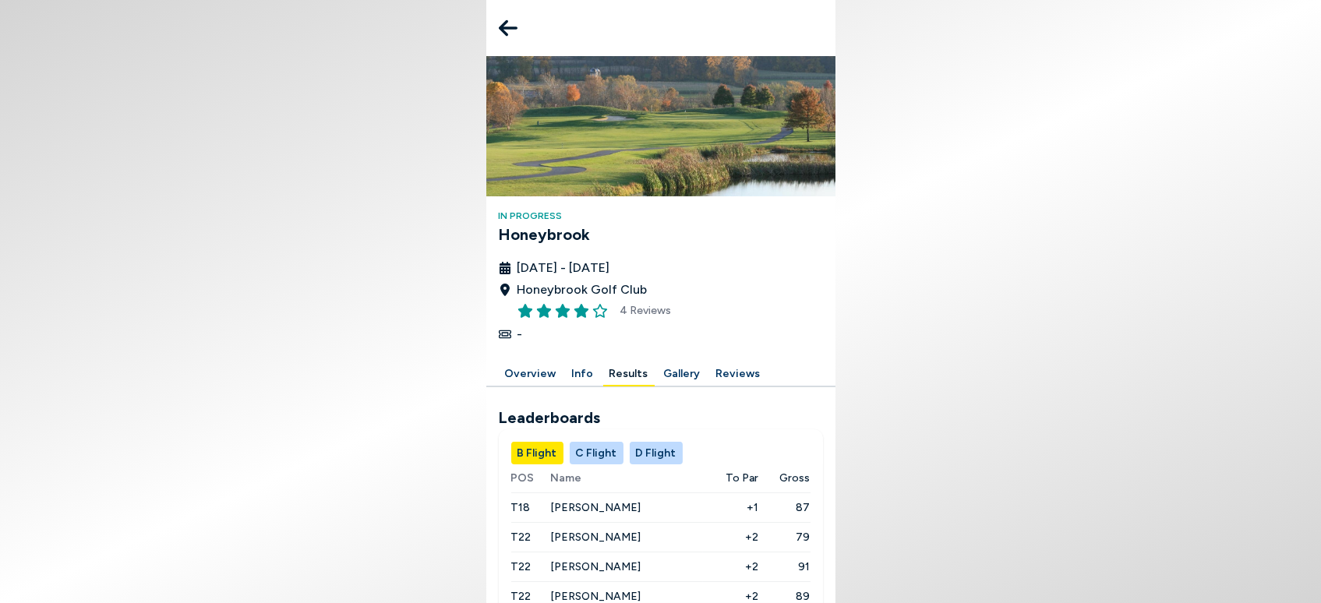
click at [895, 249] on body "In Progress Honeybrook [DATE] - [DATE] Honeybrook Golf Club 4 Reviews - Overvie…" at bounding box center [660, 301] width 1321 height 603
click at [617, 362] on button "Results" at bounding box center [628, 374] width 51 height 24
click at [579, 362] on button "Info" at bounding box center [583, 374] width 34 height 24
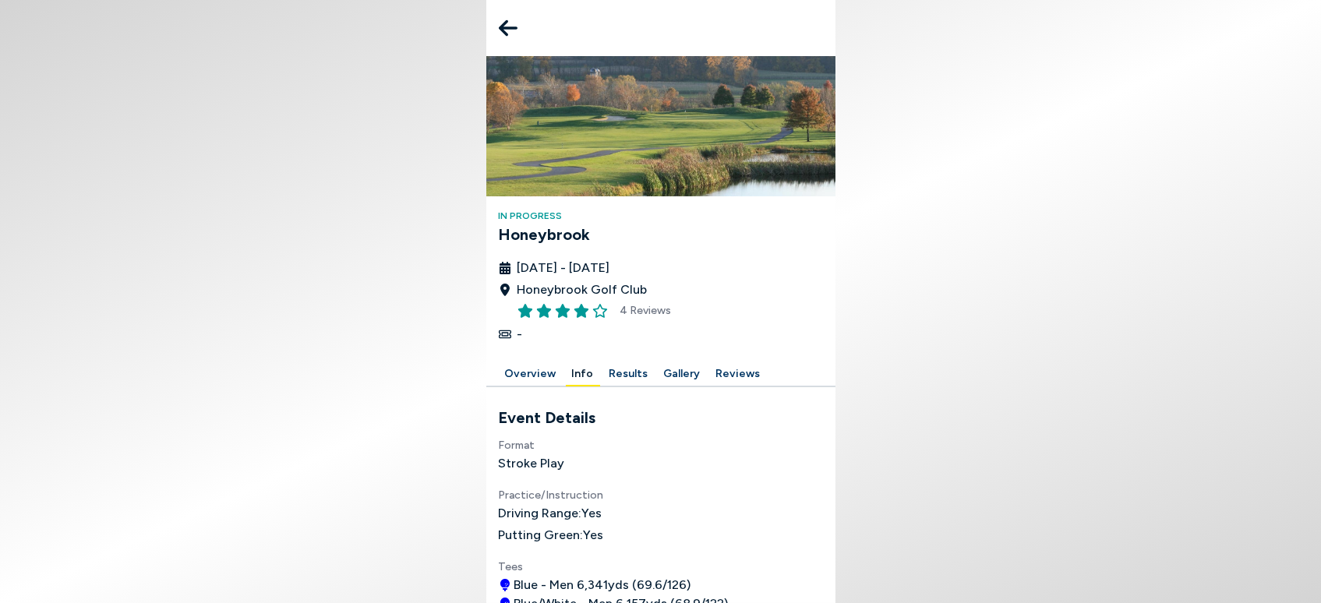
click at [500, 25] on icon at bounding box center [508, 27] width 19 height 31
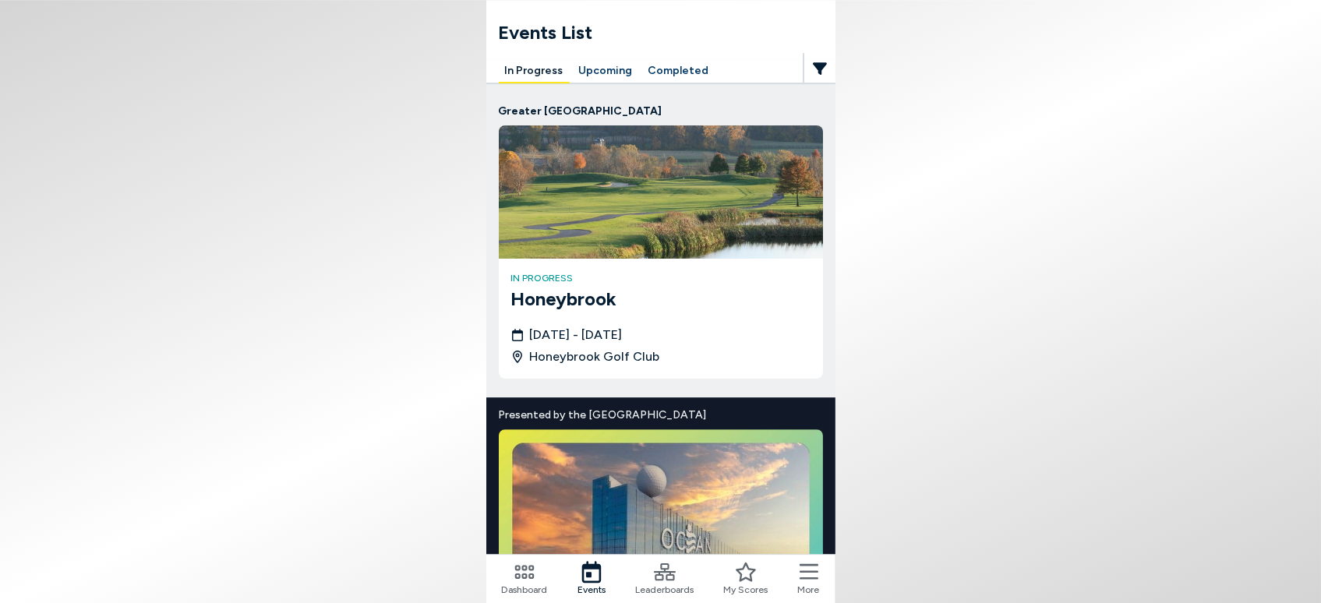
scroll to position [53, 0]
click at [584, 285] on h3 "Honeybrook" at bounding box center [660, 299] width 299 height 28
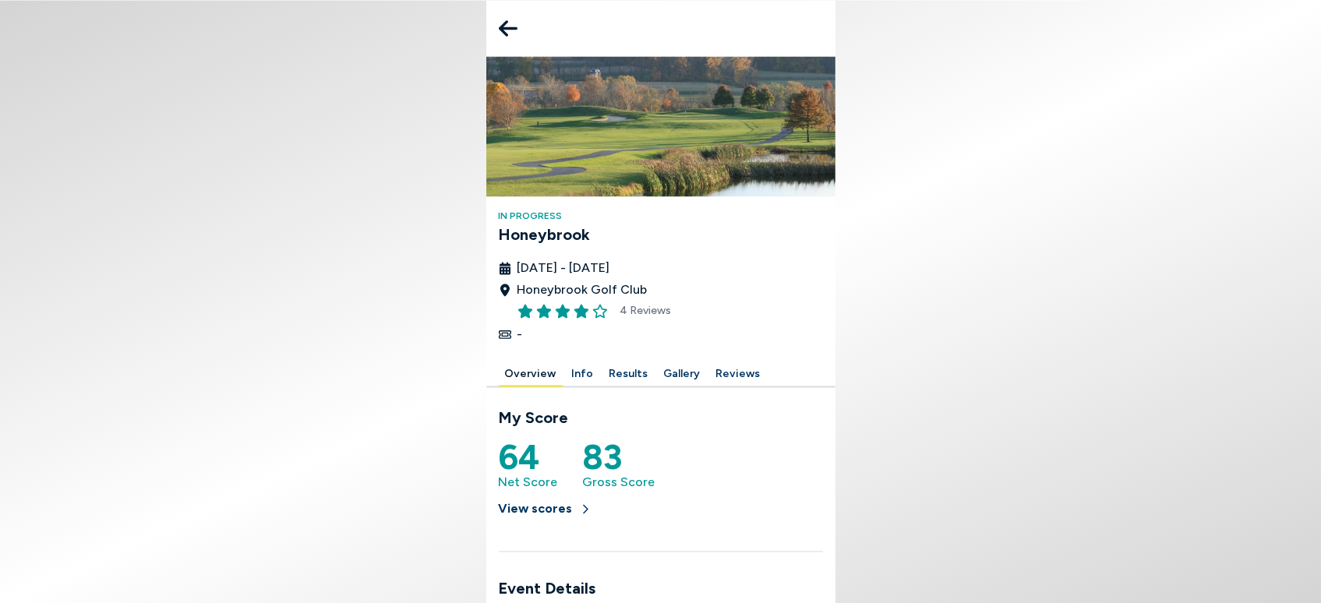
scroll to position [125, 0]
click at [616, 362] on button "Results" at bounding box center [628, 374] width 51 height 24
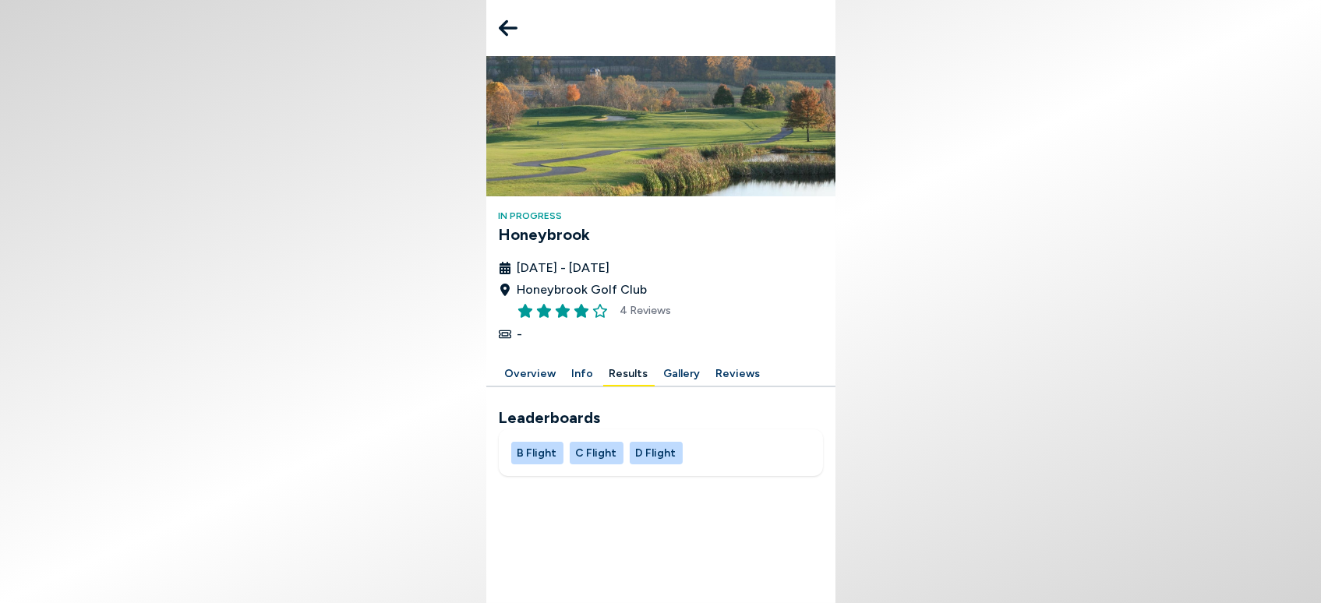
click at [510, 30] on icon at bounding box center [508, 27] width 19 height 31
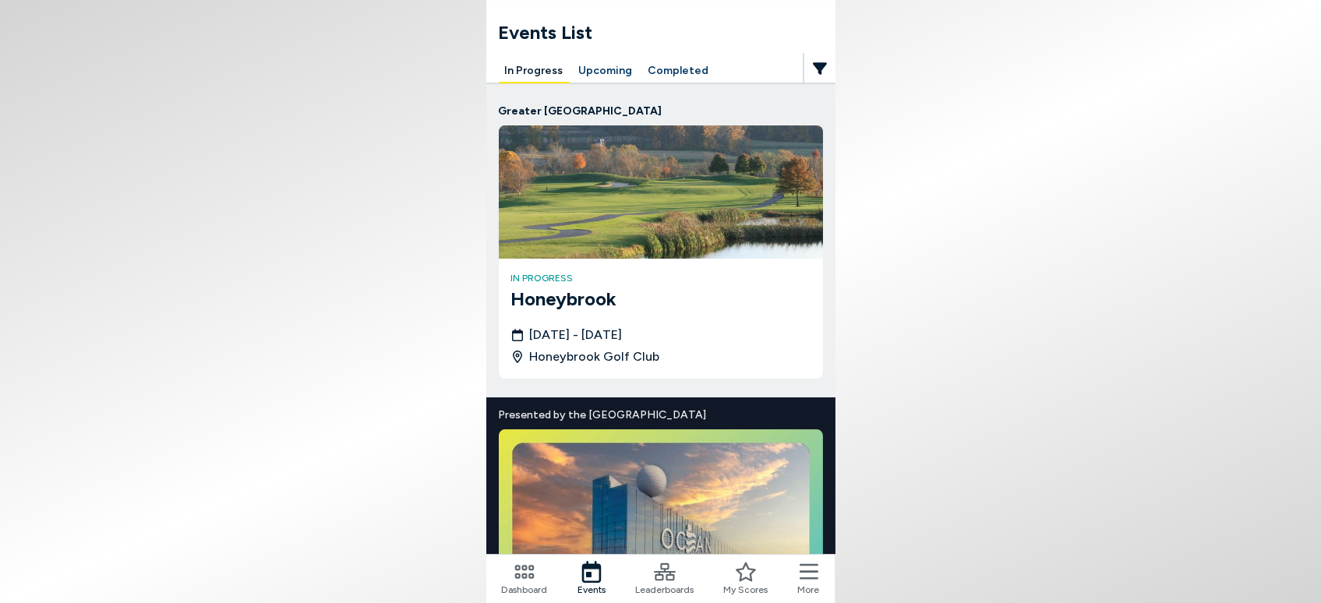
scroll to position [41, 0]
click at [555, 285] on h3 "Honeybrook" at bounding box center [660, 299] width 299 height 28
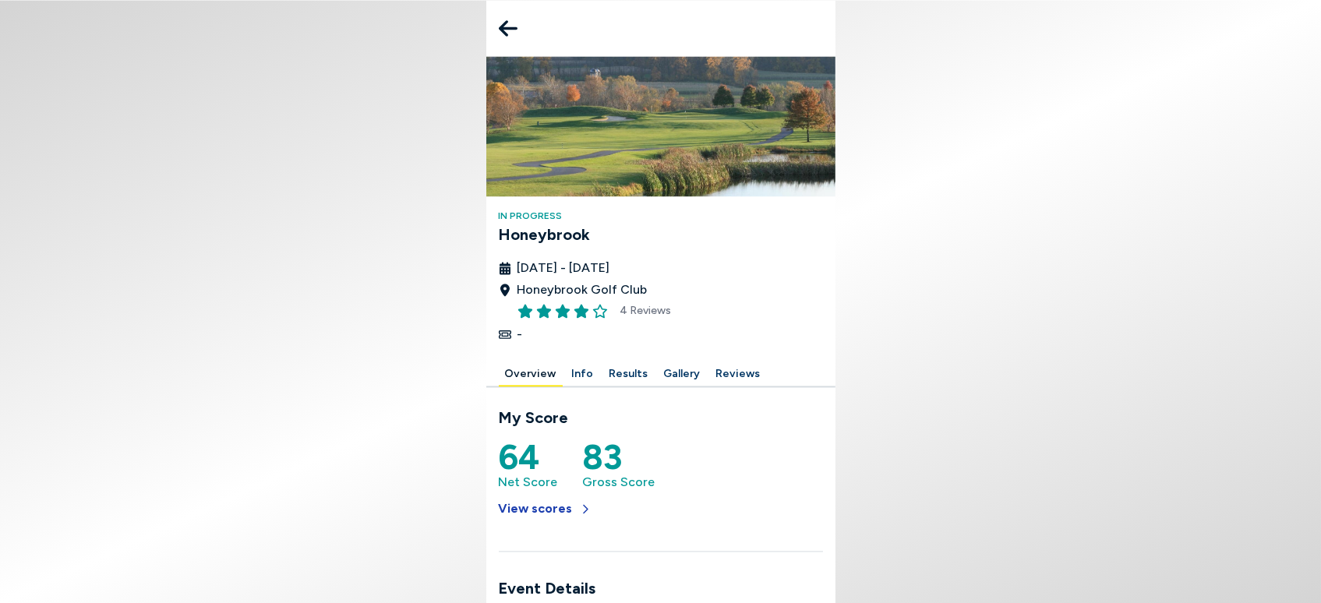
scroll to position [125, 0]
click at [524, 492] on button "View scores" at bounding box center [545, 509] width 93 height 34
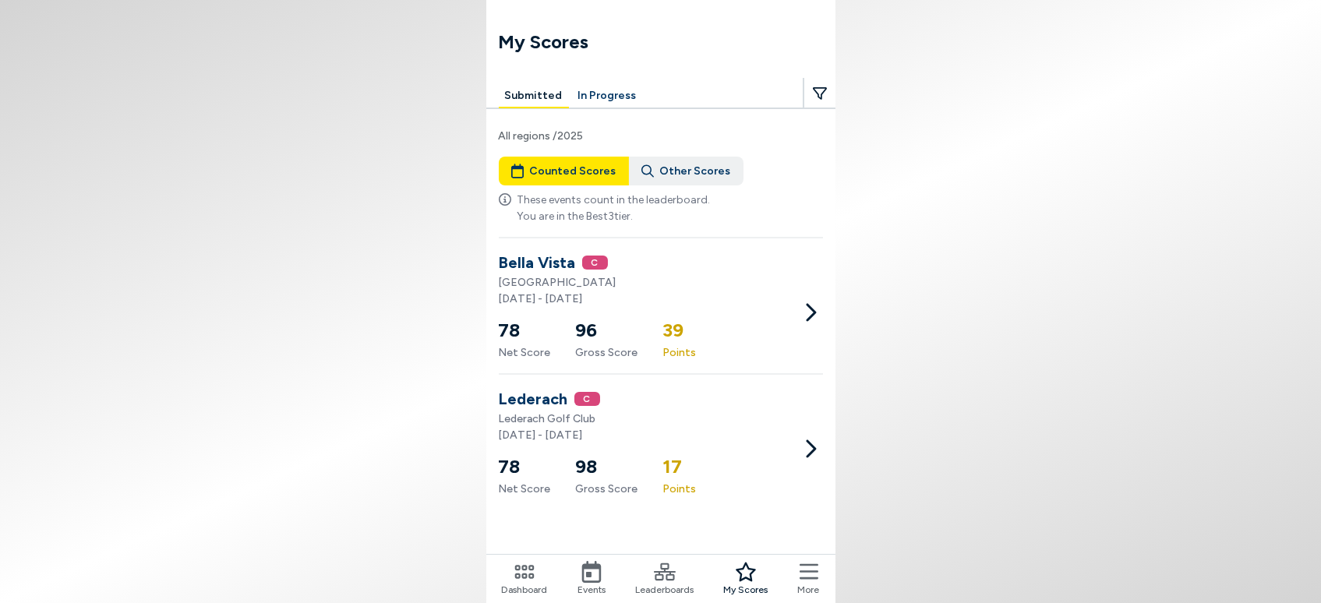
click at [614, 90] on button "In Progress" at bounding box center [607, 96] width 71 height 24
click at [602, 97] on button "In Progress" at bounding box center [607, 96] width 71 height 24
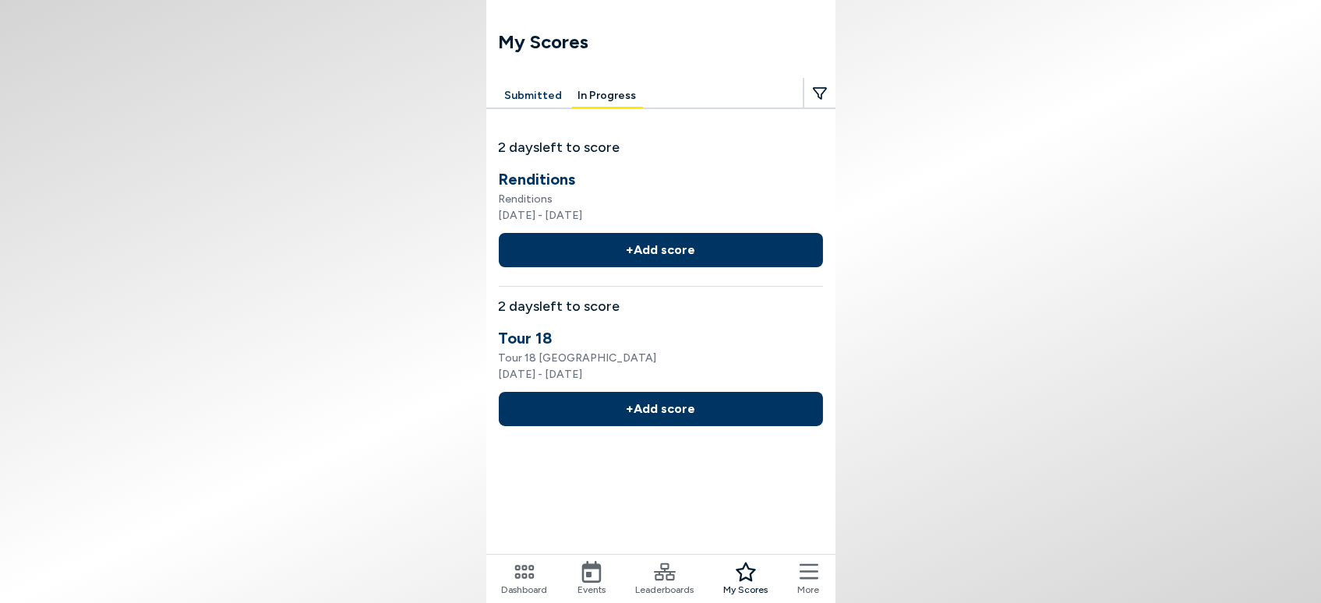
click at [594, 573] on icon at bounding box center [592, 572] width 22 height 22
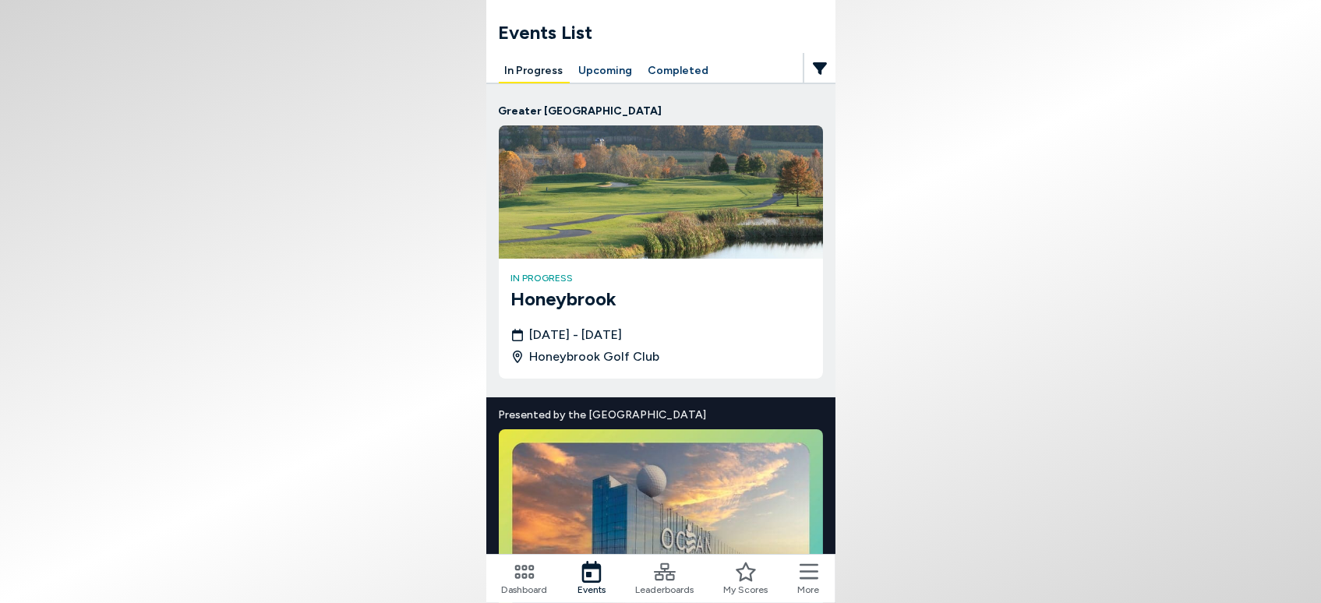
scroll to position [20, 0]
click at [676, 566] on div "Leaderboards" at bounding box center [664, 579] width 58 height 36
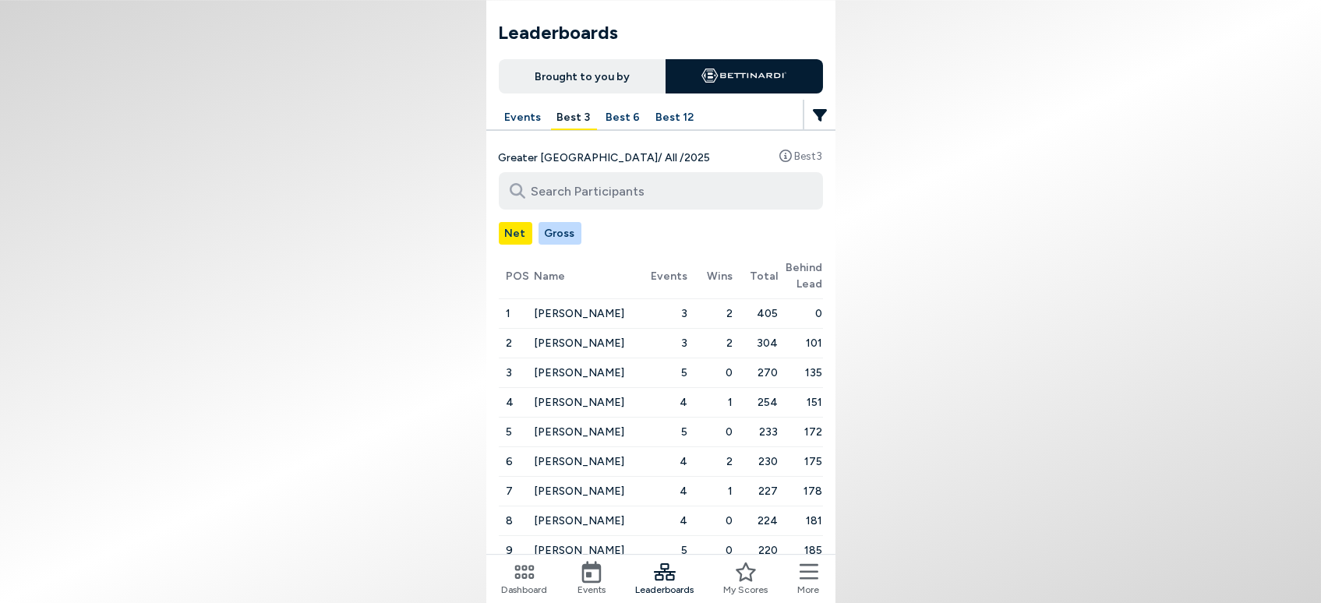
scroll to position [122, 0]
click at [667, 583] on span "Leaderboards" at bounding box center [664, 590] width 58 height 14
click at [747, 571] on icon at bounding box center [746, 572] width 22 height 22
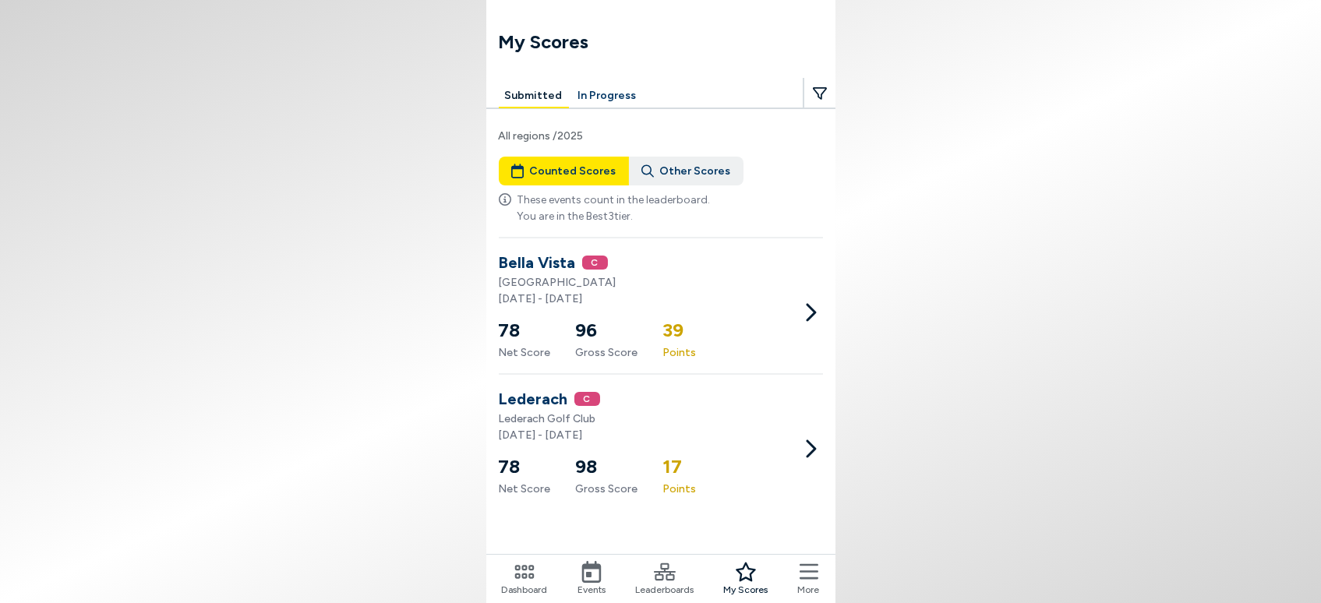
click at [532, 579] on icon at bounding box center [524, 572] width 22 height 22
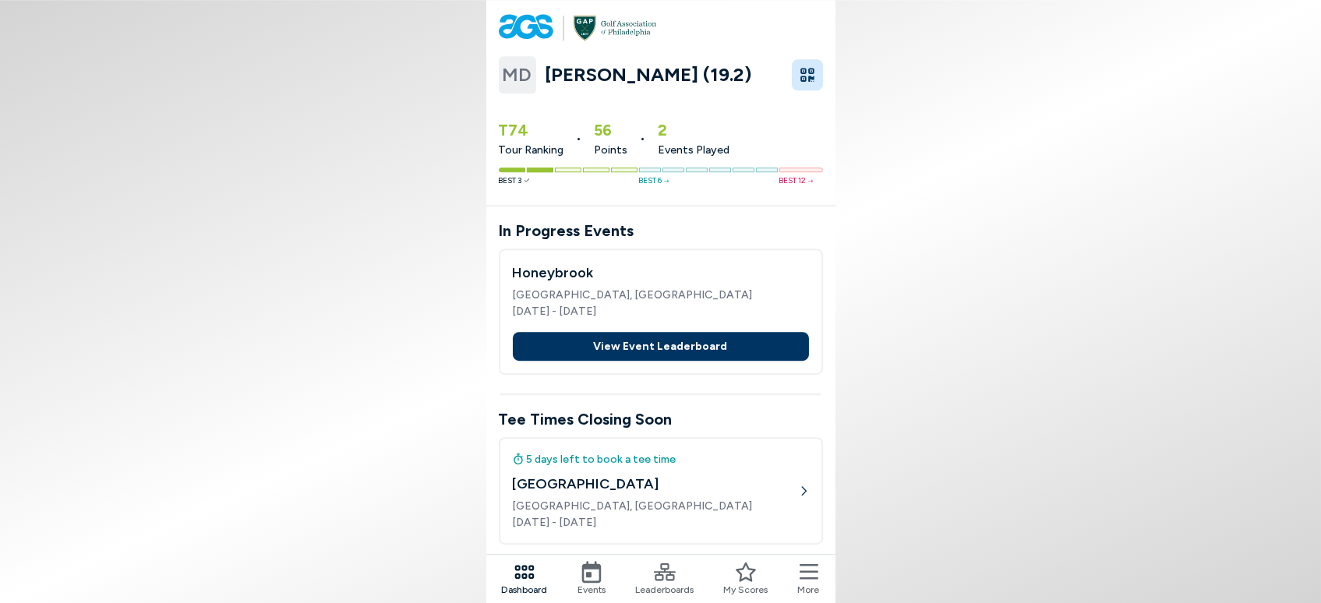
scroll to position [146, 0]
click at [799, 485] on icon at bounding box center [803, 490] width 11 height 11
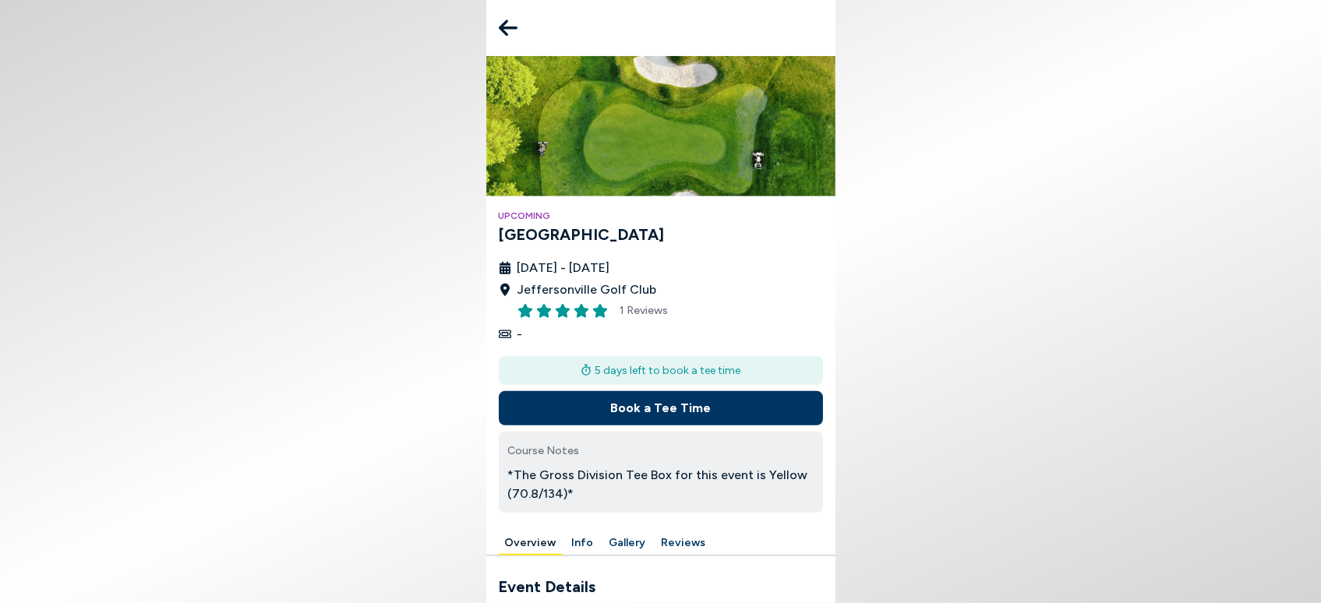
scroll to position [41, 0]
click at [671, 391] on button "Book a Tee Time" at bounding box center [661, 408] width 324 height 34
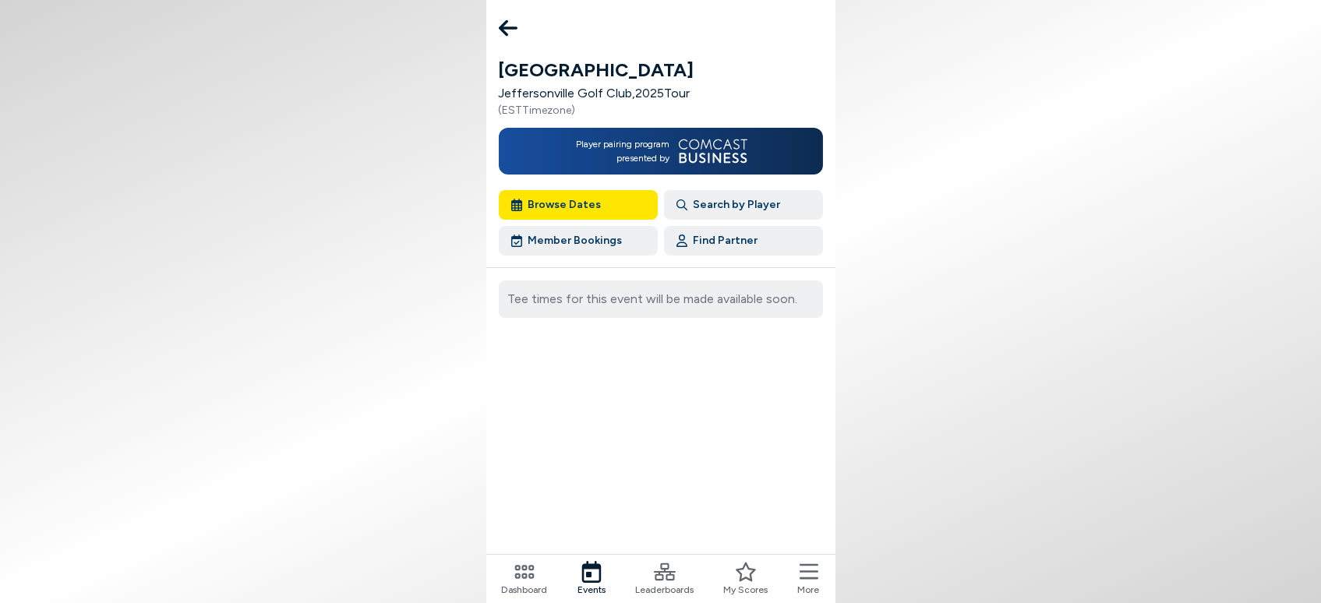
click at [559, 197] on button "Browse Dates" at bounding box center [578, 205] width 159 height 30
click at [555, 201] on button "Browse Dates" at bounding box center [578, 205] width 159 height 30
click at [572, 208] on button "Browse Dates" at bounding box center [578, 205] width 159 height 30
click at [554, 365] on div "Tee times for this event will be made available soon." at bounding box center [661, 320] width 324 height 107
click at [601, 203] on button "Browse Dates" at bounding box center [578, 205] width 159 height 30
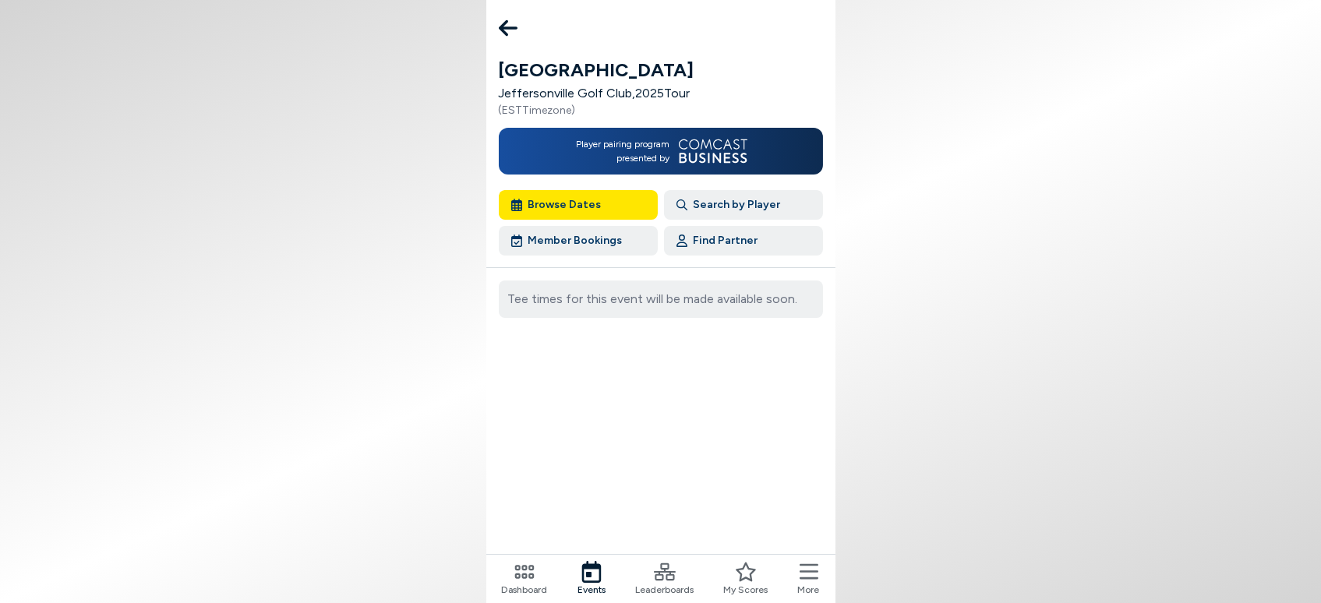
click at [565, 242] on button "Member Bookings" at bounding box center [578, 241] width 159 height 30
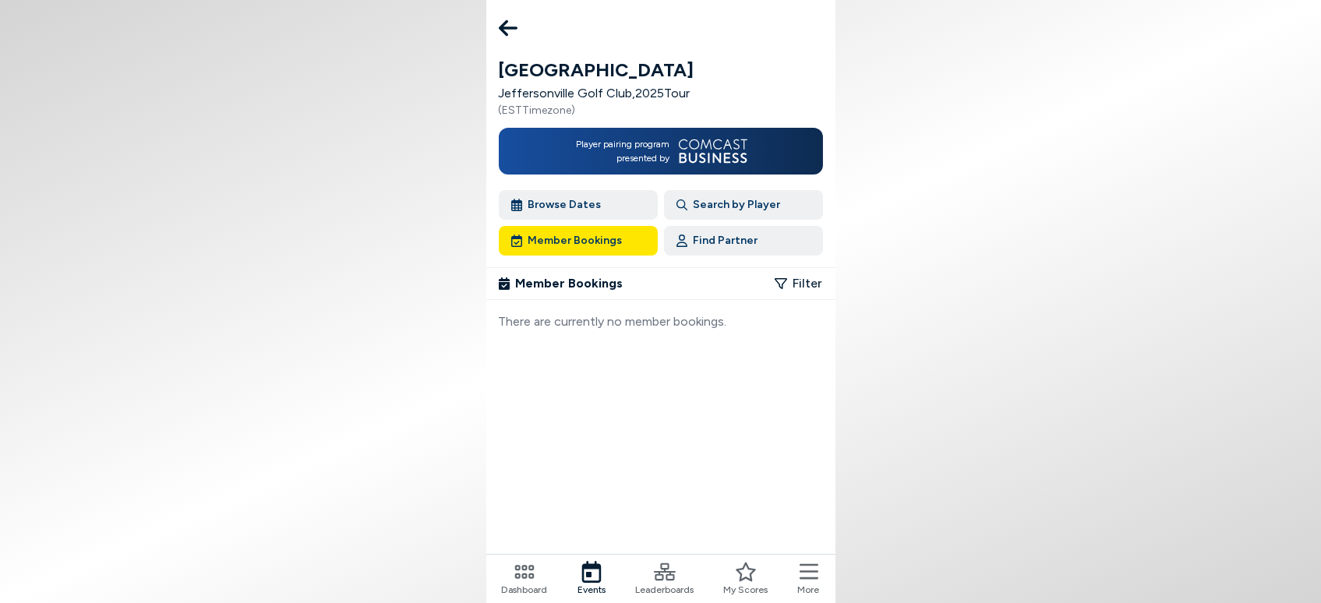
click at [510, 27] on icon at bounding box center [508, 28] width 19 height 16
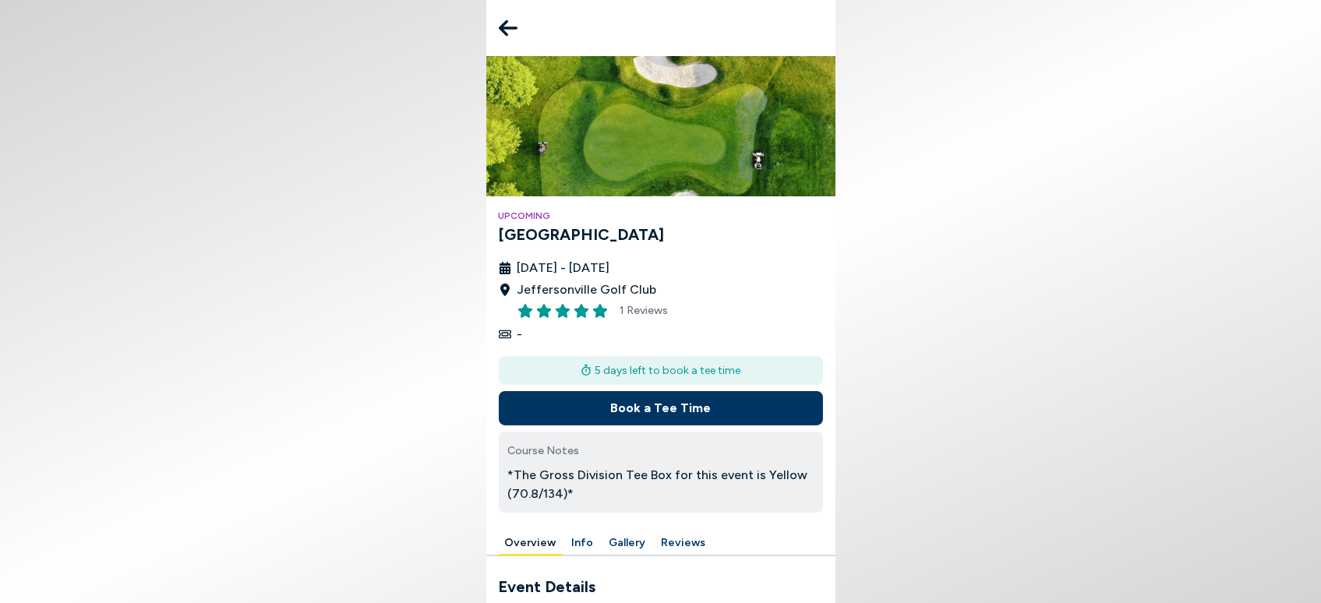
click at [514, 23] on icon at bounding box center [508, 27] width 19 height 31
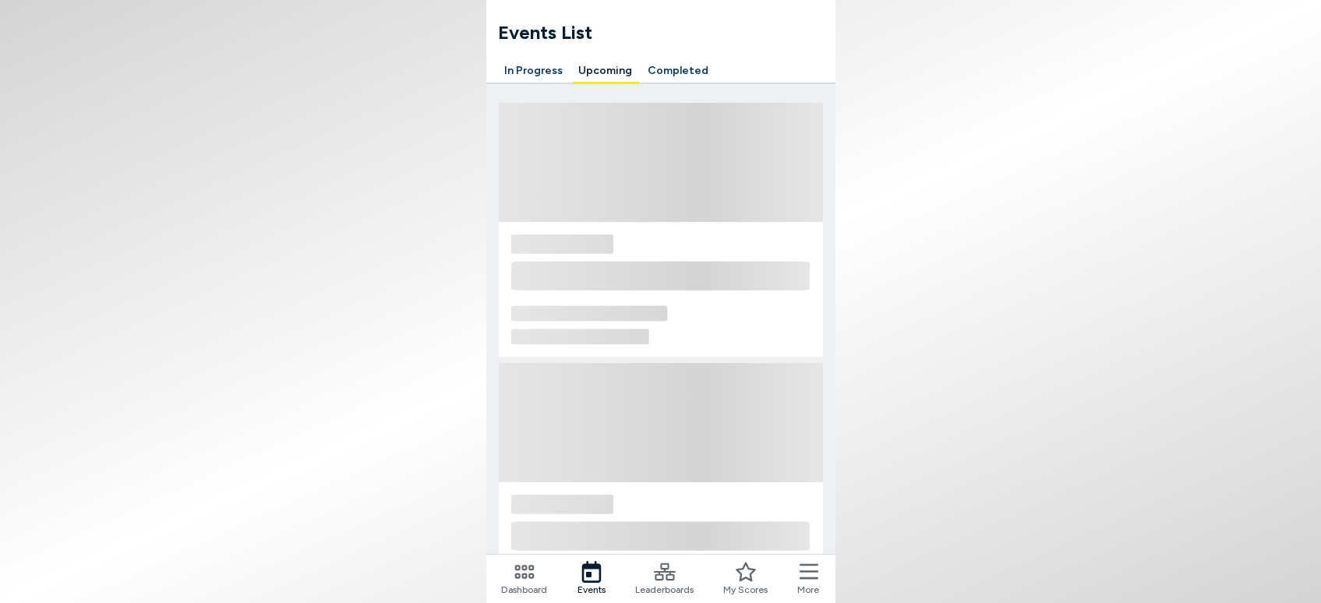
click at [509, 23] on h1 "Events List" at bounding box center [667, 33] width 337 height 28
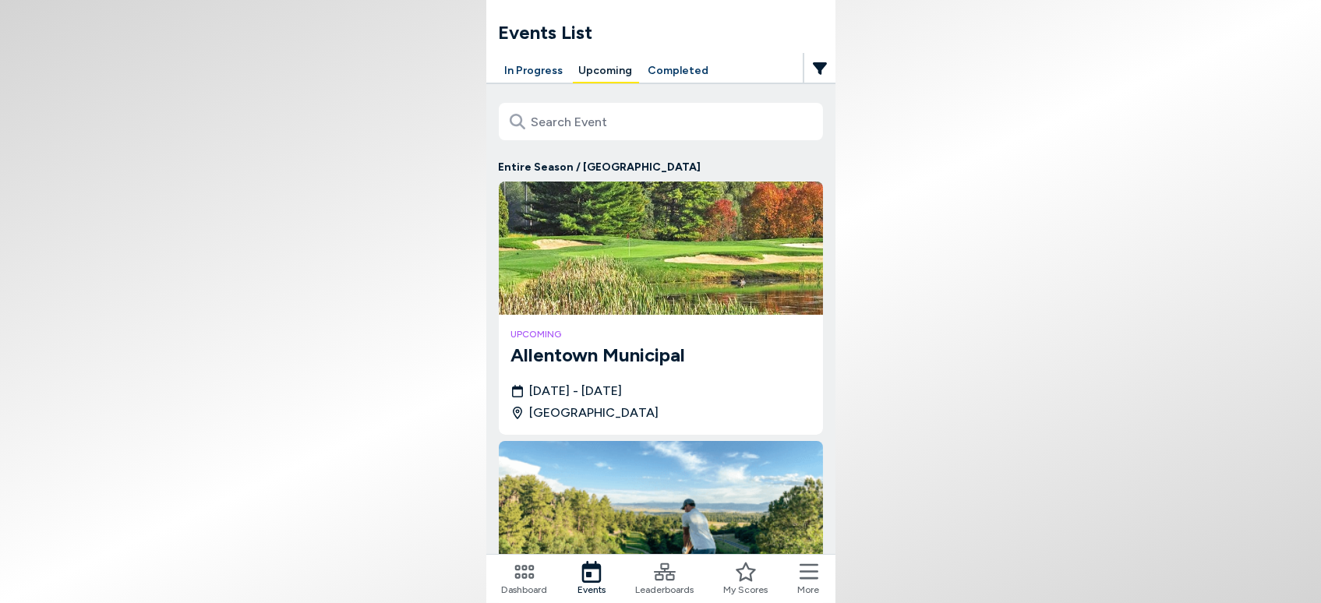
click at [514, 576] on icon at bounding box center [524, 572] width 22 height 22
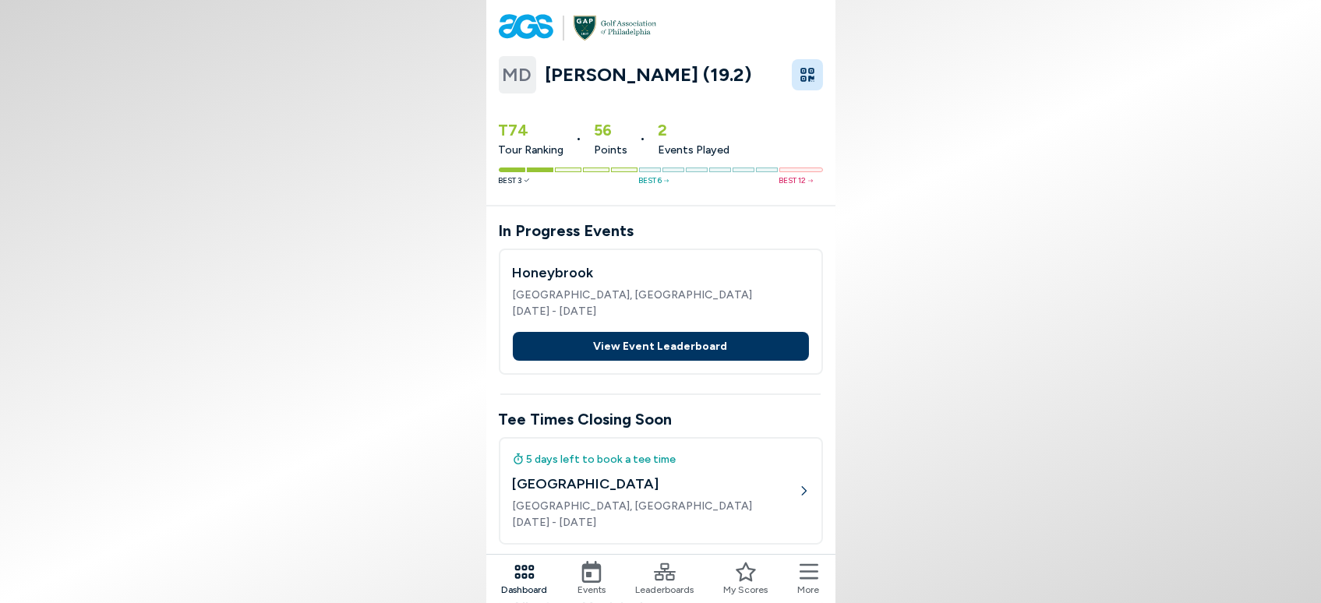
click at [669, 343] on button "View Event Leaderboard" at bounding box center [661, 346] width 296 height 29
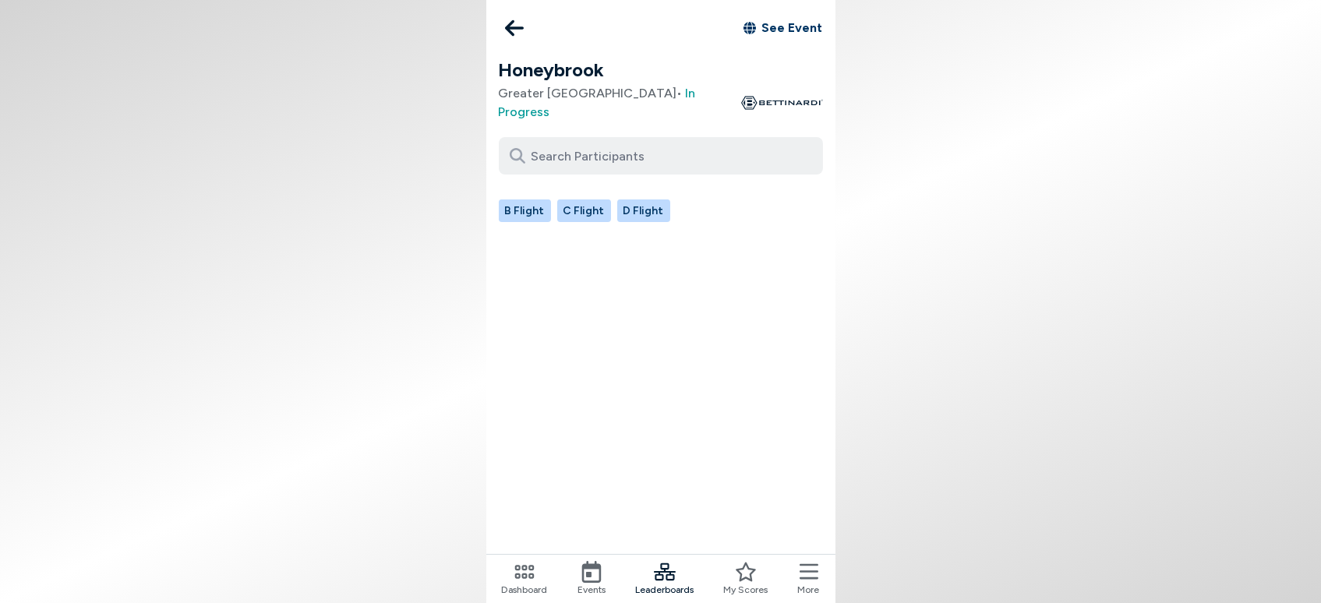
click at [810, 576] on icon at bounding box center [808, 572] width 19 height 22
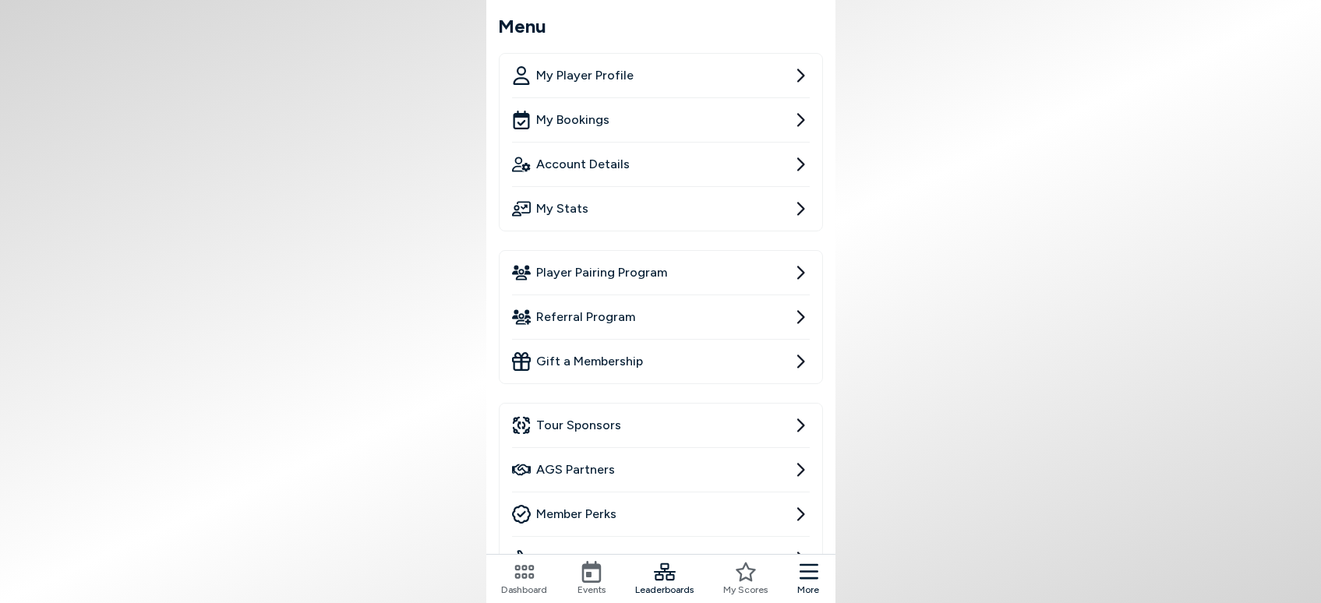
click at [528, 572] on icon at bounding box center [524, 572] width 22 height 22
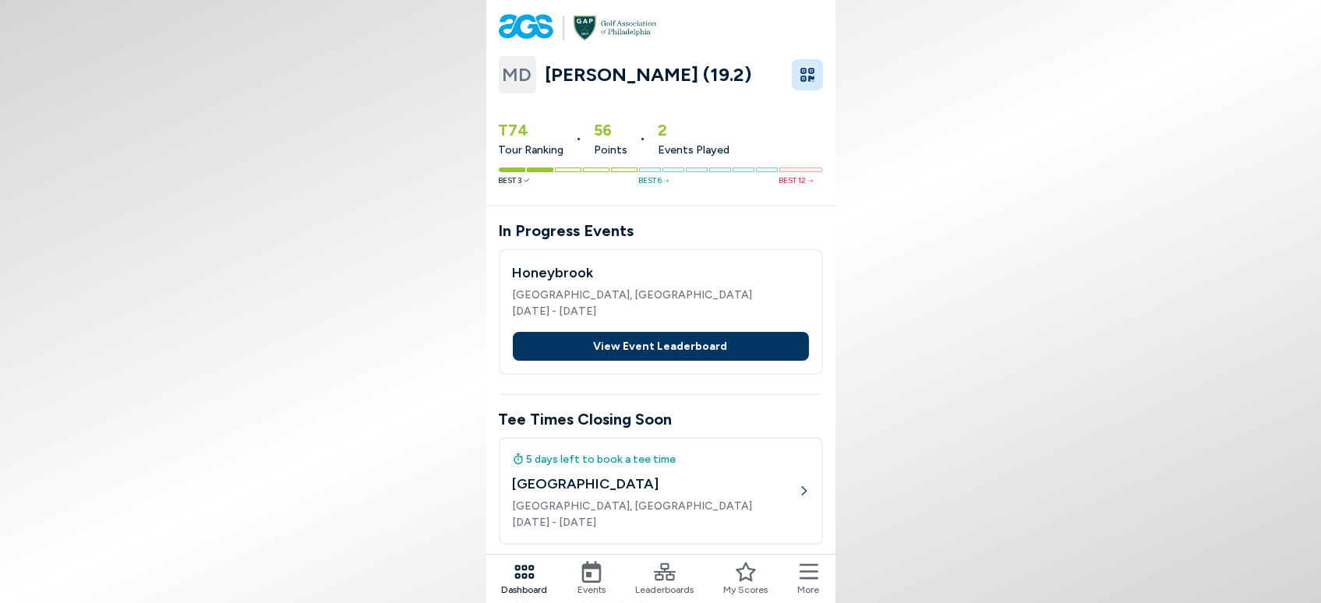
click at [536, 282] on h4 "Honeybrook" at bounding box center [661, 273] width 296 height 21
click at [540, 269] on h4 "Honeybrook" at bounding box center [661, 273] width 296 height 21
click at [597, 581] on icon at bounding box center [591, 572] width 19 height 22
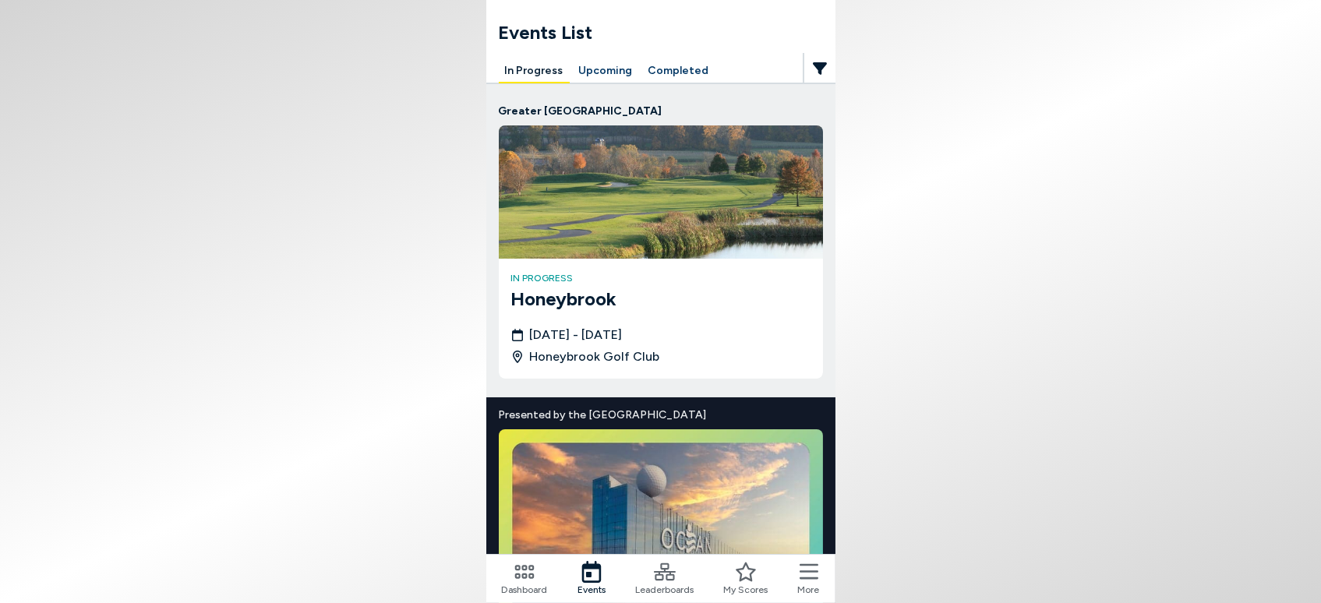
click at [576, 298] on h3 "Honeybrook" at bounding box center [660, 299] width 299 height 28
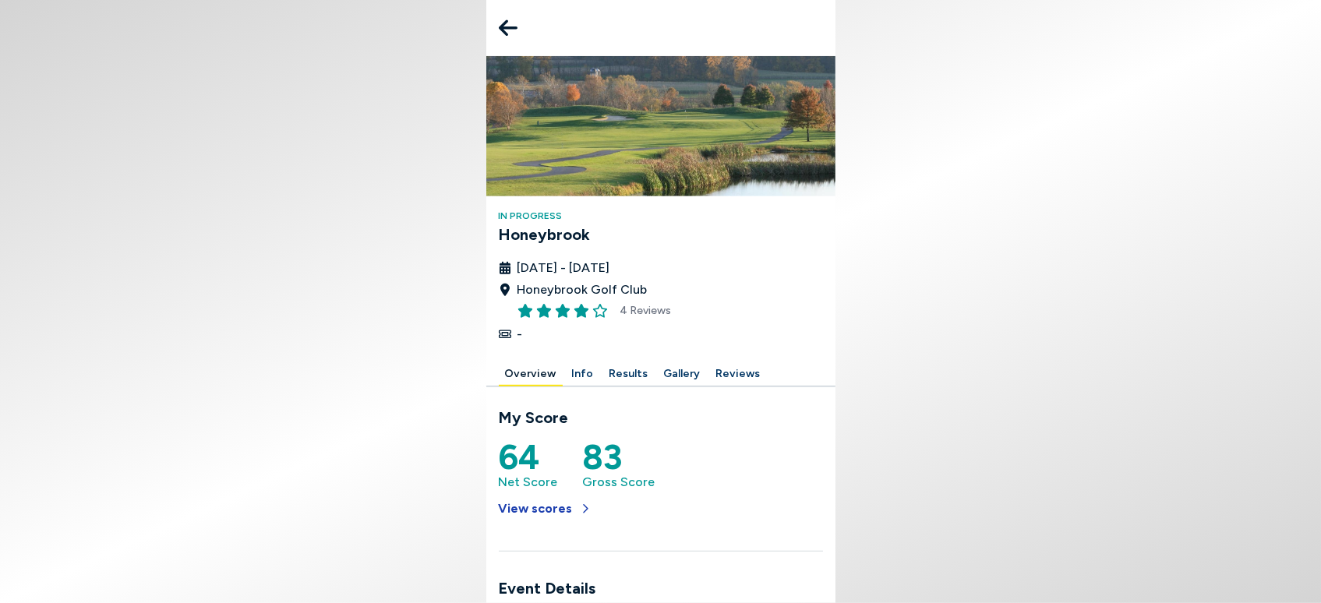
scroll to position [62, 0]
click at [535, 492] on button "View scores" at bounding box center [545, 509] width 93 height 34
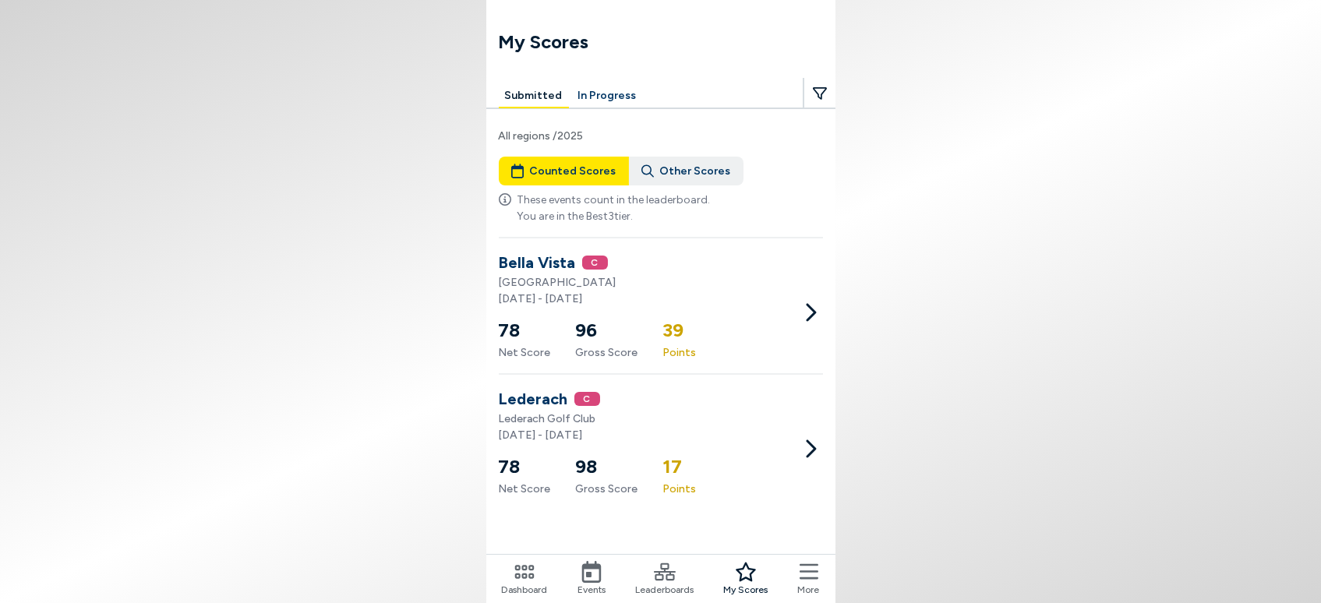
click at [681, 168] on button "Other Scores" at bounding box center [686, 171] width 115 height 29
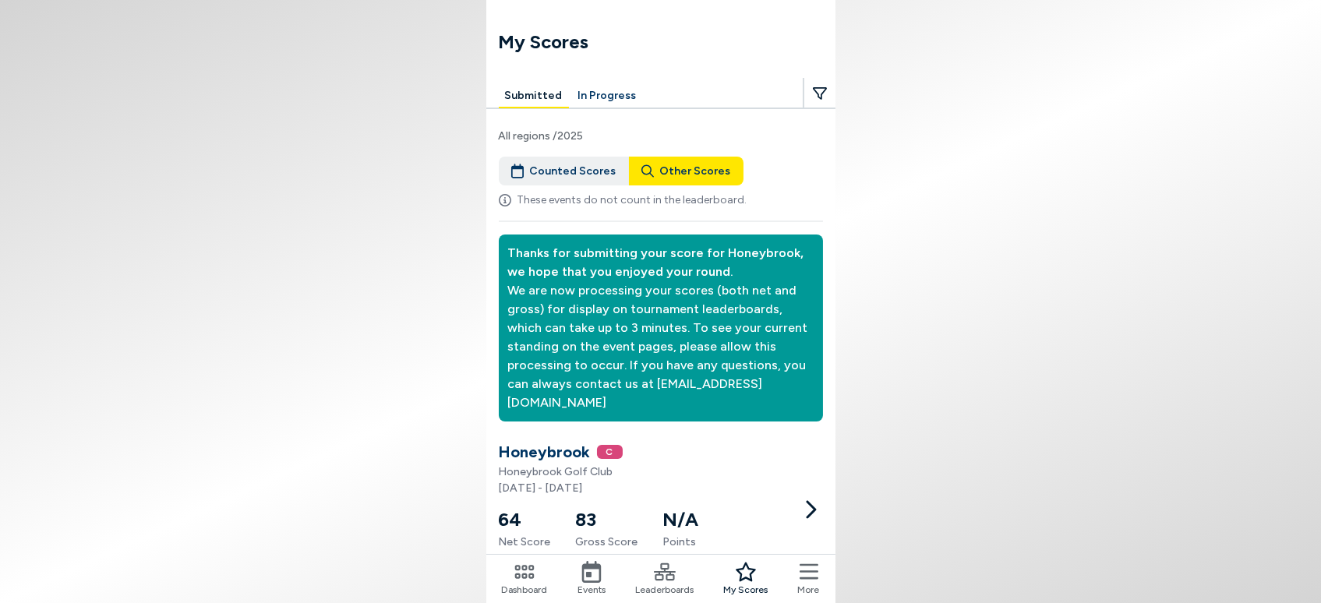
click at [609, 445] on span "C" at bounding box center [610, 452] width 26 height 14
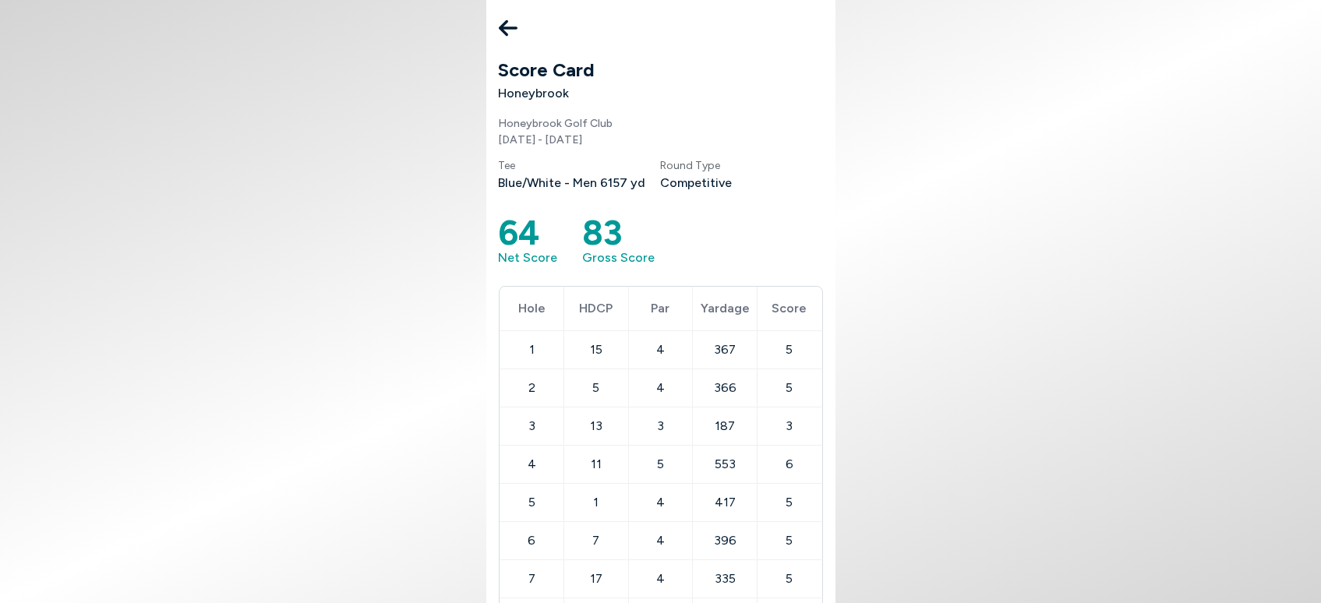
click at [766, 240] on div "64 Net Score 83 Gross Score" at bounding box center [661, 242] width 324 height 50
click at [504, 27] on icon at bounding box center [508, 28] width 19 height 16
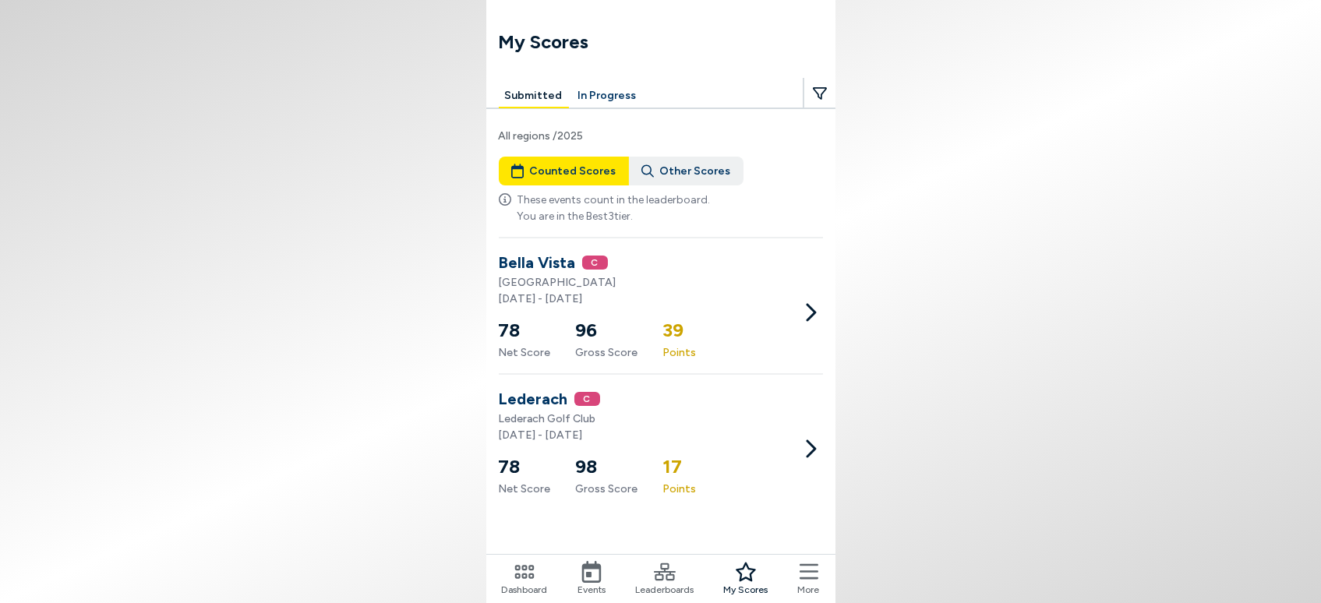
click at [657, 573] on icon at bounding box center [665, 572] width 22 height 22
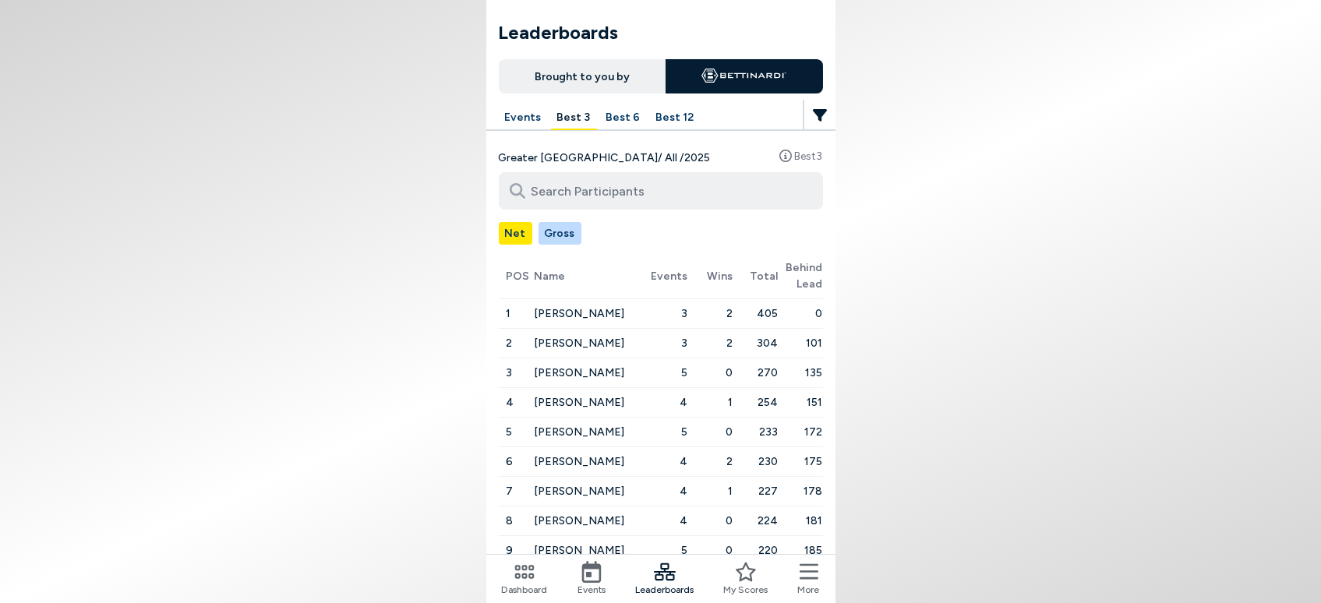
click at [588, 575] on icon at bounding box center [591, 572] width 19 height 22
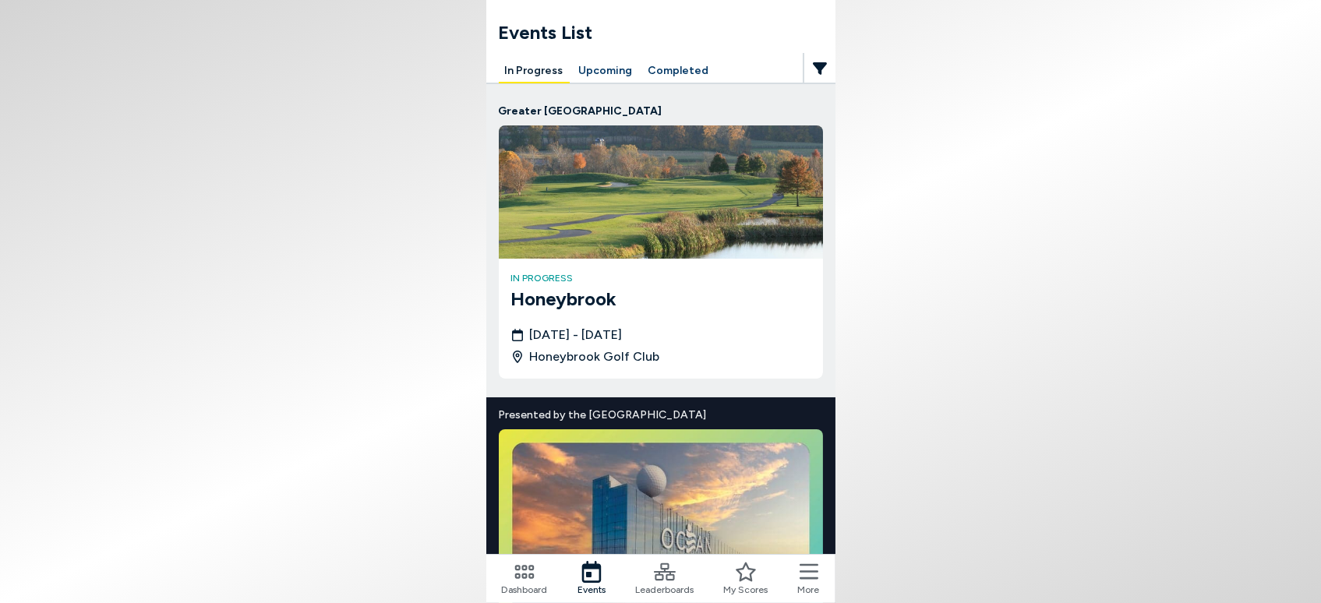
click at [558, 291] on h3 "Honeybrook" at bounding box center [660, 299] width 299 height 28
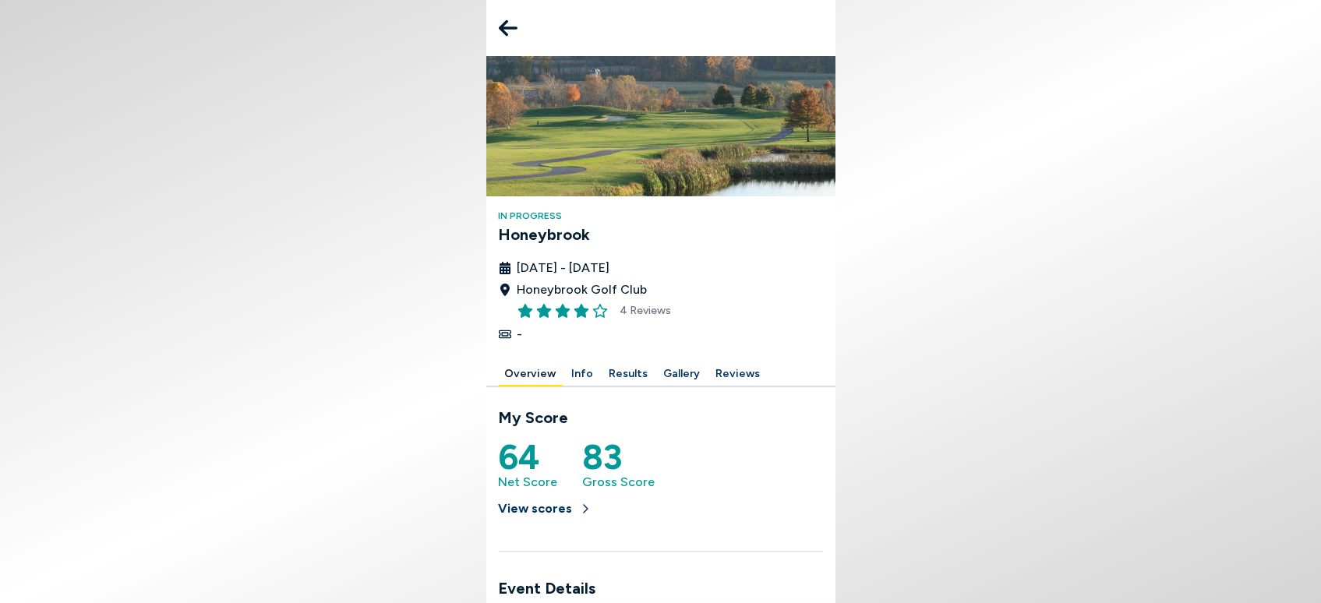
click at [628, 371] on button "Results" at bounding box center [628, 374] width 51 height 24
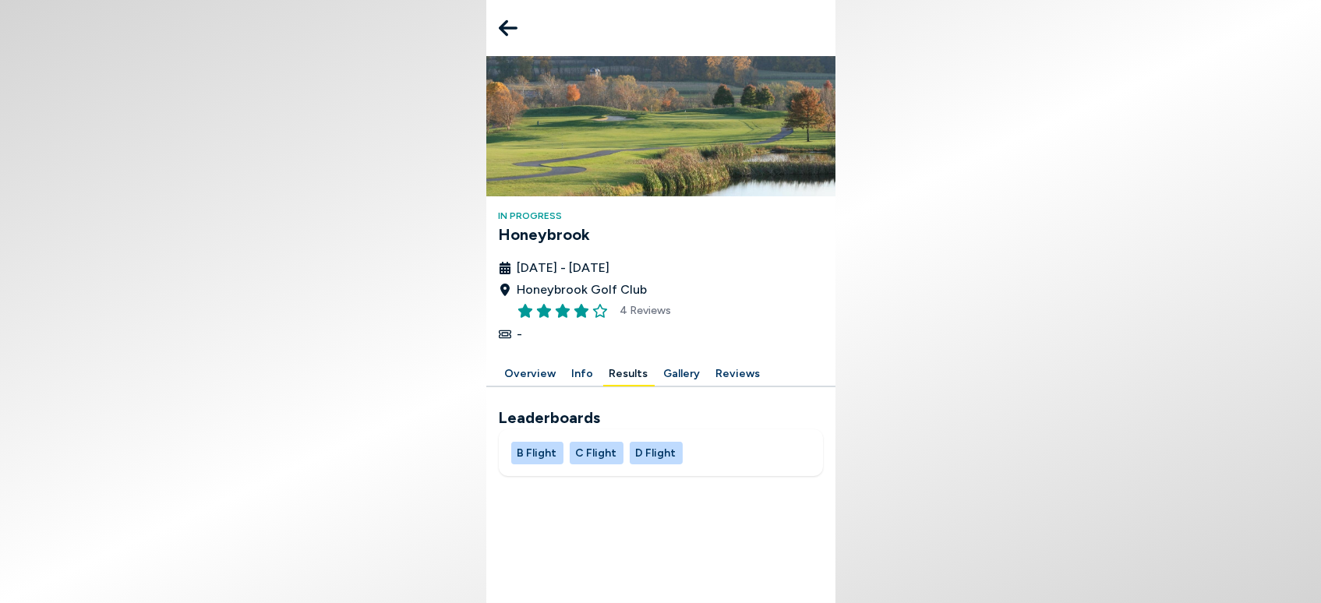
click at [537, 448] on button "B Flight" at bounding box center [537, 453] width 52 height 23
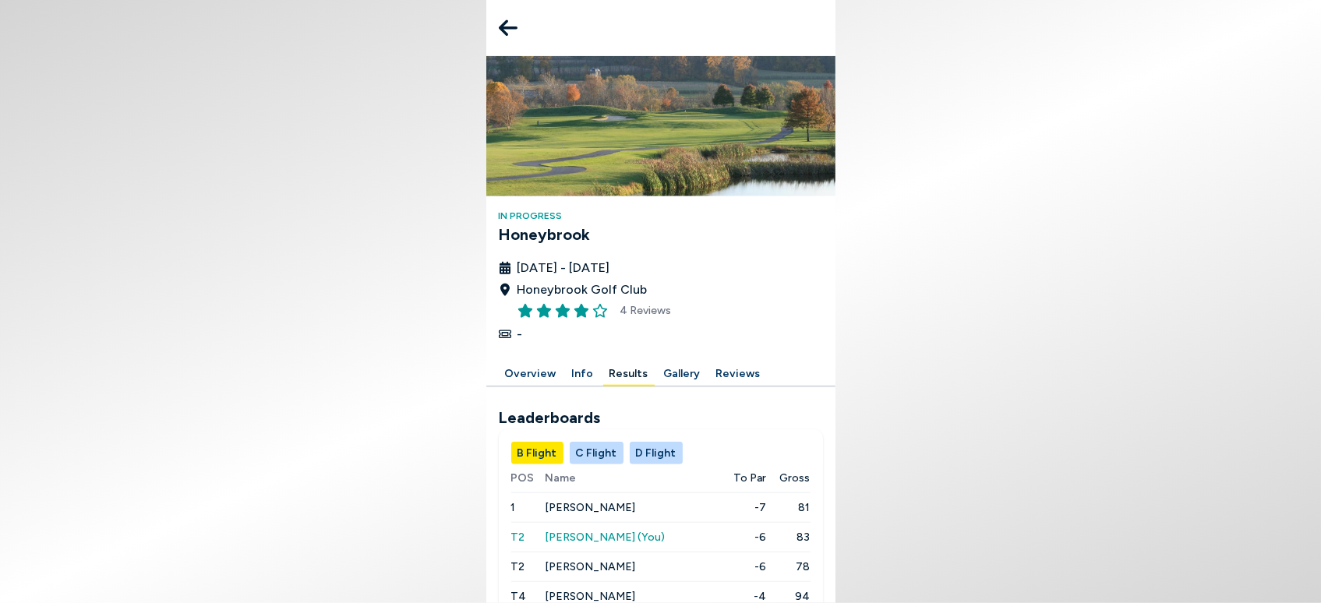
scroll to position [263, 0]
click at [653, 442] on button "D Flight" at bounding box center [656, 453] width 53 height 23
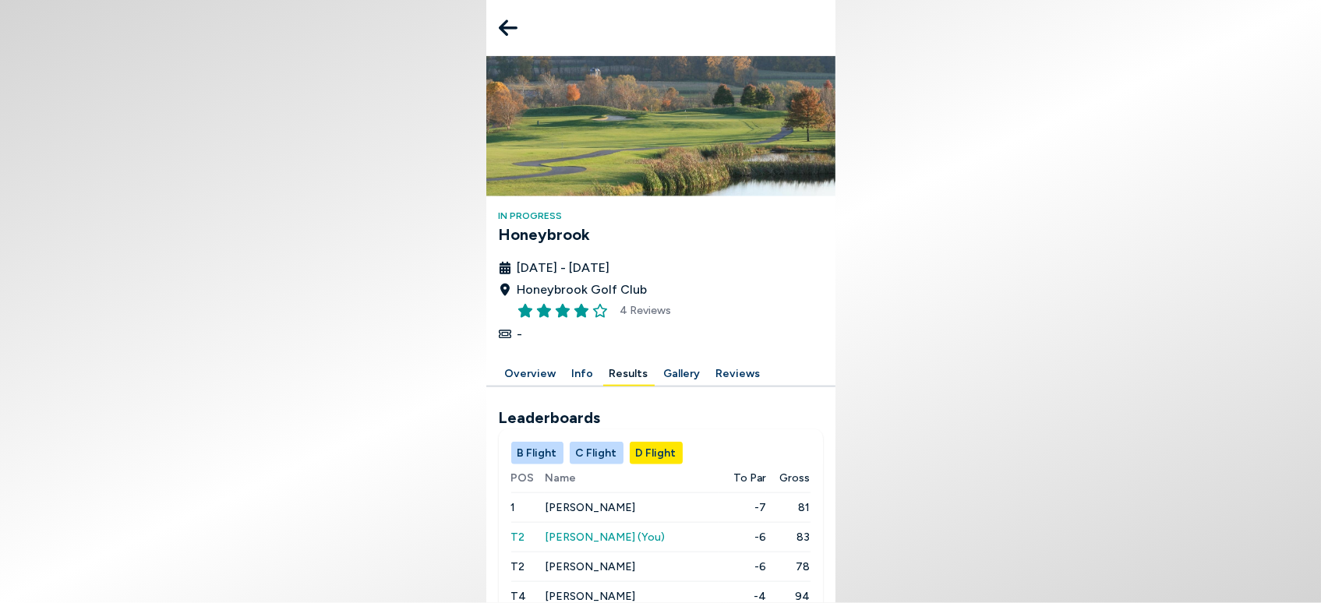
scroll to position [263, 0]
click at [594, 442] on button "C Flight" at bounding box center [597, 453] width 54 height 23
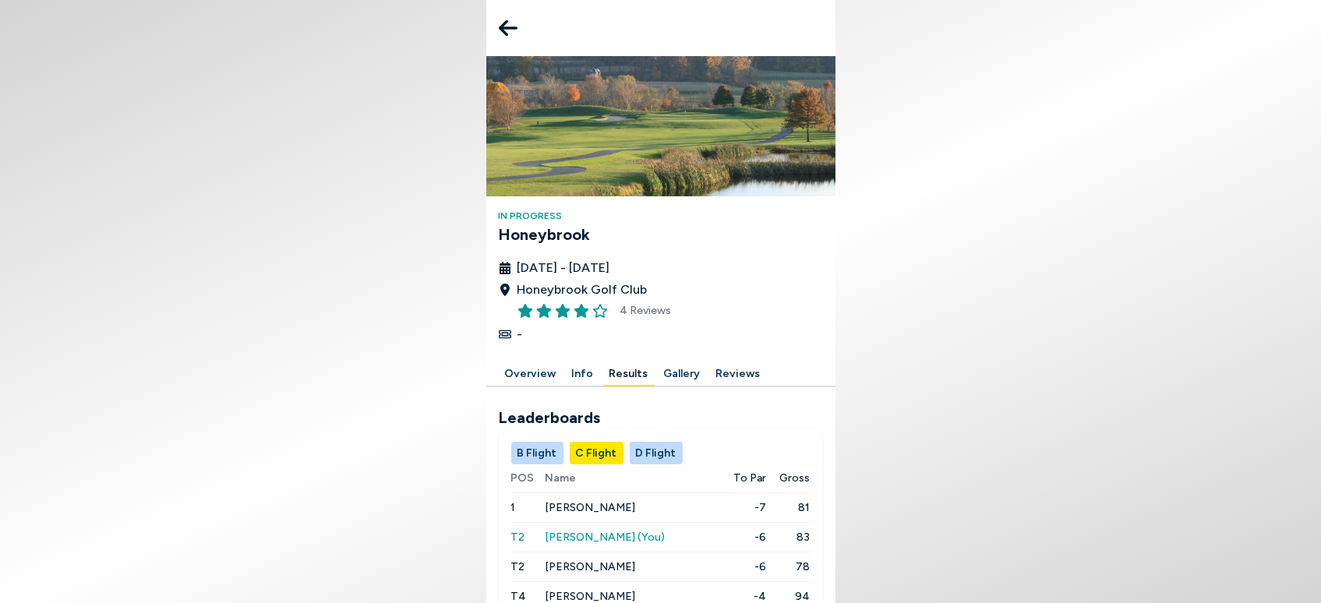
click at [524, 442] on button "B Flight" at bounding box center [537, 453] width 52 height 23
click at [840, 312] on body "In Progress Honeybrook [DATE] - [DATE] Honeybrook Golf Club 4 Reviews - Overvie…" at bounding box center [660, 301] width 1321 height 603
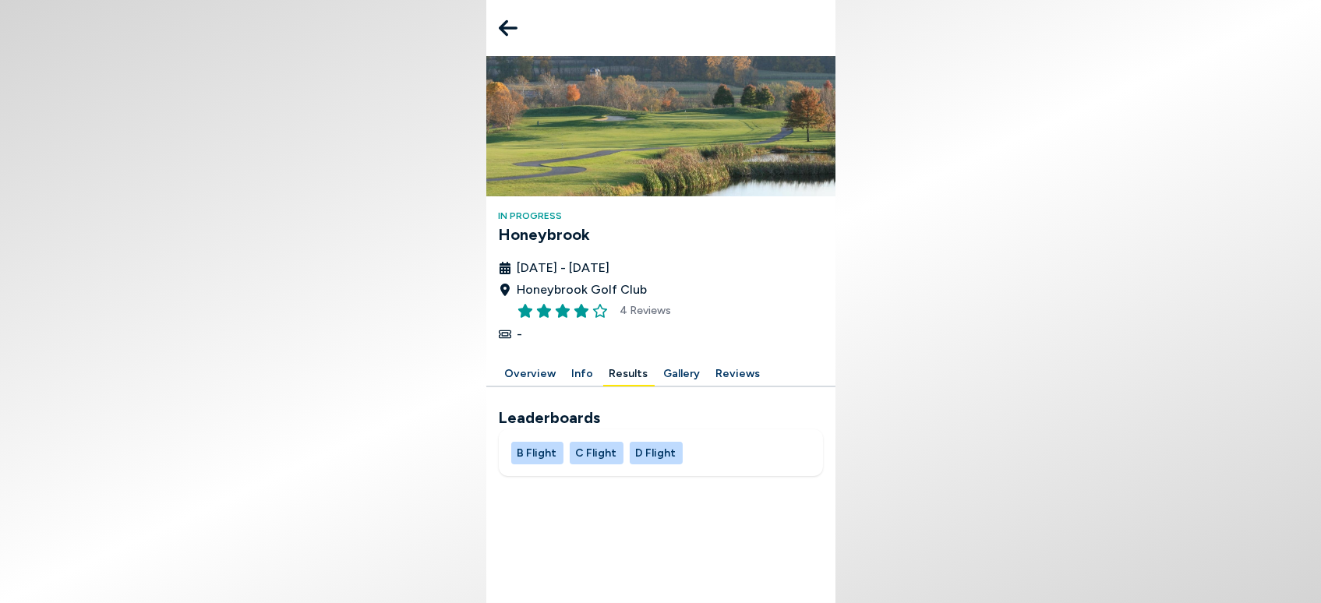
click at [628, 374] on button "Results" at bounding box center [628, 374] width 51 height 24
click at [618, 372] on button "Results" at bounding box center [628, 374] width 51 height 24
click at [528, 453] on button "B Flight" at bounding box center [537, 453] width 52 height 23
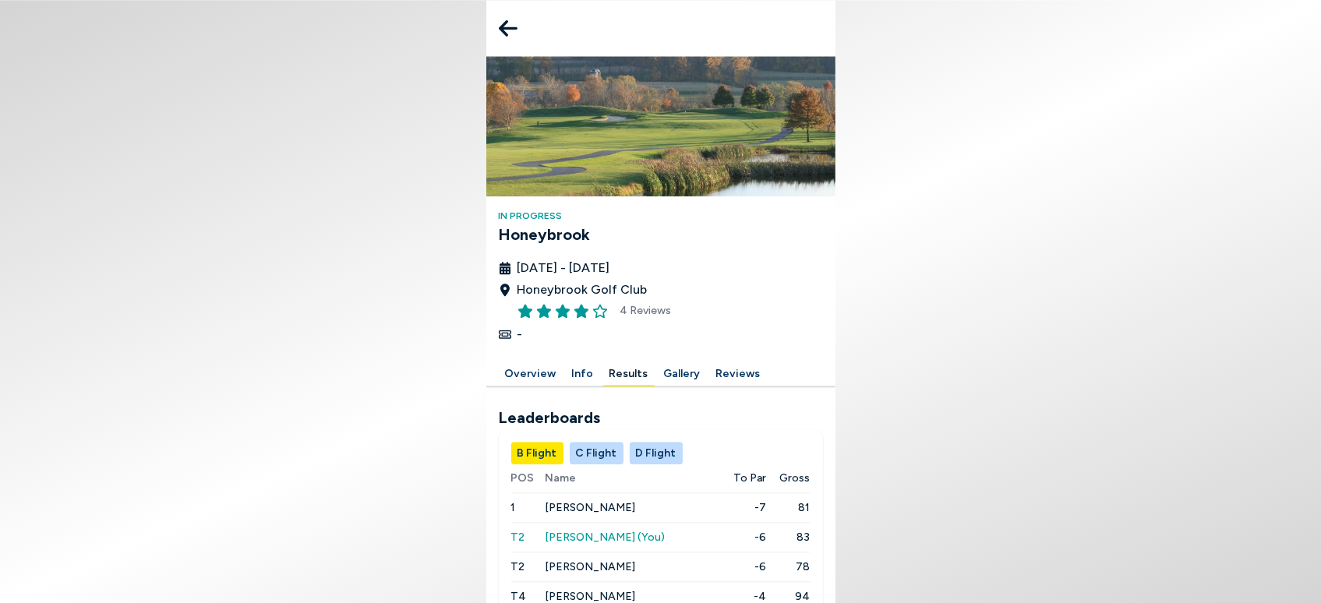
scroll to position [250, 0]
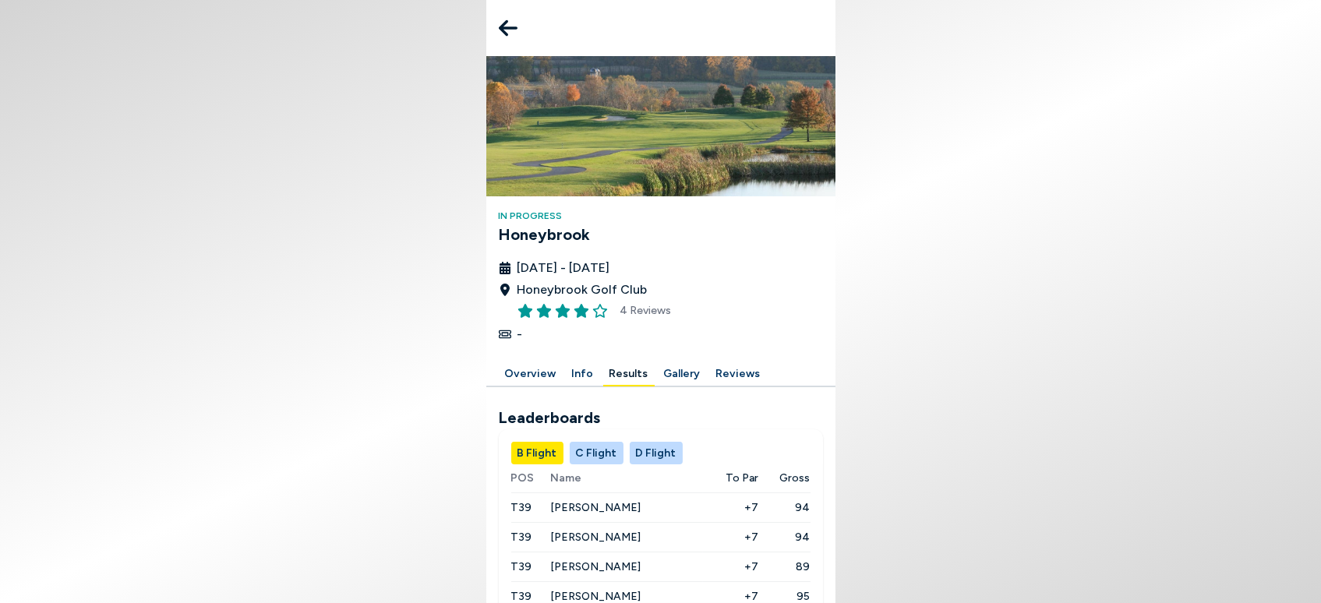
scroll to position [175, 0]
click at [588, 442] on button "C Flight" at bounding box center [597, 453] width 54 height 23
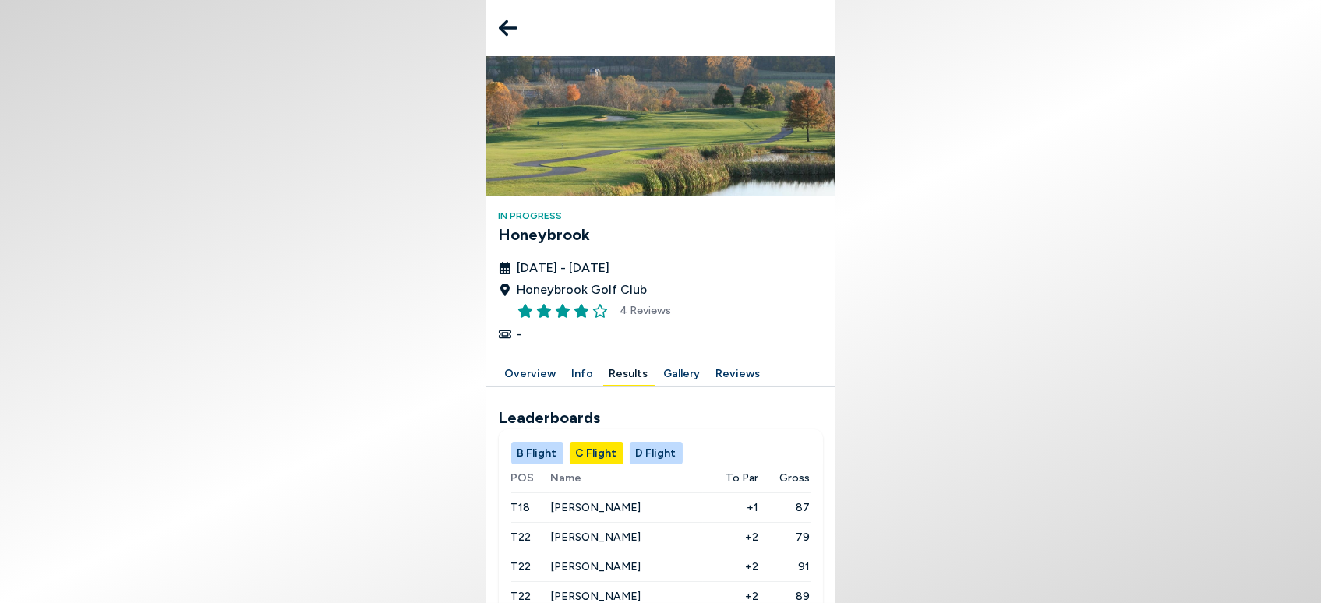
click at [640, 442] on button "D Flight" at bounding box center [656, 453] width 53 height 23
